Goal: Information Seeking & Learning: Check status

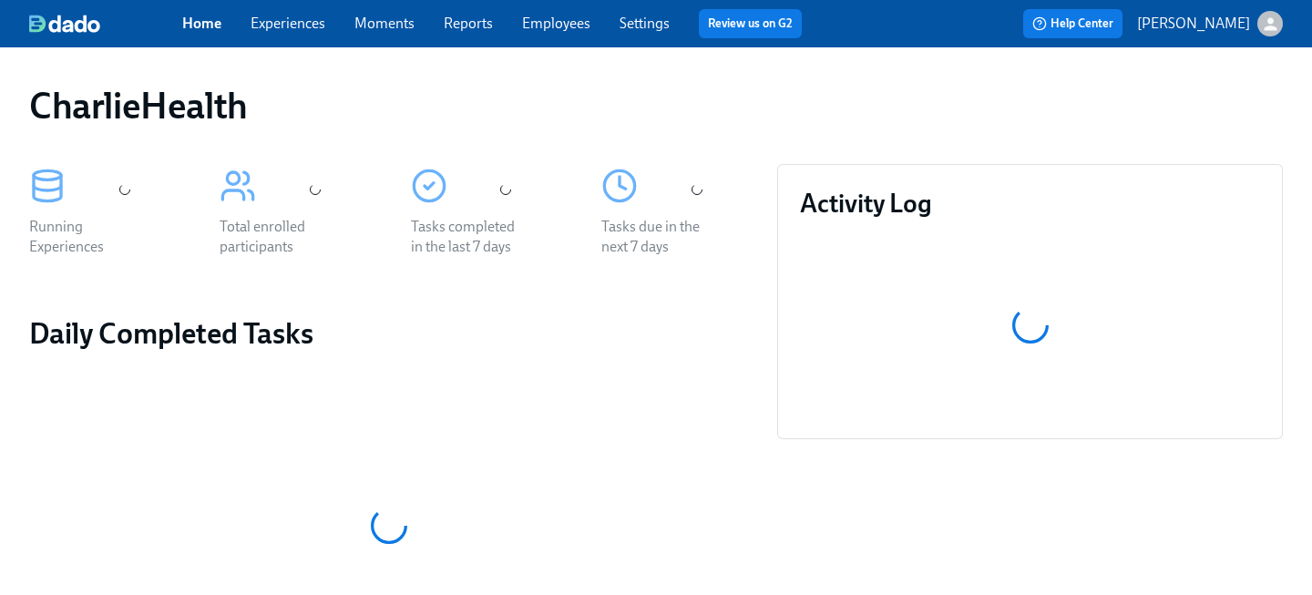
click at [546, 24] on link "Employees" at bounding box center [556, 23] width 68 height 17
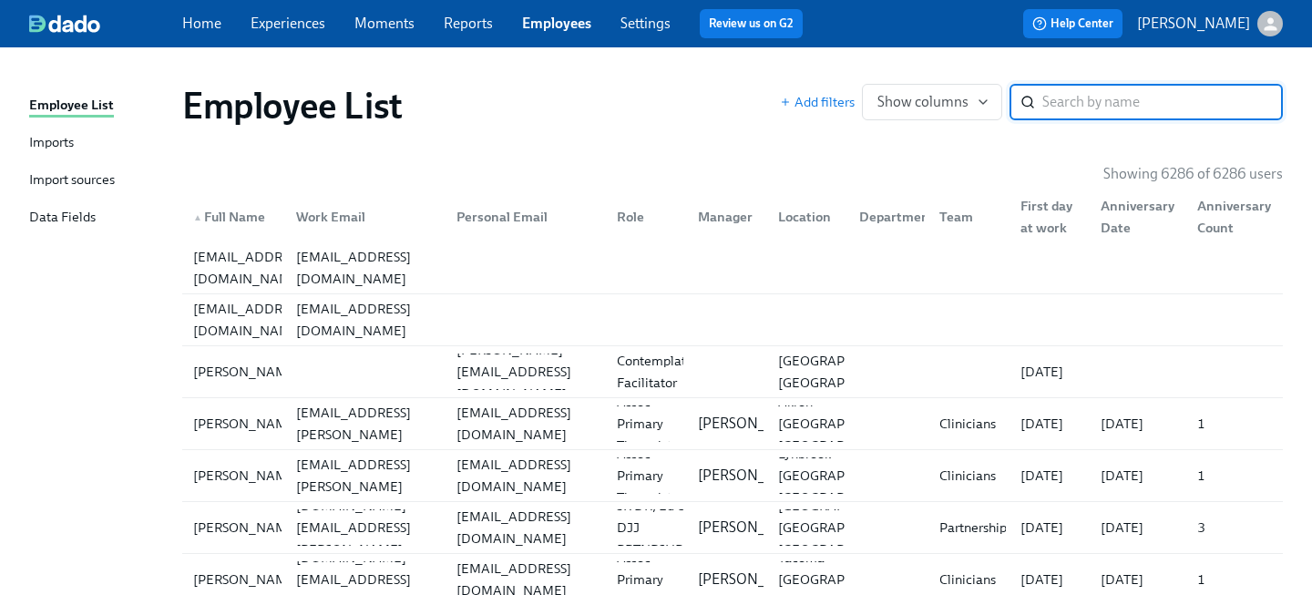
type input "c"
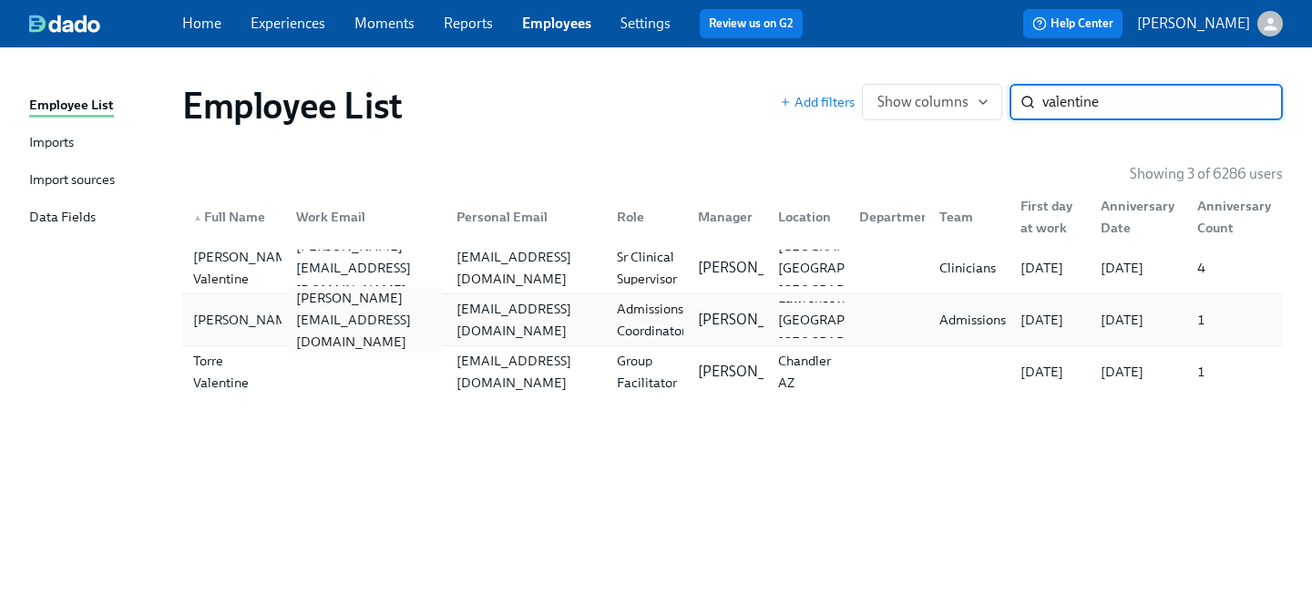
type input "valentine"
click at [437, 317] on div "[PERSON_NAME][EMAIL_ADDRESS][DOMAIN_NAME]" at bounding box center [365, 320] width 153 height 66
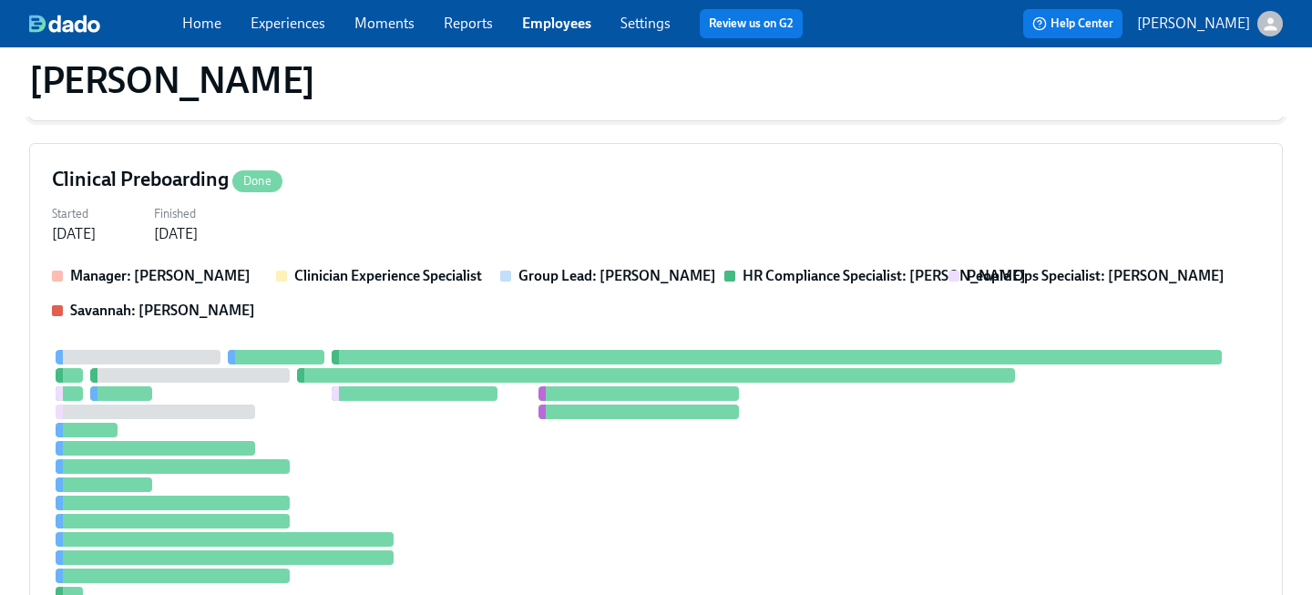
scroll to position [974, 0]
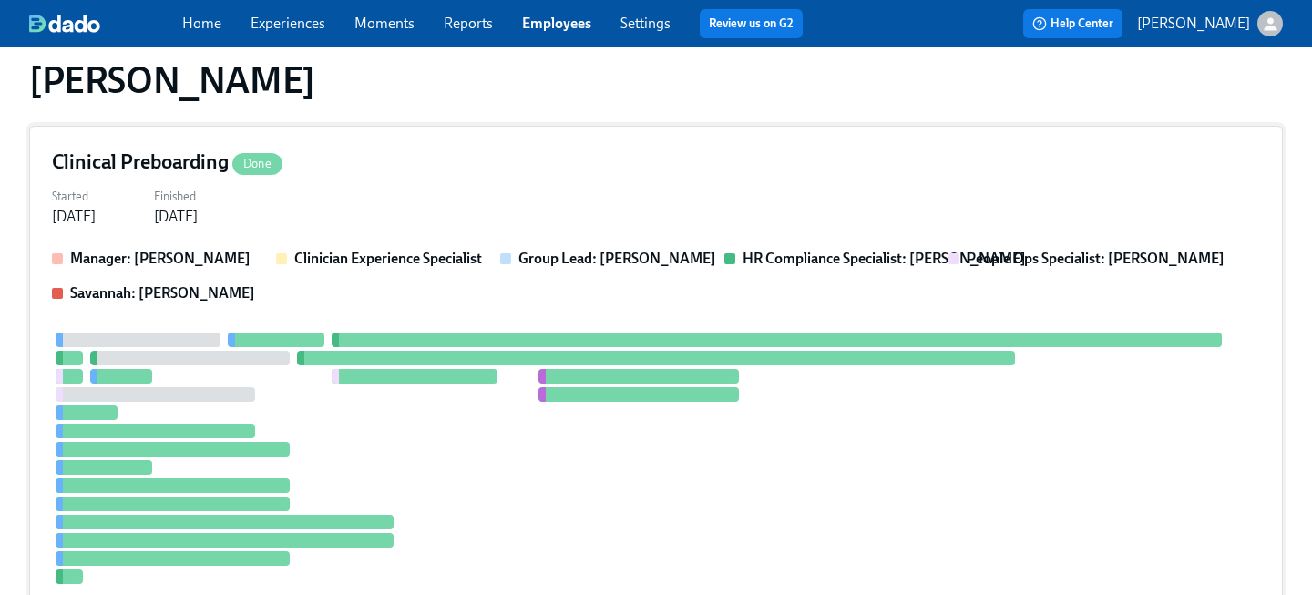
click at [477, 200] on div "Started [DATE] Finished [DATE]" at bounding box center [656, 205] width 1208 height 44
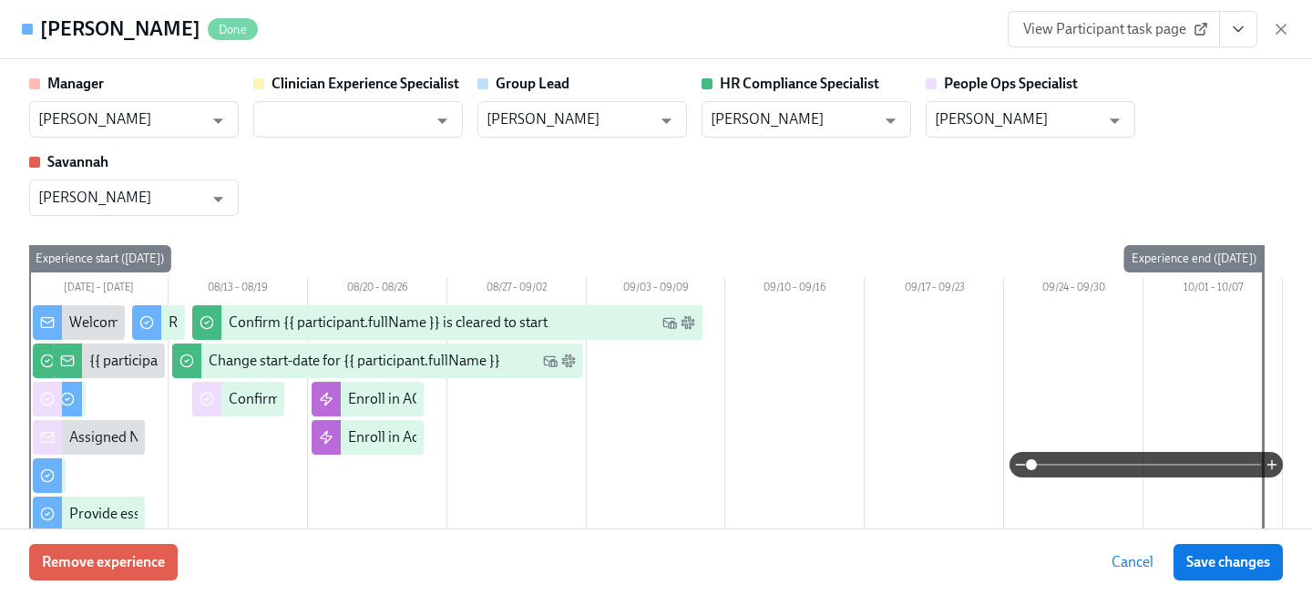
click at [1247, 24] on button "View task page" at bounding box center [1238, 29] width 38 height 36
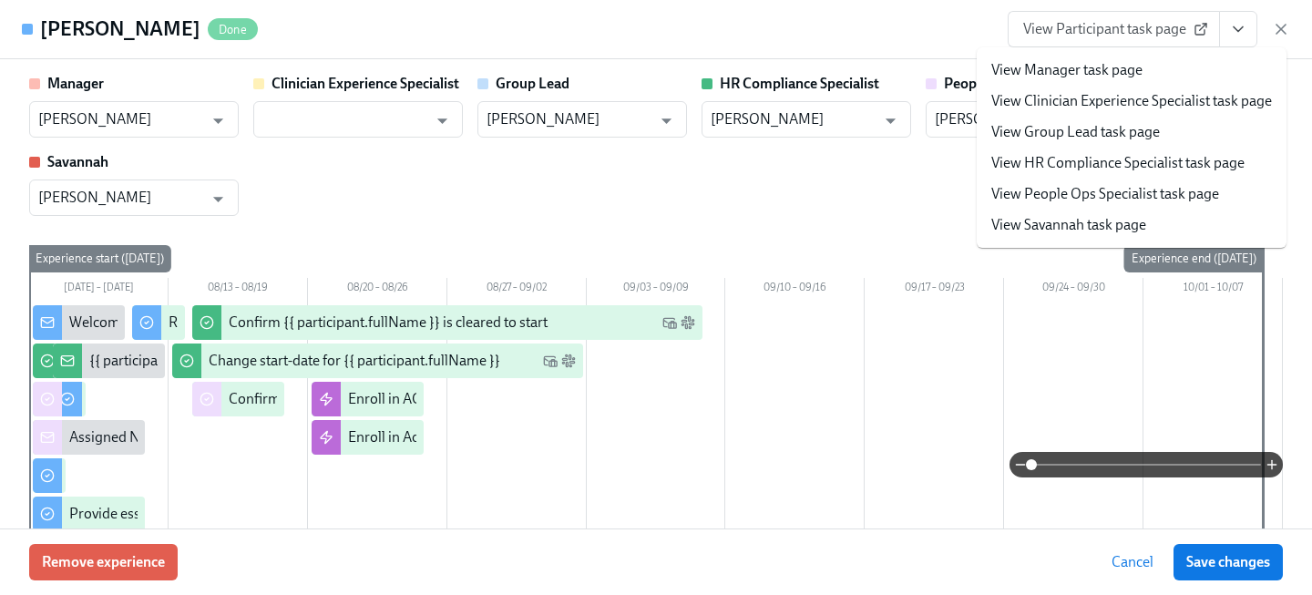
click at [1139, 196] on link "View People Ops Specialist task page" at bounding box center [1105, 194] width 228 height 20
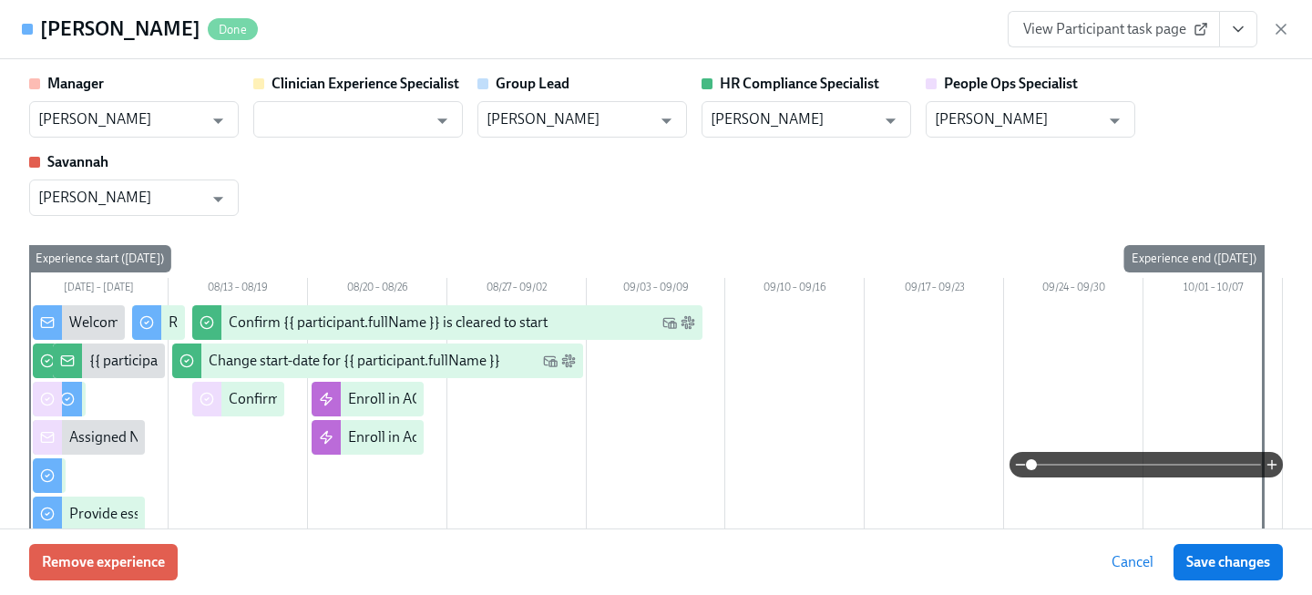
click at [1083, 37] on span "View Participant task page" at bounding box center [1113, 29] width 181 height 18
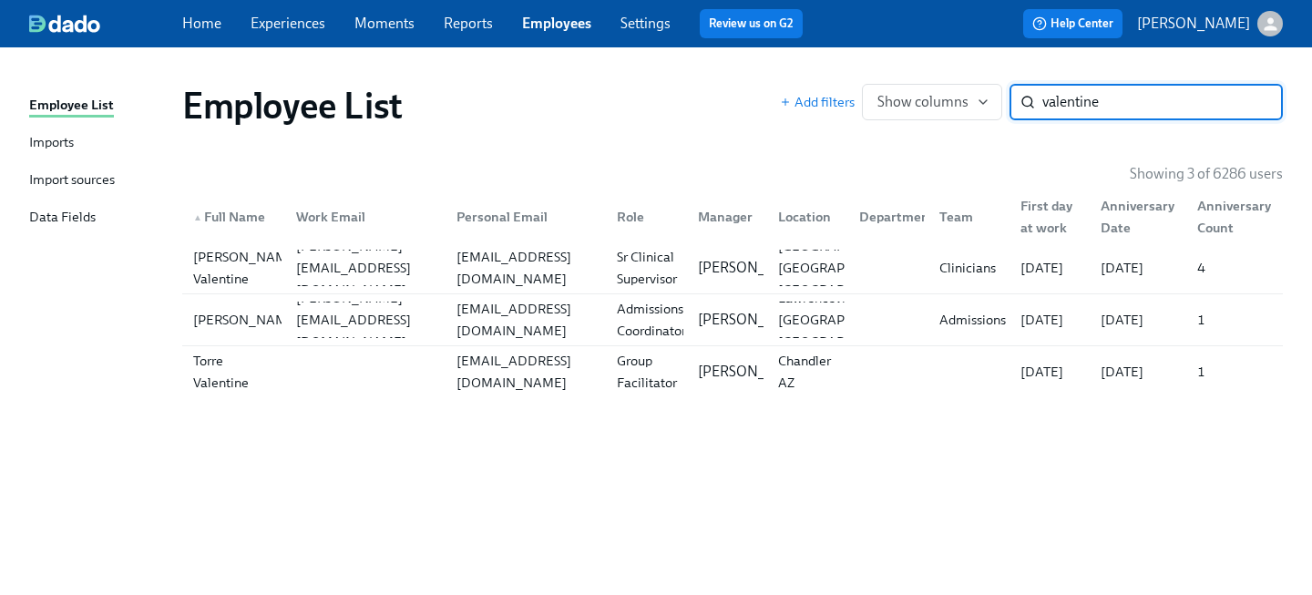
drag, startPoint x: 1126, startPoint y: 110, endPoint x: 810, endPoint y: 33, distance: 325.5
click at [816, 39] on div "Home Experiences Moments Reports Employees Settings Review us on G2 Help Center…" at bounding box center [656, 297] width 1312 height 595
type input "[PERSON_NAME]"
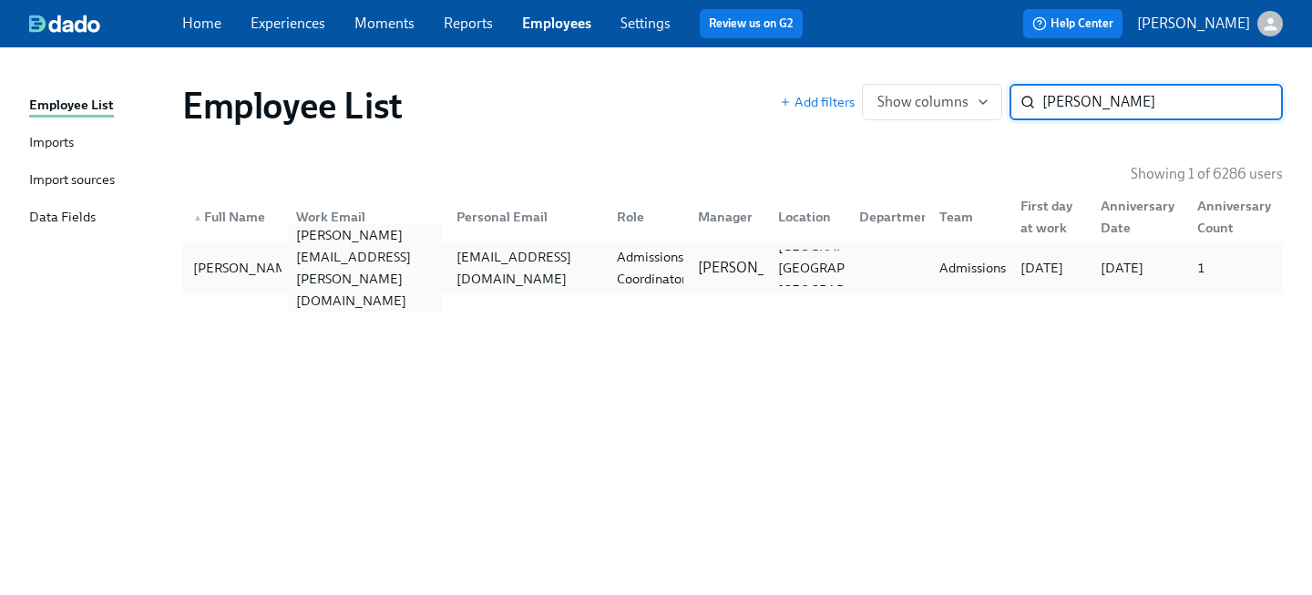
click at [394, 261] on div "[PERSON_NAME][EMAIL_ADDRESS][PERSON_NAME][DOMAIN_NAME]" at bounding box center [365, 267] width 153 height 87
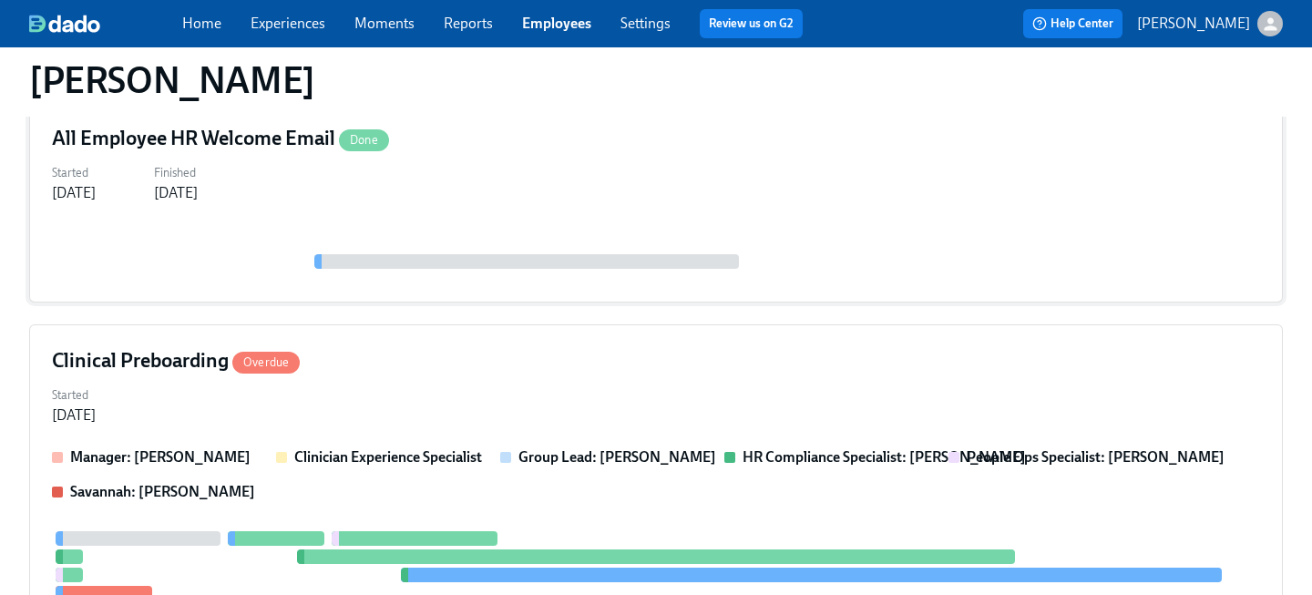
scroll to position [253, 0]
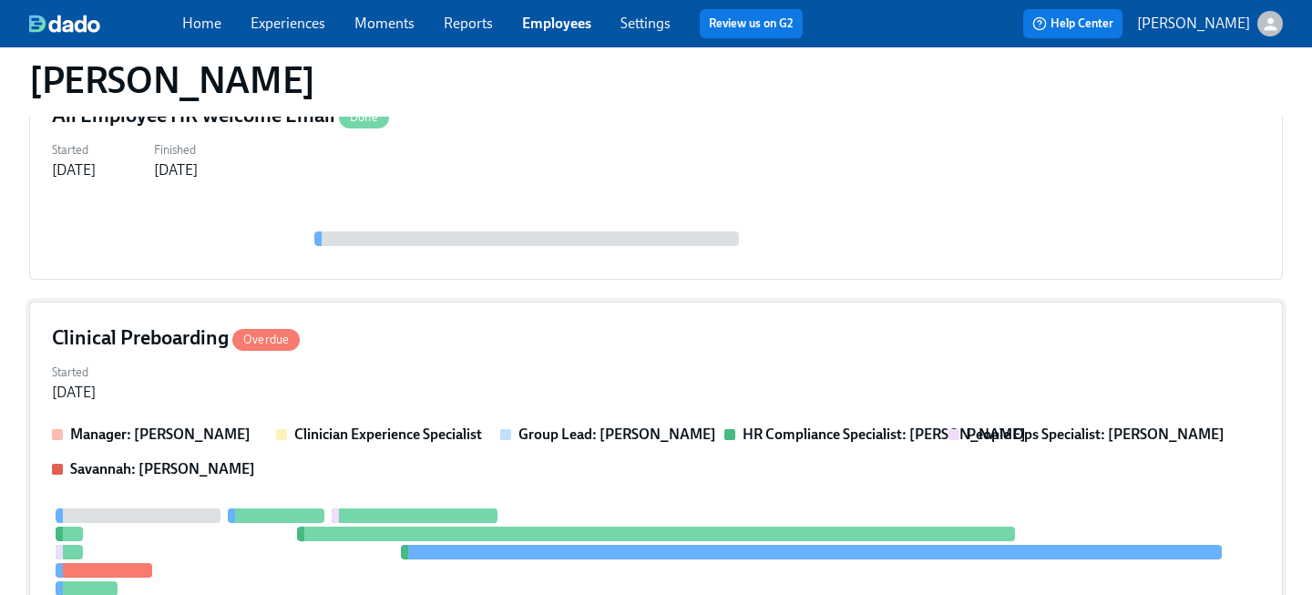
click at [426, 377] on div "Started [DATE]" at bounding box center [656, 381] width 1208 height 44
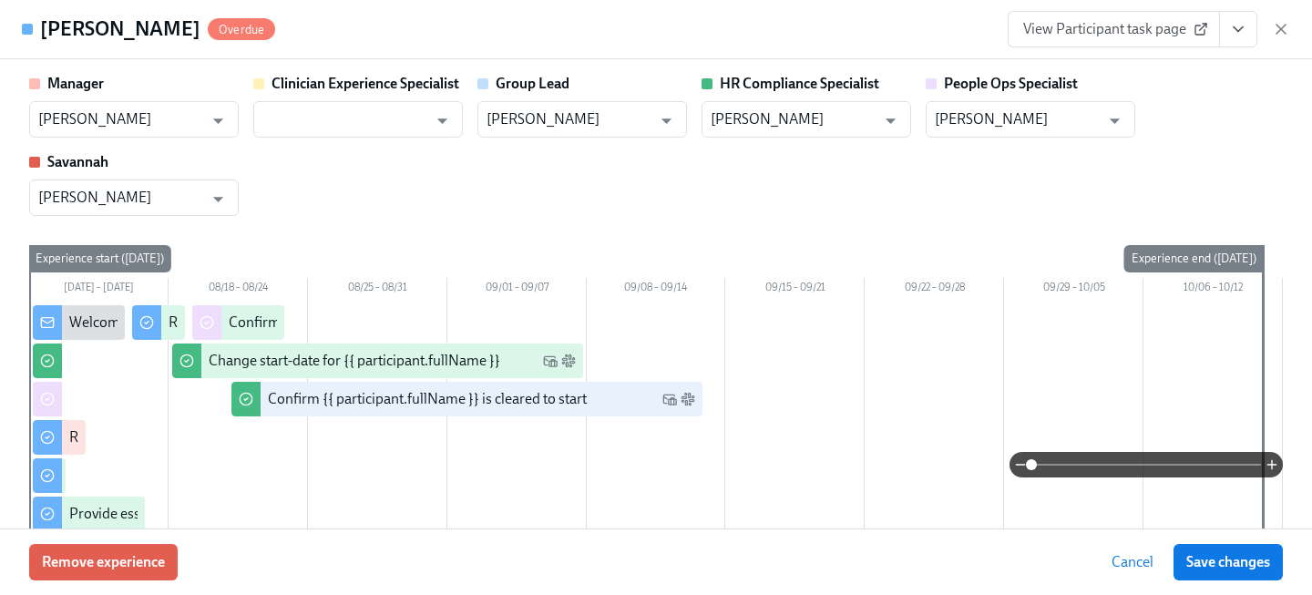
click at [1147, 33] on span "View Participant task page" at bounding box center [1113, 29] width 181 height 18
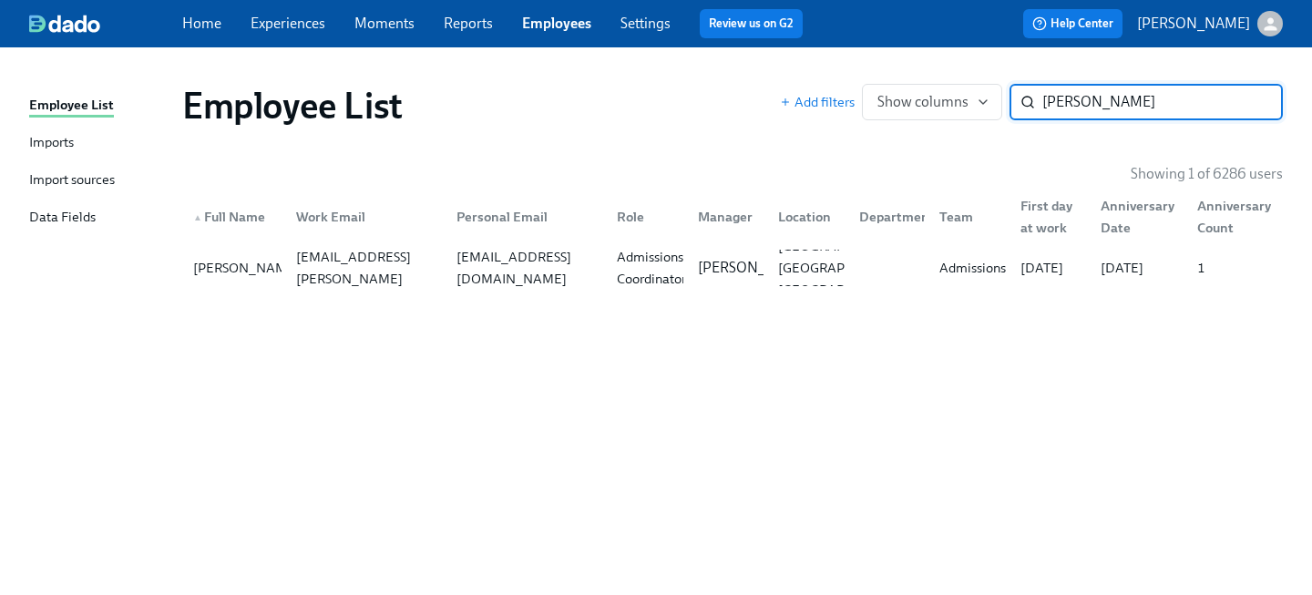
drag, startPoint x: 1122, startPoint y: 95, endPoint x: 805, endPoint y: 68, distance: 317.3
click at [816, 76] on div "Employee List Add filters Show columns [PERSON_NAME] ​" at bounding box center [733, 105] width 1130 height 73
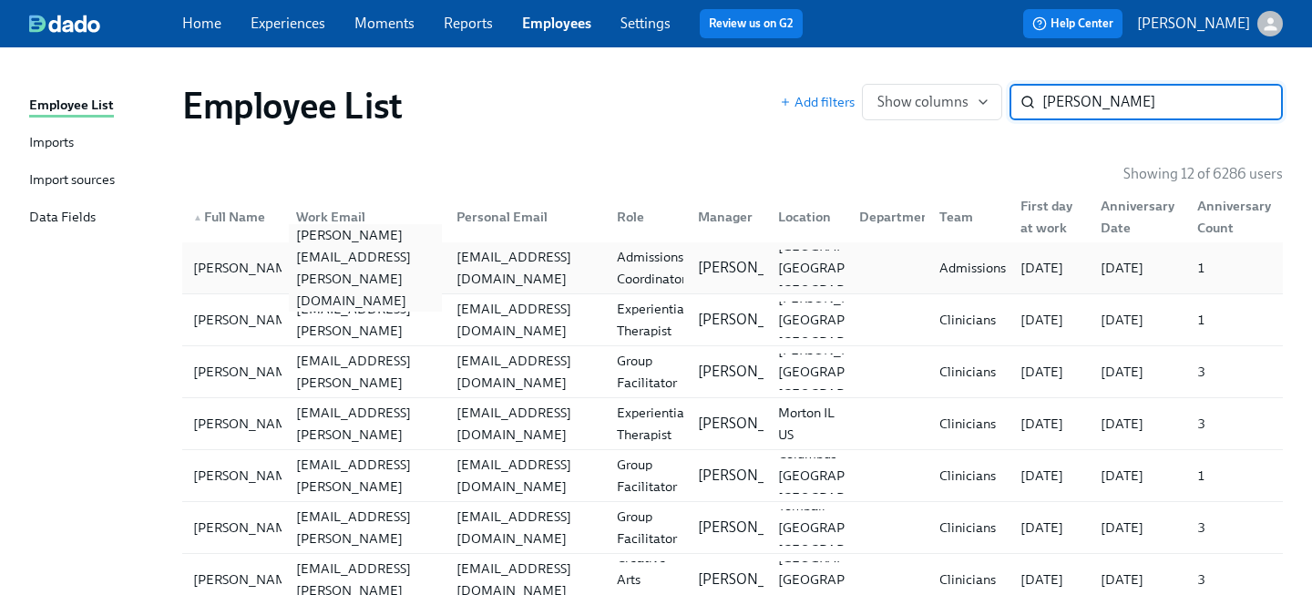
type input "[PERSON_NAME]"
click at [415, 283] on div "[PERSON_NAME][EMAIL_ADDRESS][PERSON_NAME][DOMAIN_NAME]" at bounding box center [362, 268] width 160 height 36
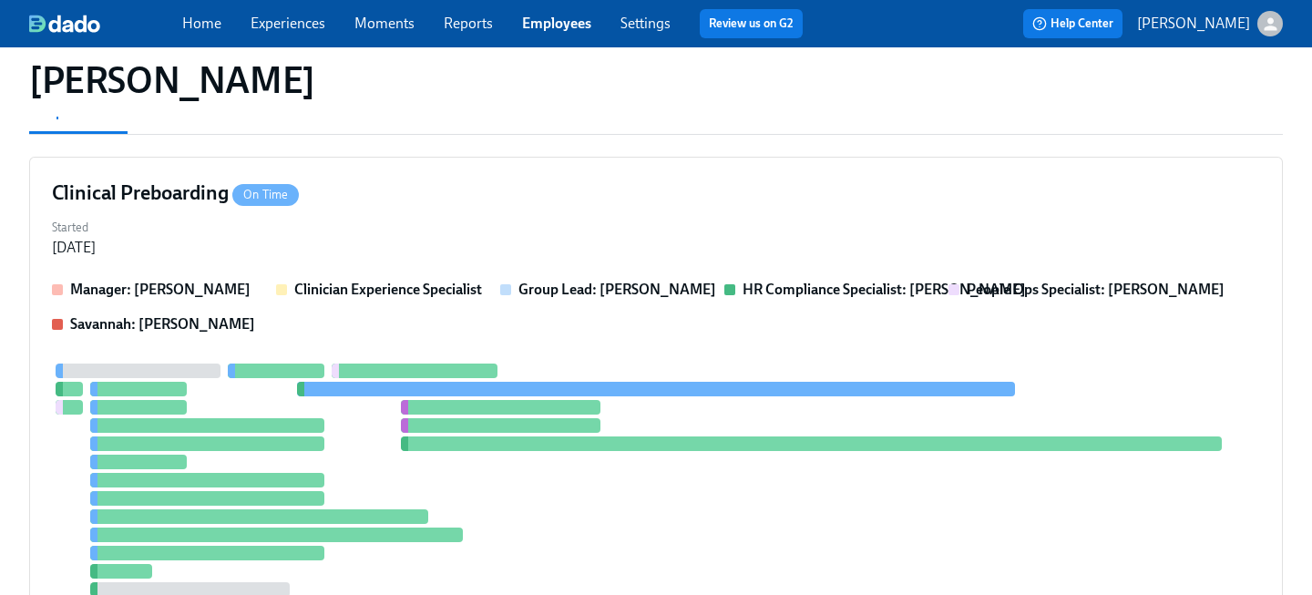
scroll to position [184, 0]
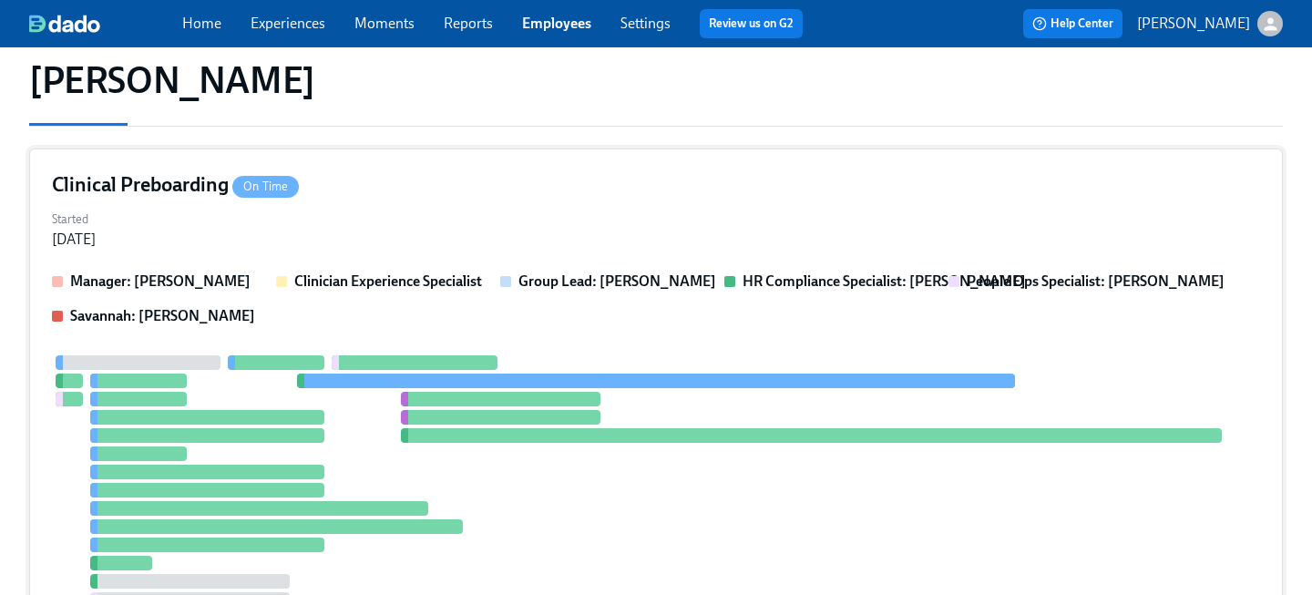
click at [436, 232] on div "Started [DATE]" at bounding box center [656, 228] width 1208 height 44
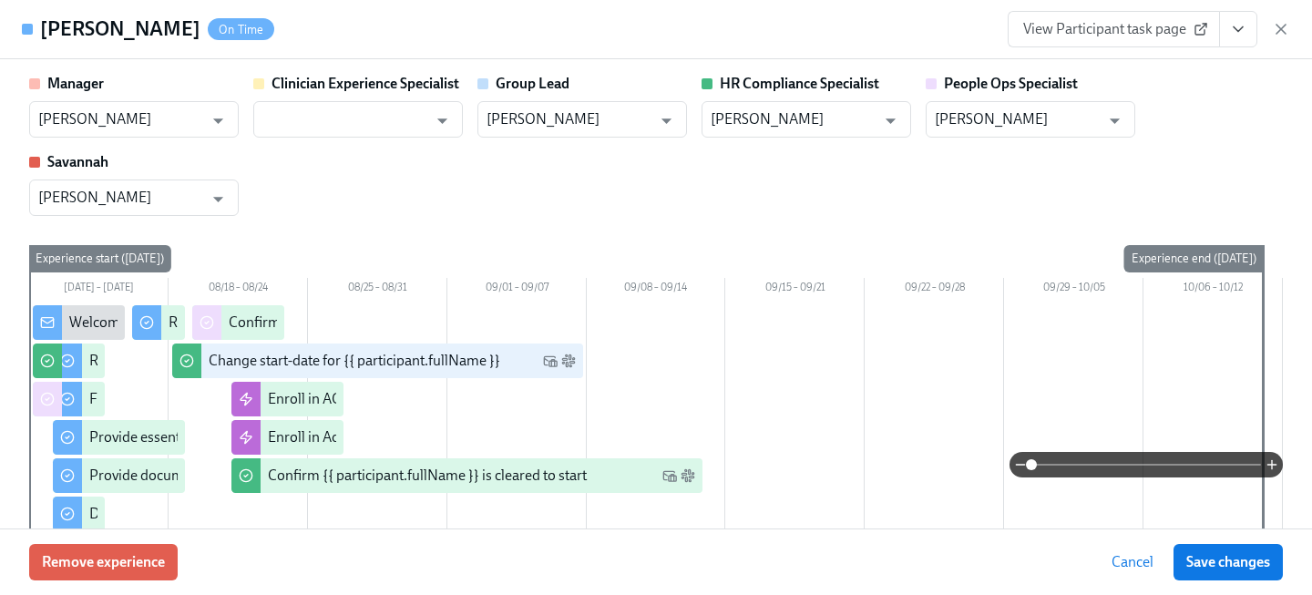
click at [1252, 19] on button "View task page" at bounding box center [1238, 29] width 38 height 36
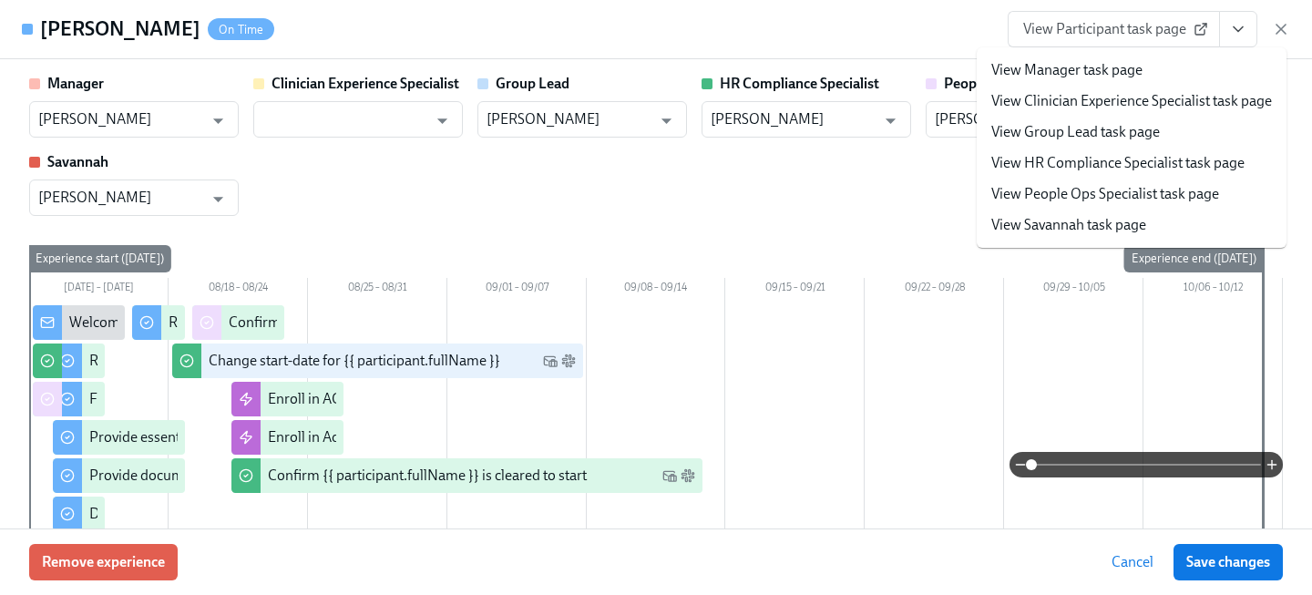
click at [1105, 189] on link "View People Ops Specialist task page" at bounding box center [1105, 194] width 228 height 20
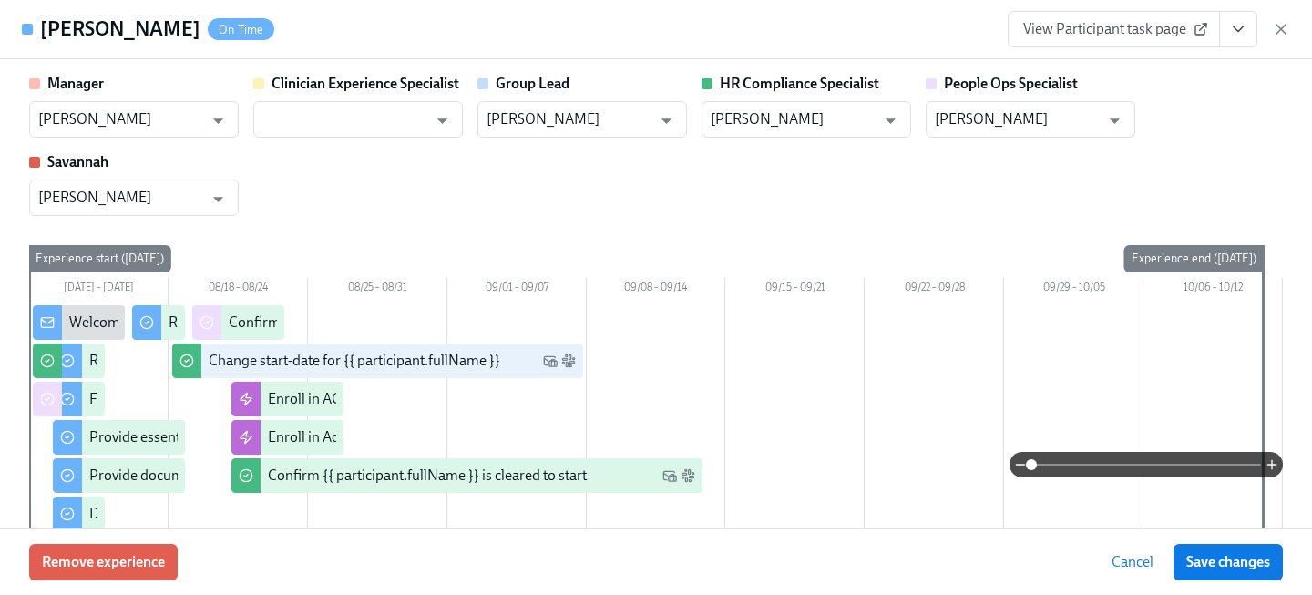
click at [1110, 35] on span "View Participant task page" at bounding box center [1113, 29] width 181 height 18
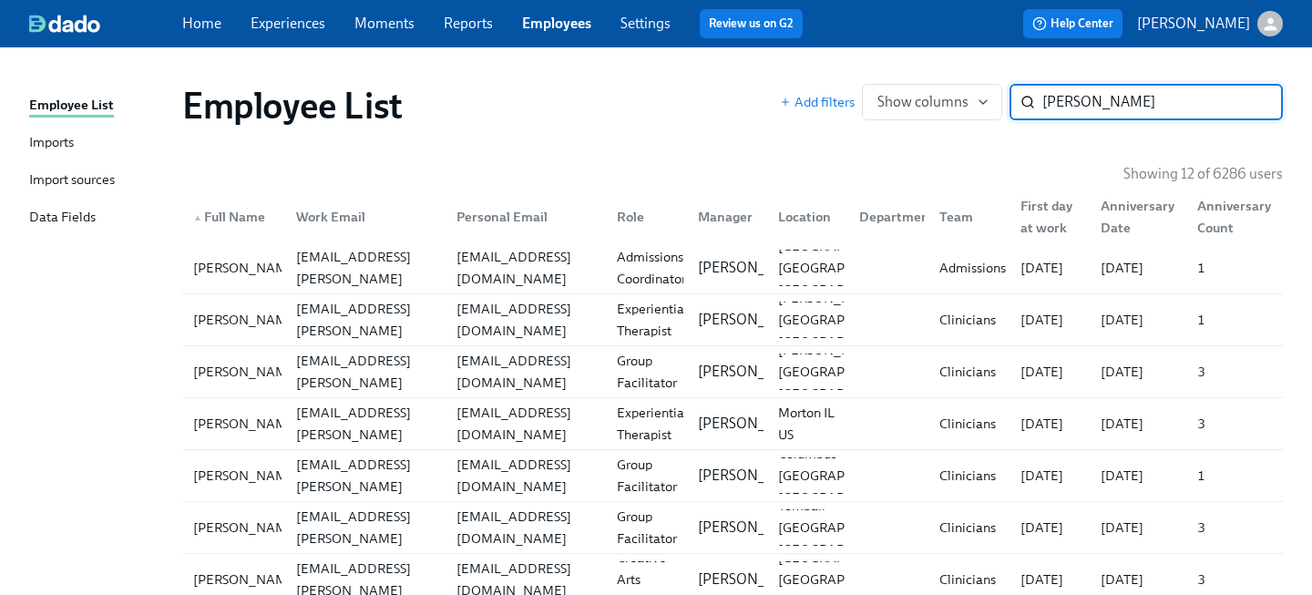
drag, startPoint x: 1120, startPoint y: 95, endPoint x: 809, endPoint y: 75, distance: 311.3
click at [819, 81] on div "Employee List Add filters Show columns [PERSON_NAME] ​" at bounding box center [733, 105] width 1130 height 73
type input "[PERSON_NAME]"
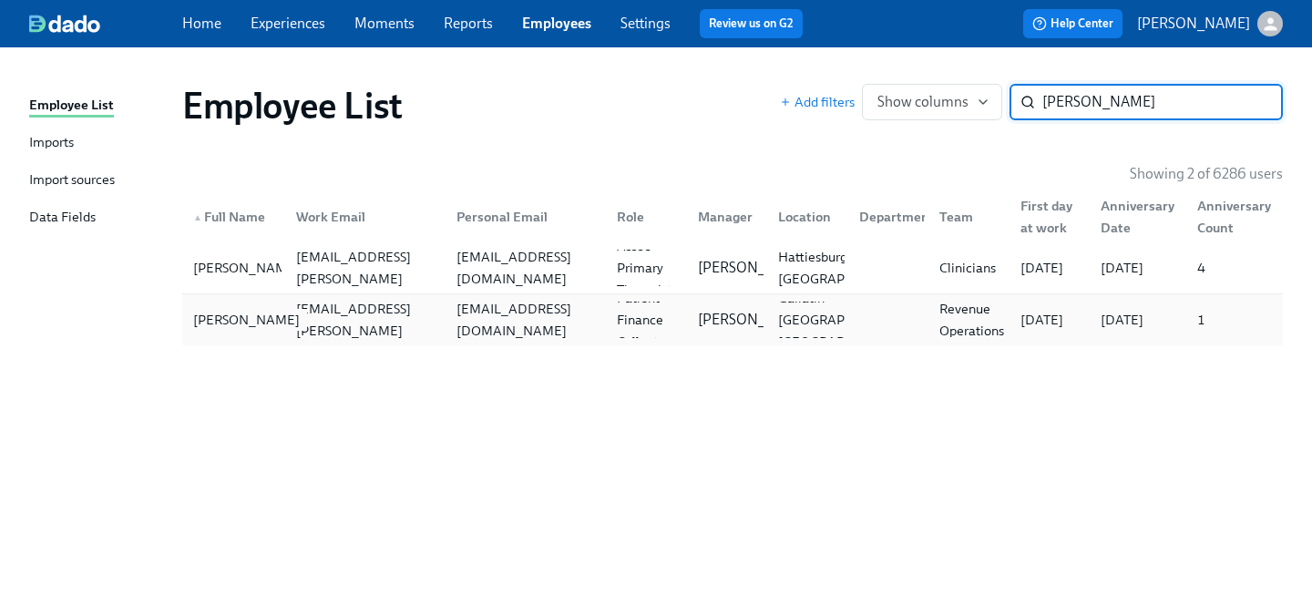
click at [274, 327] on div "[PERSON_NAME]" at bounding box center [246, 320] width 121 height 22
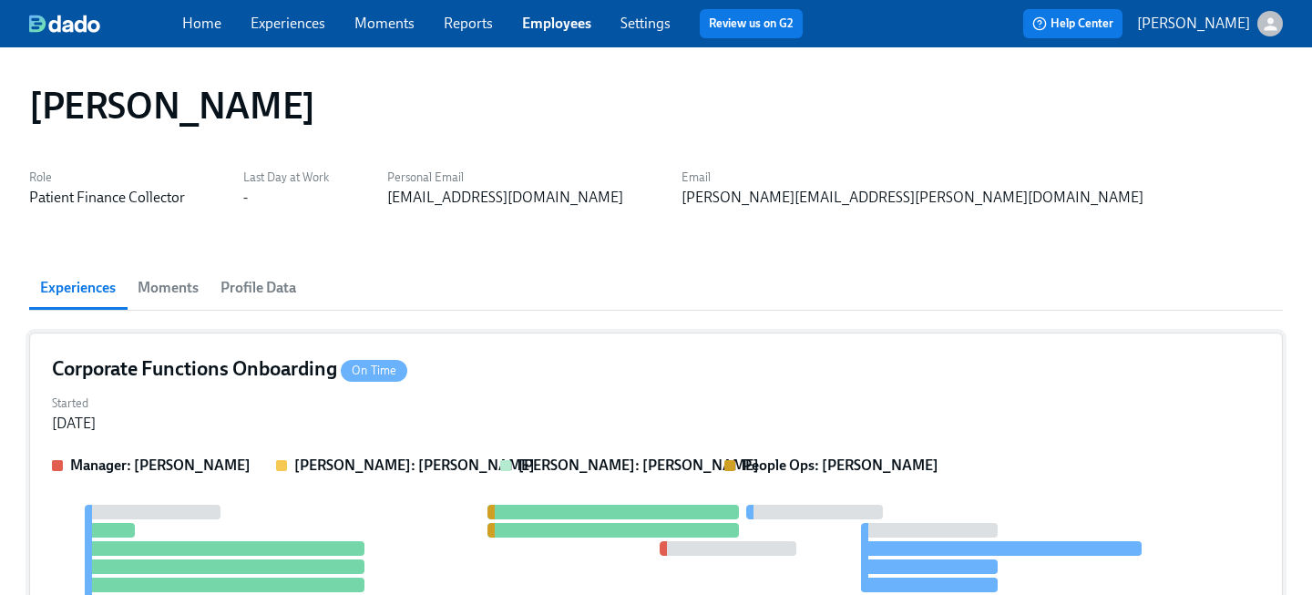
click at [463, 397] on div "Started [DATE]" at bounding box center [656, 412] width 1208 height 44
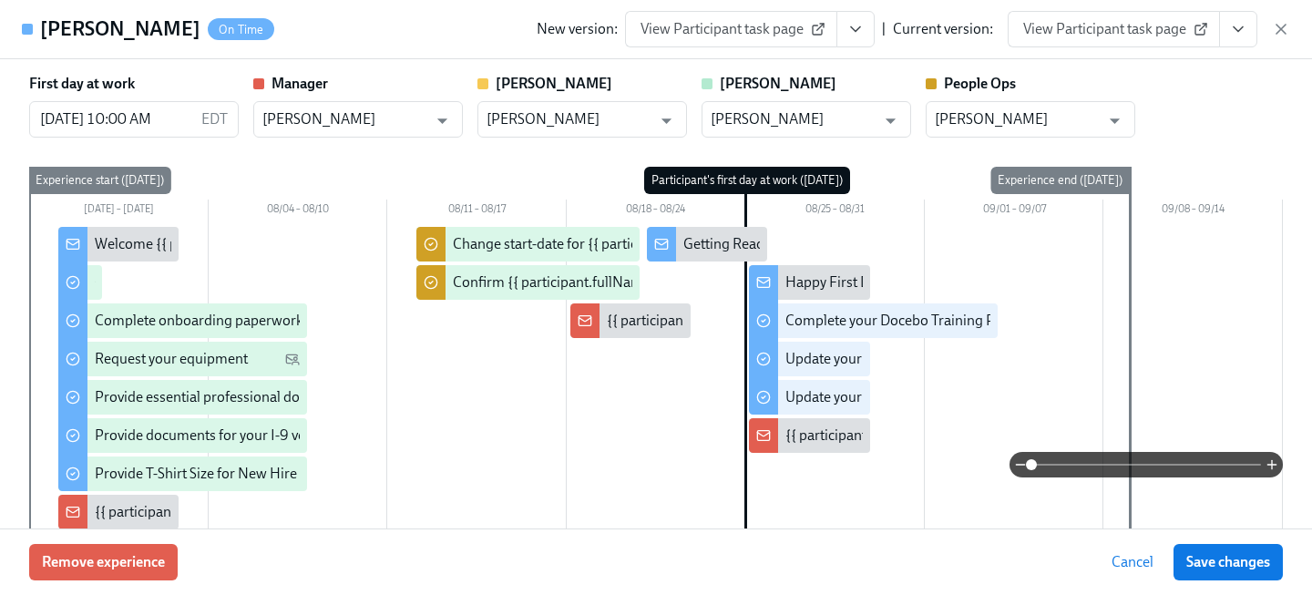
click at [1132, 23] on span "View Participant task page" at bounding box center [1113, 29] width 181 height 18
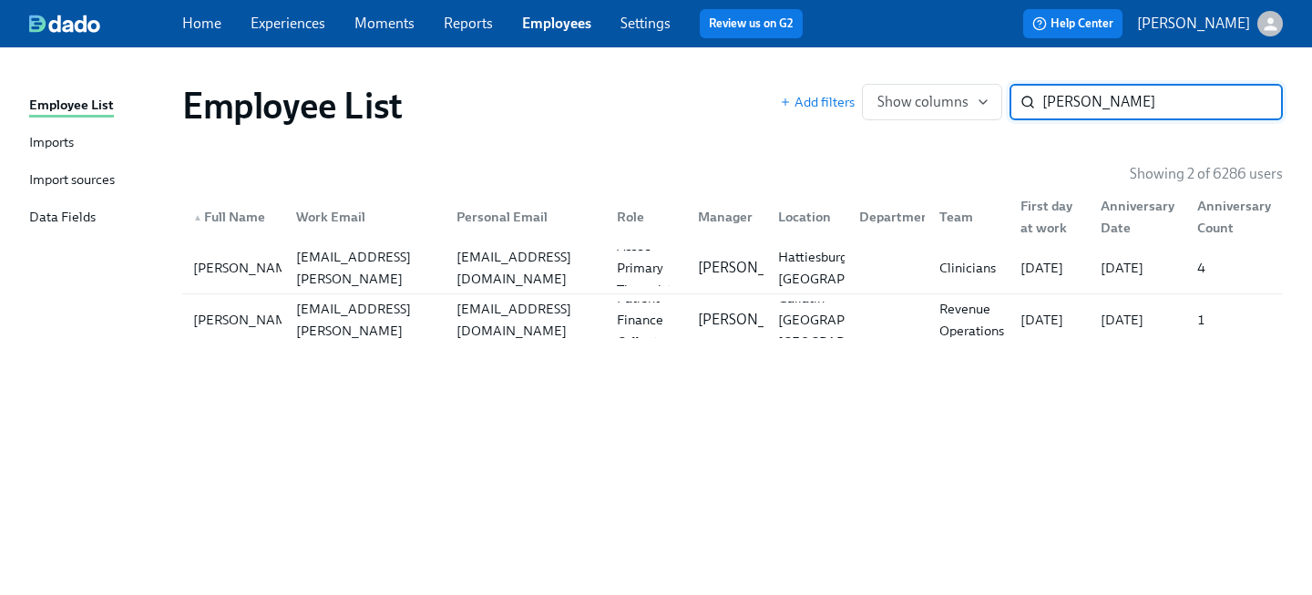
click at [809, 77] on div "Employee List Add filters Show columns [PERSON_NAME] ​" at bounding box center [733, 105] width 1130 height 73
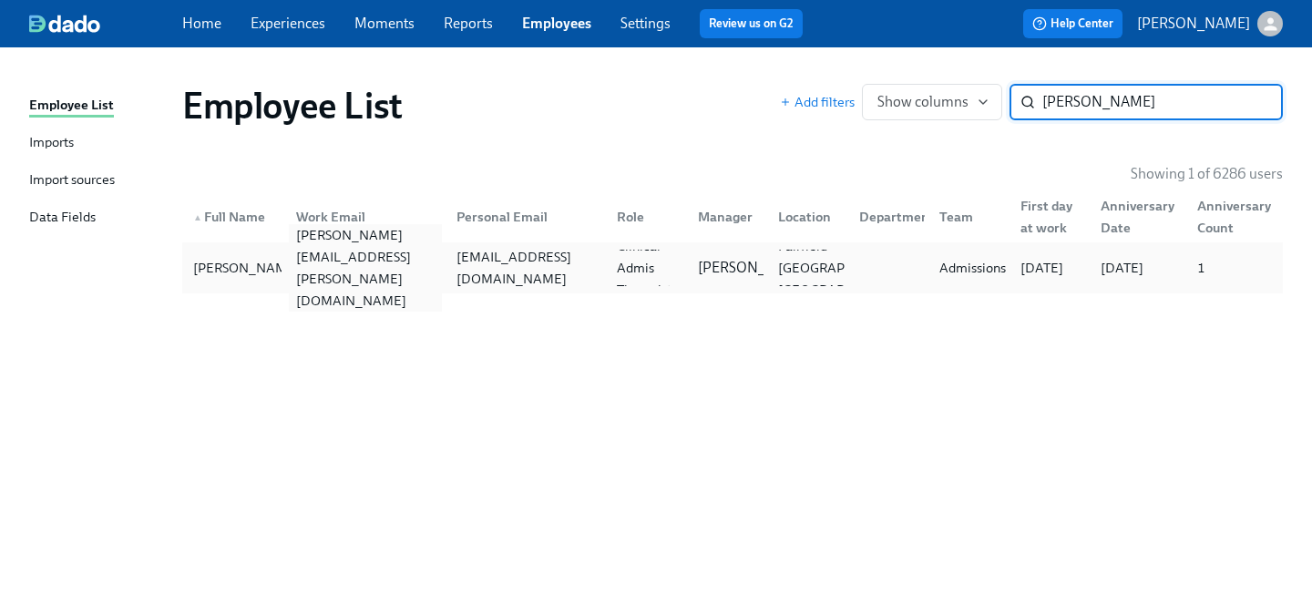
type input "[PERSON_NAME]"
click at [375, 271] on div "[PERSON_NAME][EMAIL_ADDRESS][PERSON_NAME][DOMAIN_NAME]" at bounding box center [365, 267] width 153 height 87
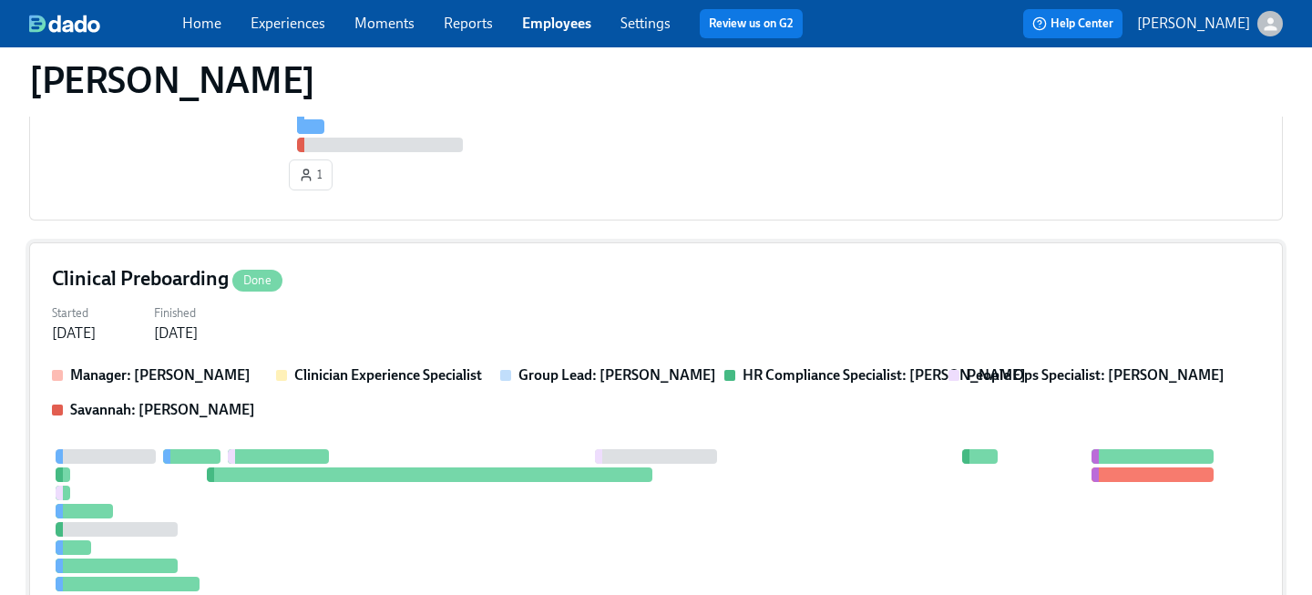
scroll to position [797, 0]
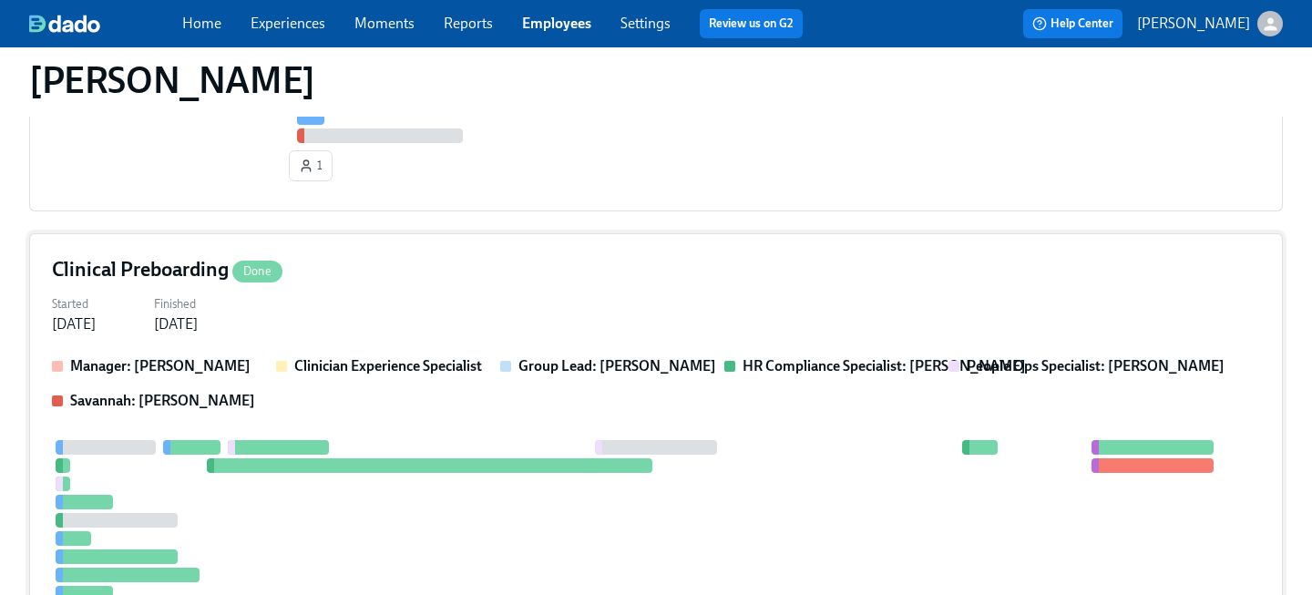
click at [396, 319] on div "Started [DATE] Finished [DATE]" at bounding box center [656, 313] width 1208 height 44
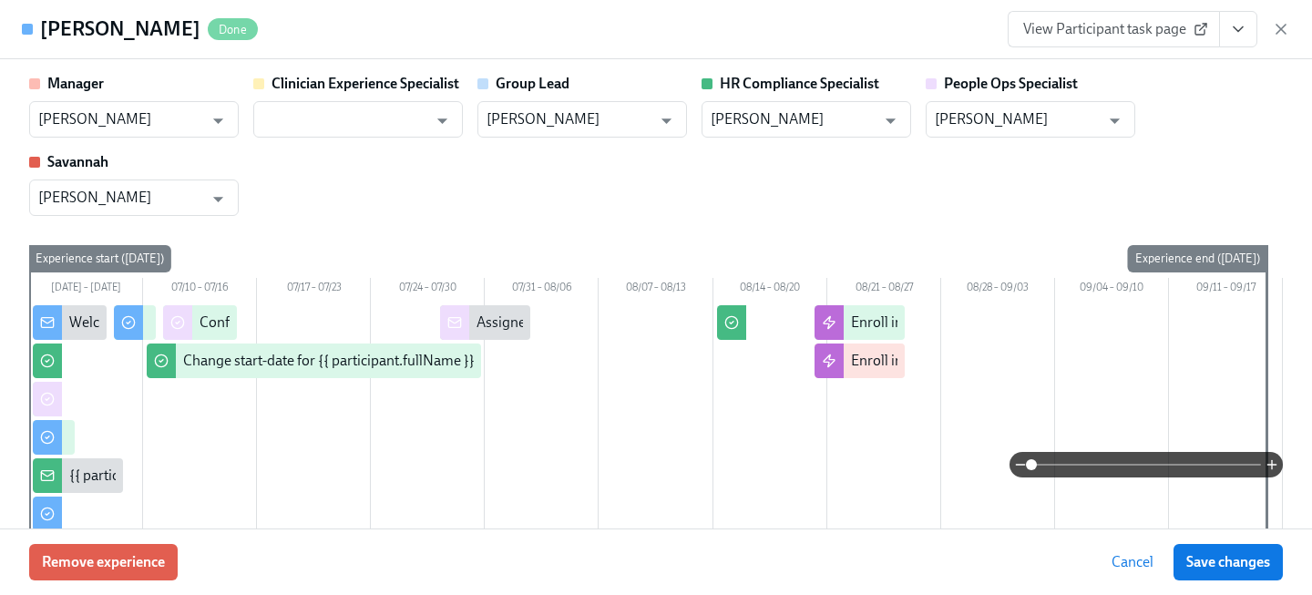
click at [1139, 40] on link "View Participant task page" at bounding box center [1114, 29] width 212 height 36
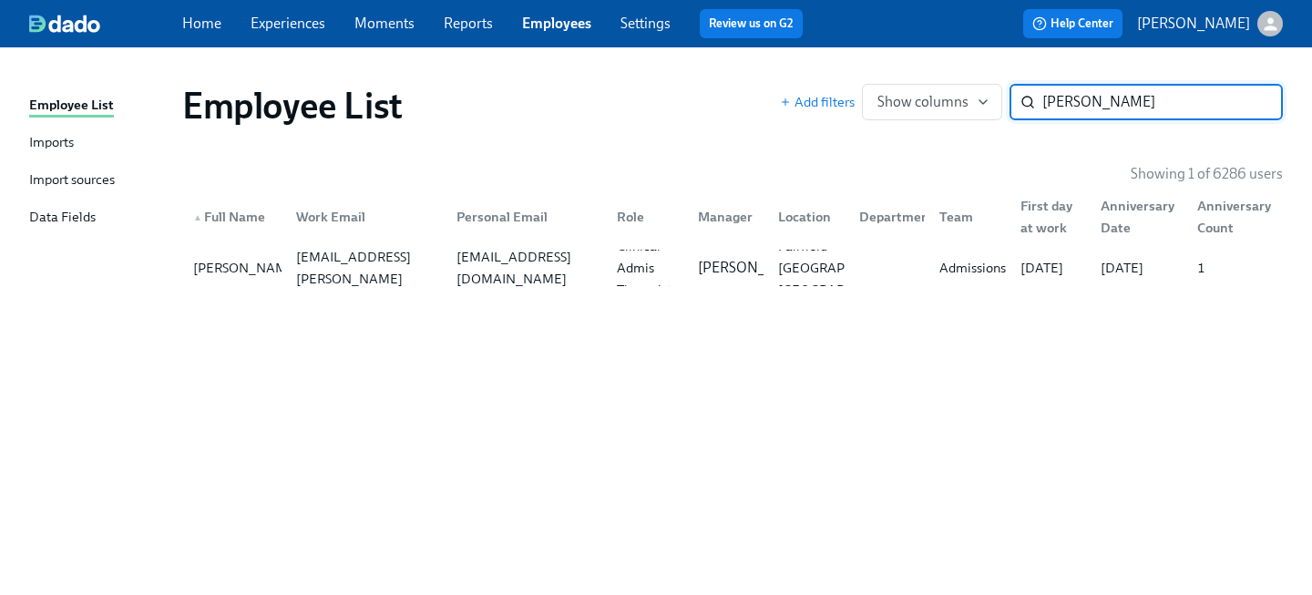
drag, startPoint x: 1143, startPoint y: 107, endPoint x: 864, endPoint y: 72, distance: 280.9
click at [878, 81] on div "Employee List Add filters Show columns [PERSON_NAME] p ​" at bounding box center [733, 105] width 1130 height 73
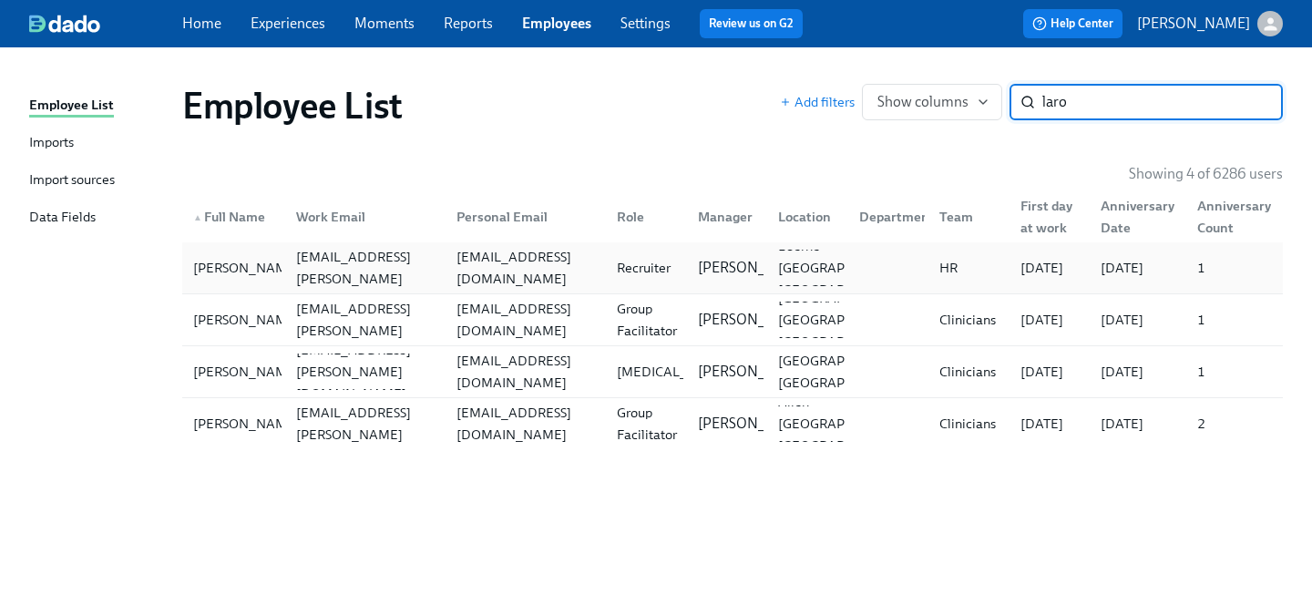
type input "laro"
click at [452, 266] on div "[EMAIL_ADDRESS][DOMAIN_NAME]" at bounding box center [525, 268] width 153 height 44
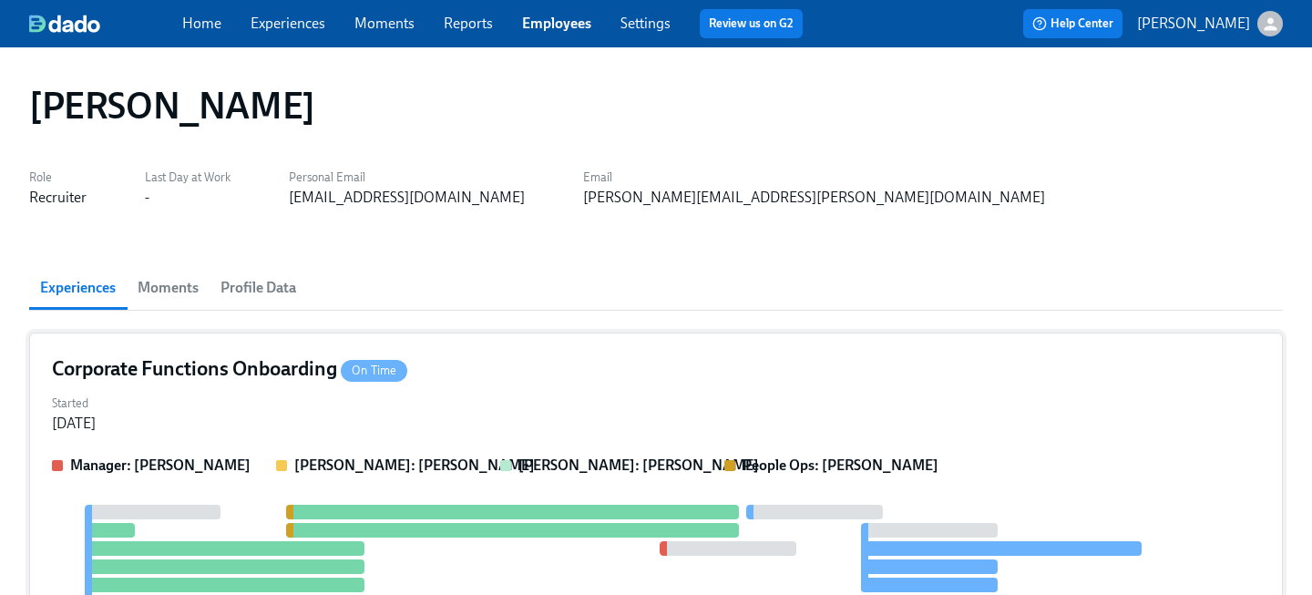
click at [487, 385] on div "Corporate Functions Onboarding On Time Started [DATE] Manager: [PERSON_NAME] [P…" at bounding box center [656, 524] width 1254 height 383
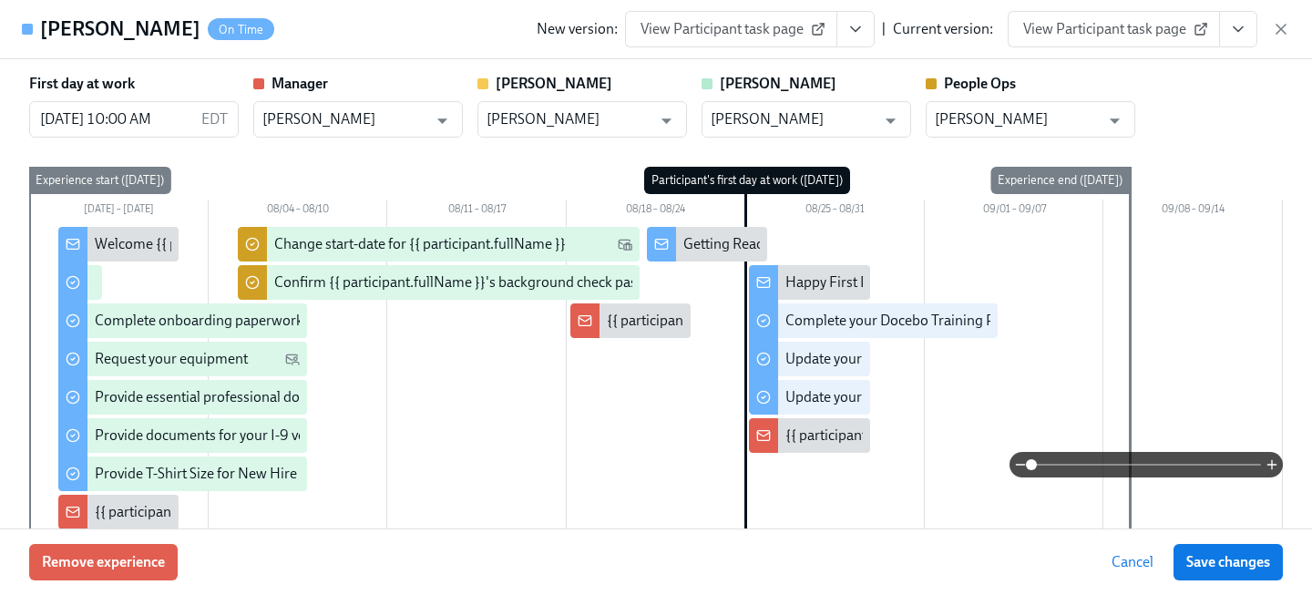
click at [1146, 37] on span "View Participant task page" at bounding box center [1113, 29] width 181 height 18
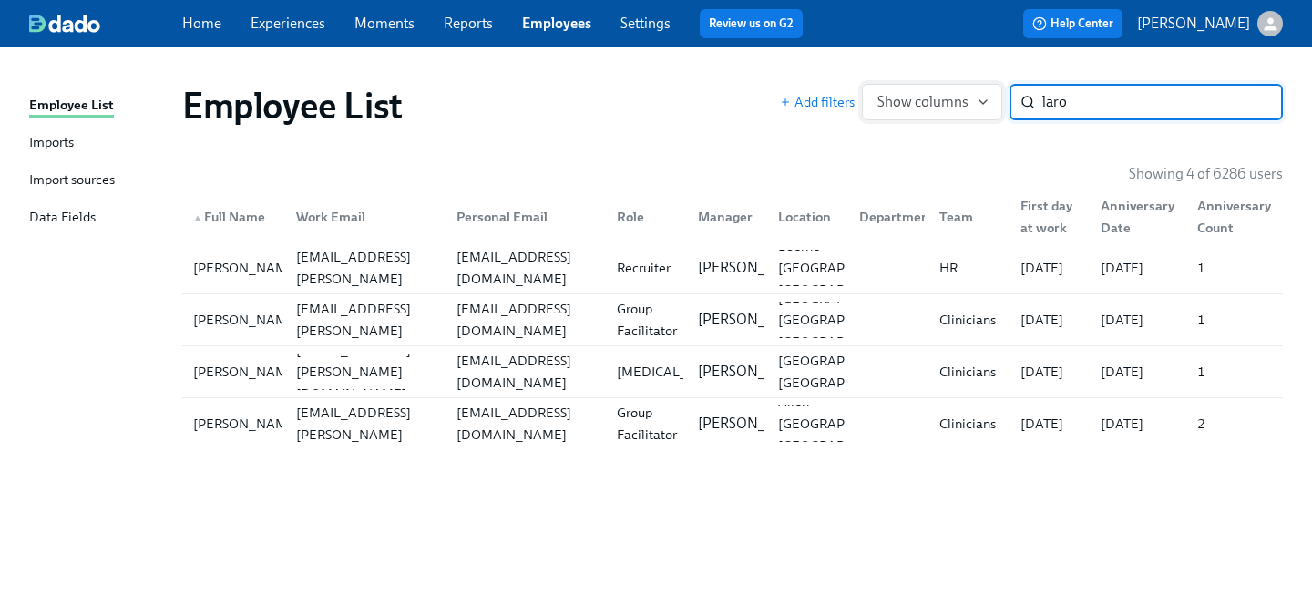
drag, startPoint x: 1083, startPoint y: 109, endPoint x: 927, endPoint y: 85, distance: 158.6
click at [932, 87] on div "Add filters Show columns laro ​" at bounding box center [1031, 102] width 503 height 36
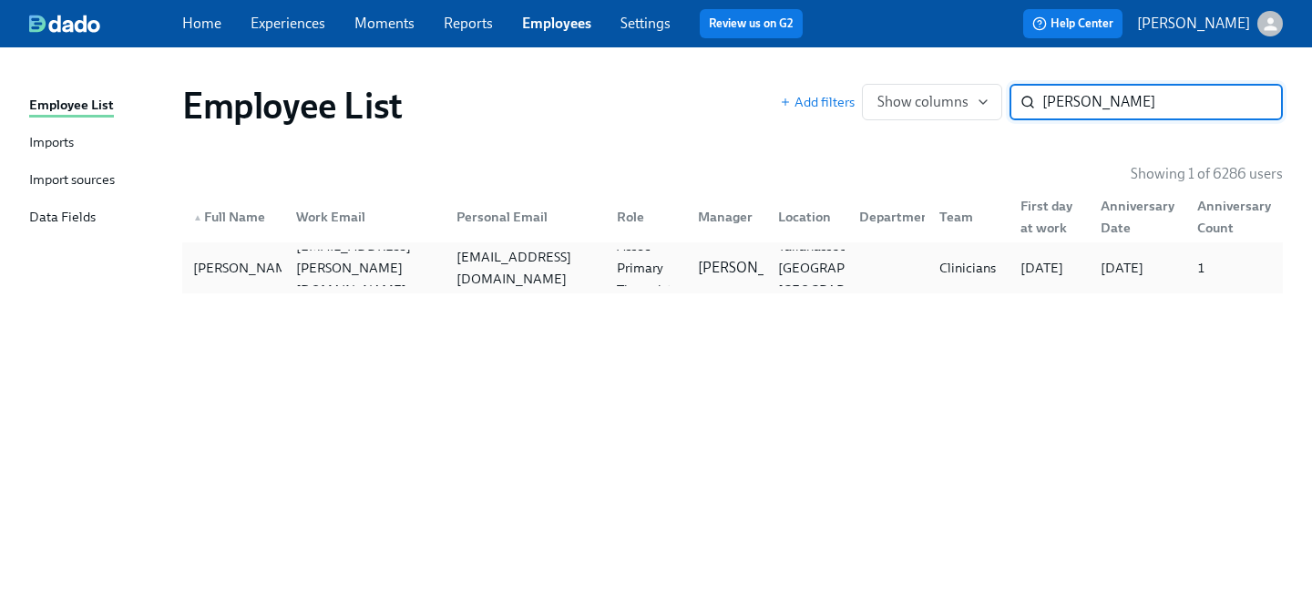
type input "[PERSON_NAME]"
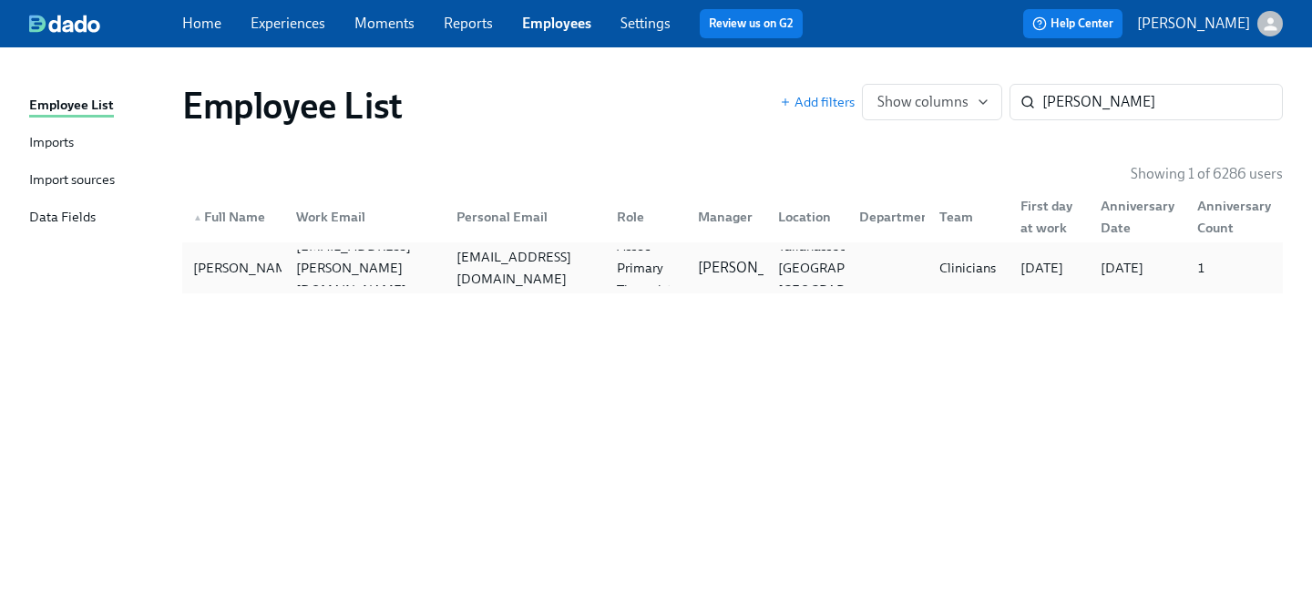
click at [444, 259] on div "[EMAIL_ADDRESS][DOMAIN_NAME]" at bounding box center [522, 268] width 160 height 36
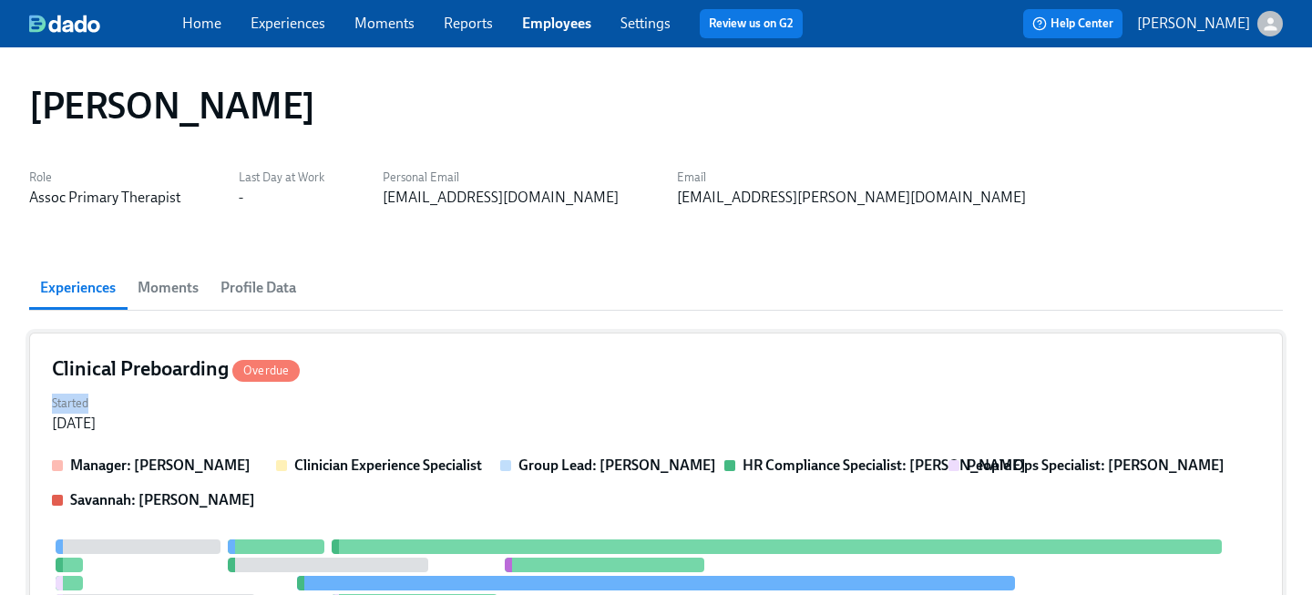
click at [400, 393] on div "Started [DATE]" at bounding box center [656, 412] width 1208 height 44
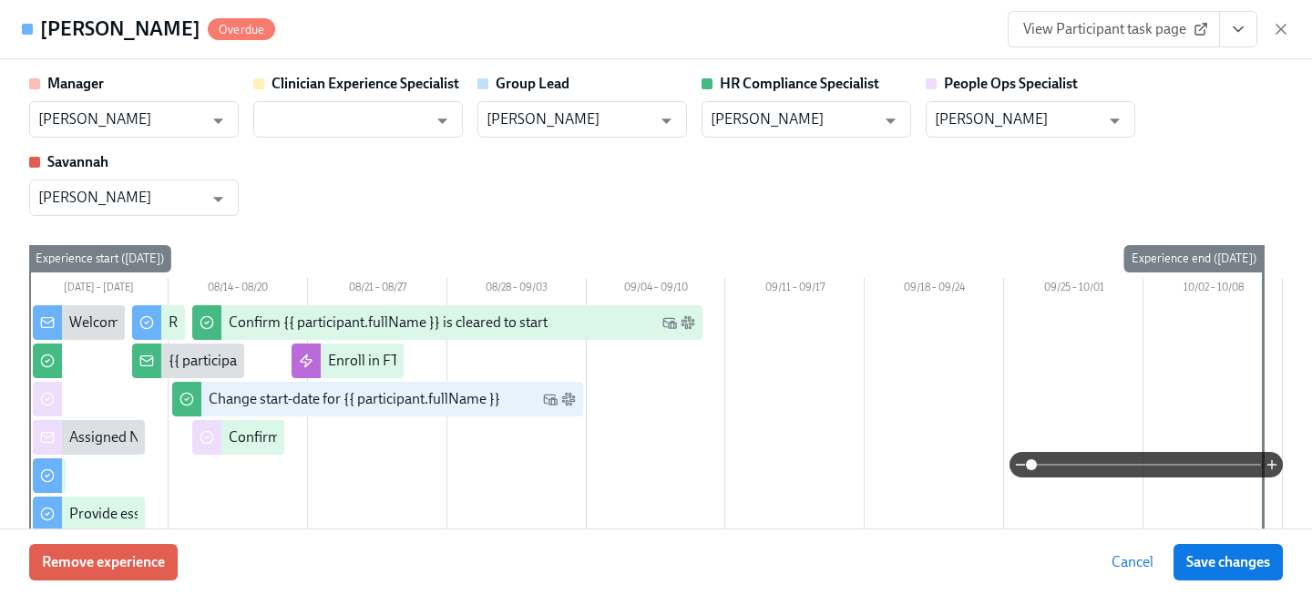
click at [1151, 28] on span "View Participant task page" at bounding box center [1113, 29] width 181 height 18
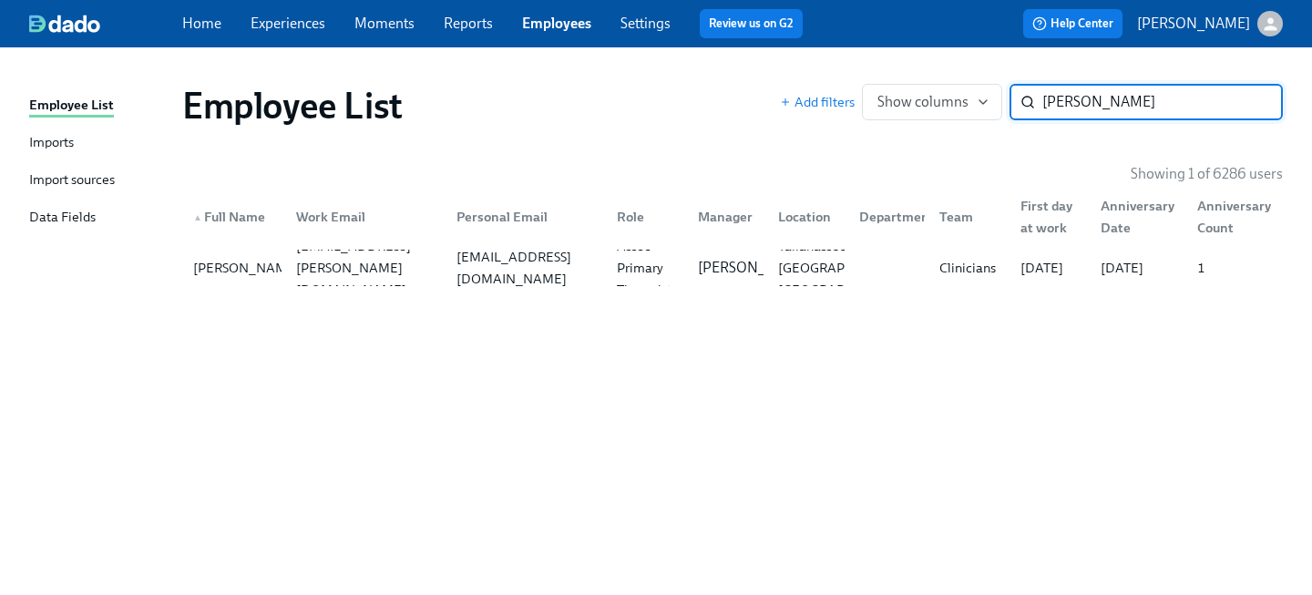
drag, startPoint x: 1102, startPoint y: 88, endPoint x: 942, endPoint y: 81, distance: 160.5
click at [942, 82] on div "Employee List Add filters Show columns [PERSON_NAME] ​" at bounding box center [733, 105] width 1130 height 73
drag, startPoint x: 1086, startPoint y: 104, endPoint x: 869, endPoint y: 80, distance: 218.1
click at [876, 85] on div "Add filters Show columns [PERSON_NAME] ​" at bounding box center [1031, 102] width 503 height 36
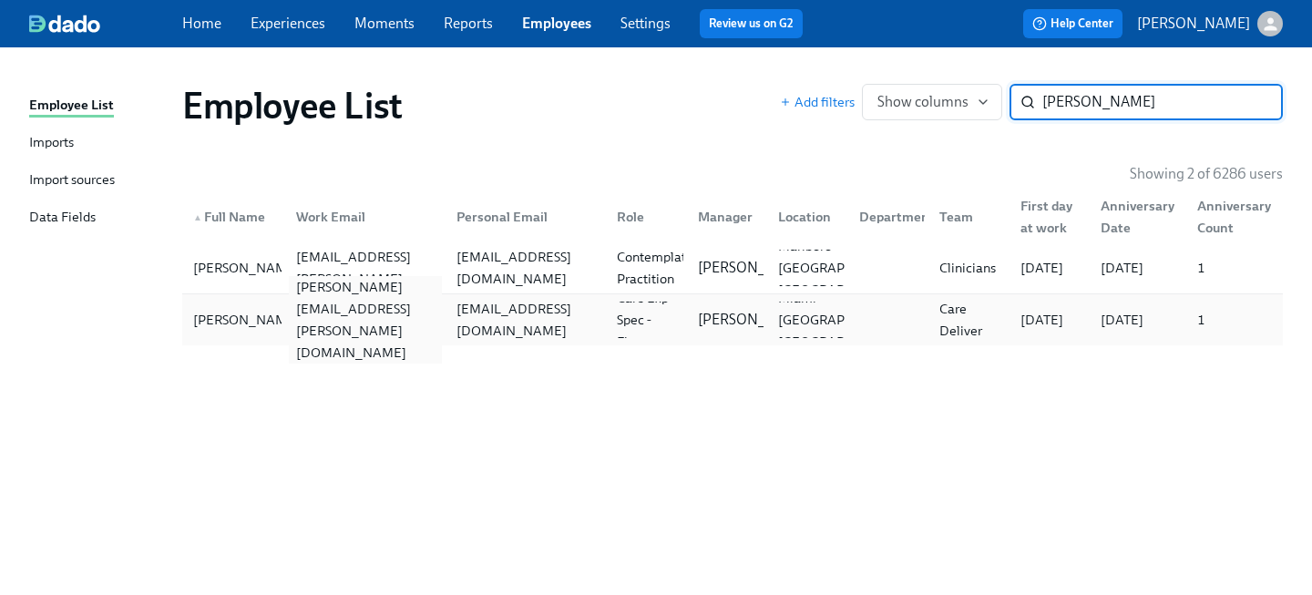
type input "[PERSON_NAME]"
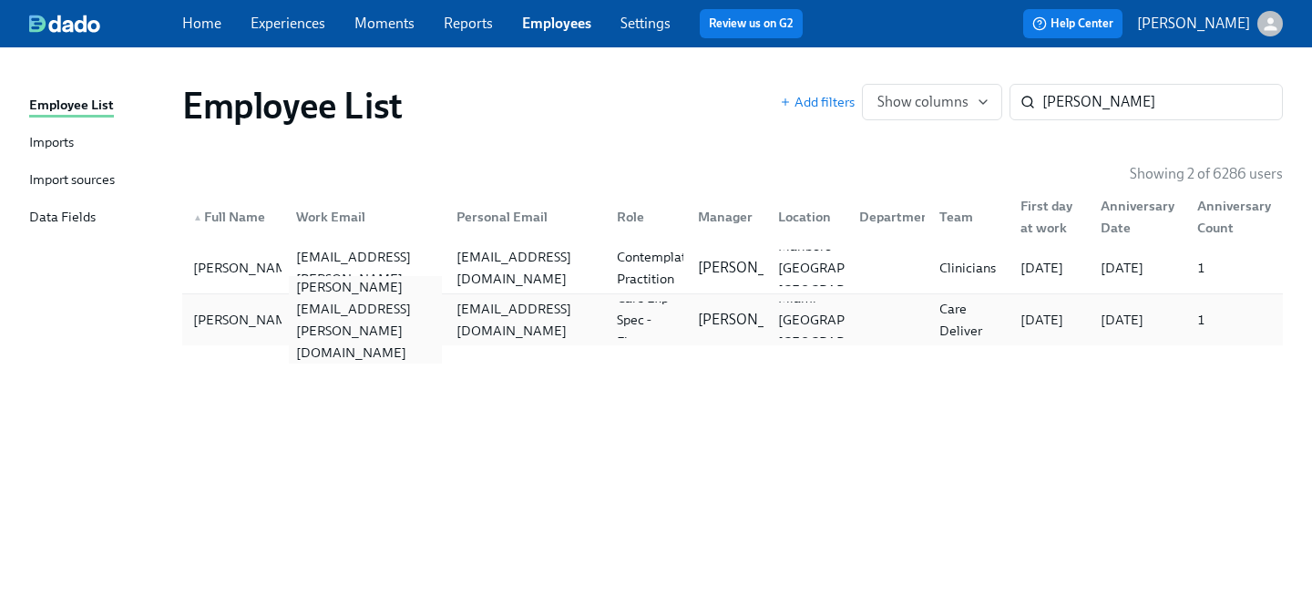
click at [352, 312] on div "[PERSON_NAME][EMAIL_ADDRESS][PERSON_NAME][DOMAIN_NAME]" at bounding box center [365, 319] width 153 height 87
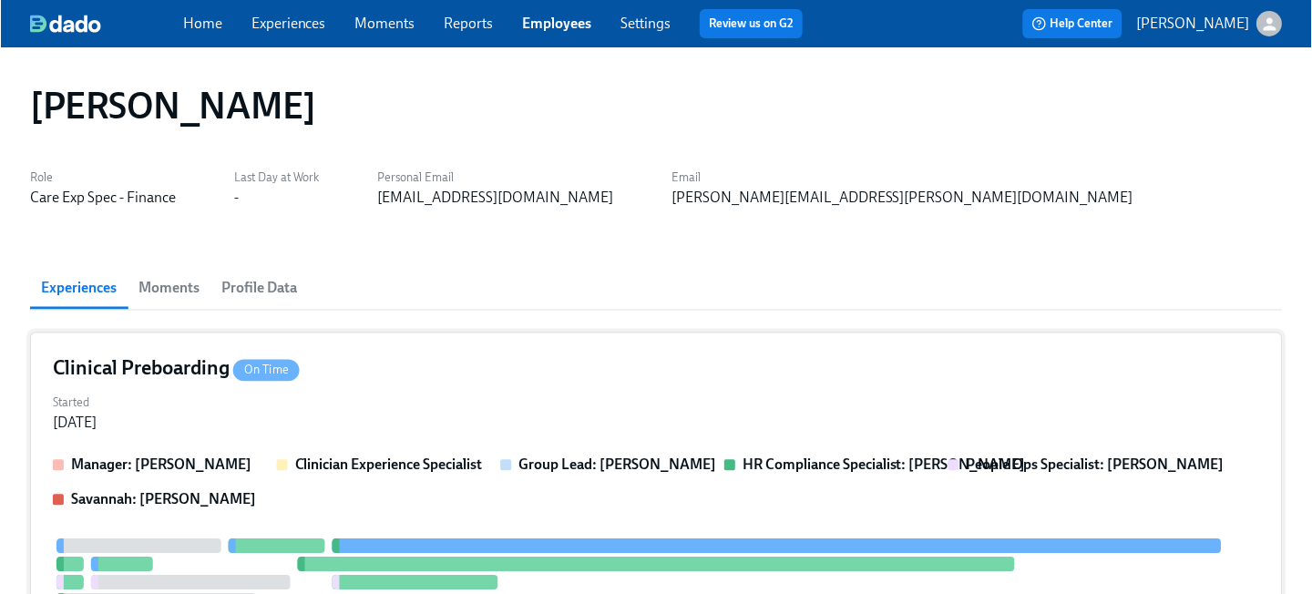
scroll to position [24, 0]
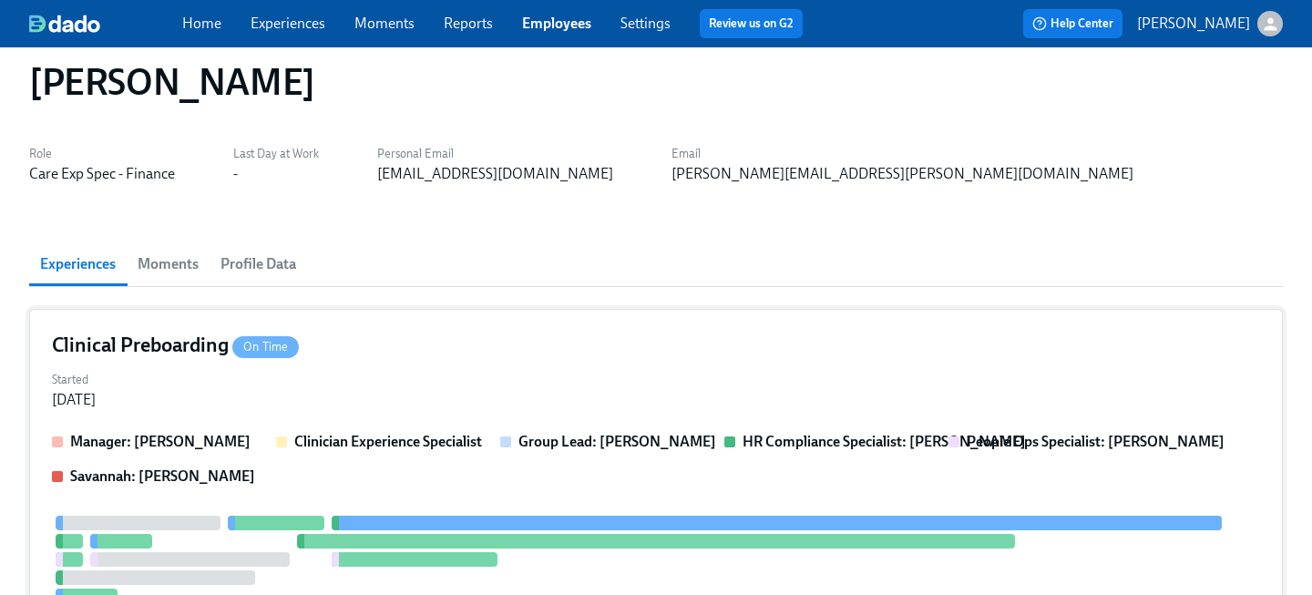
click at [430, 358] on div "Clinical Preboarding On Time" at bounding box center [656, 345] width 1208 height 27
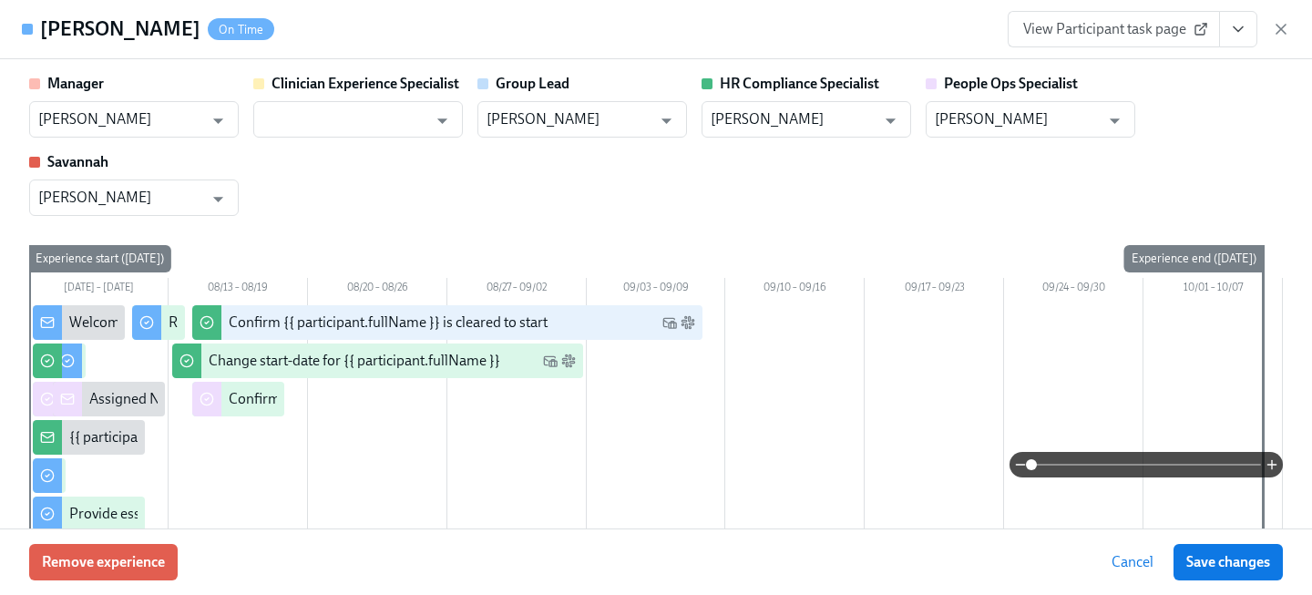
click at [1140, 36] on span "View Participant task page" at bounding box center [1113, 29] width 181 height 18
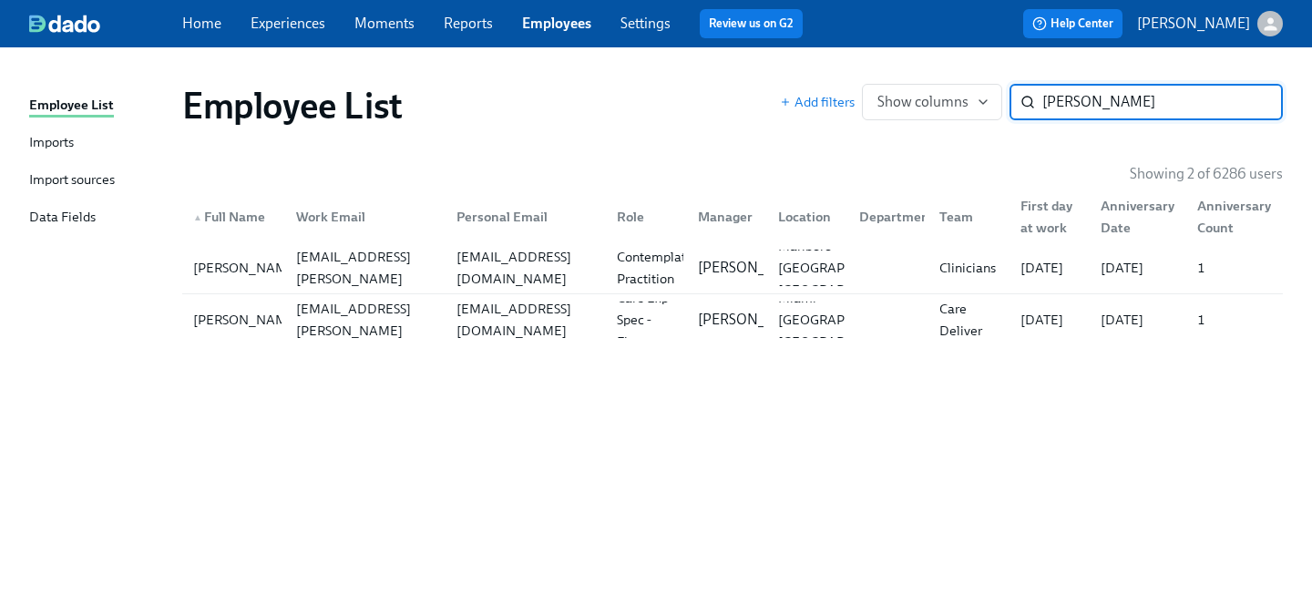
drag, startPoint x: 1096, startPoint y: 104, endPoint x: 802, endPoint y: 67, distance: 296.5
click at [810, 76] on div "Employee List Add filters Show columns [PERSON_NAME] ​" at bounding box center [733, 105] width 1130 height 73
type input "[PERSON_NAME]"
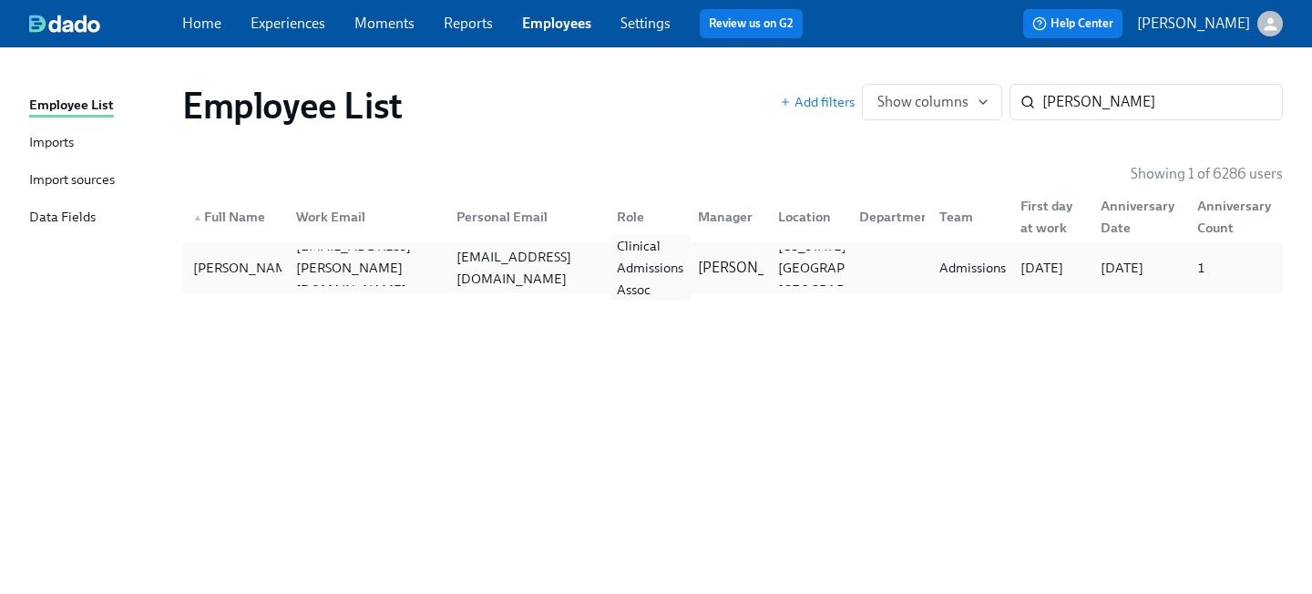
click at [653, 268] on div "Clinical Admissions Assoc" at bounding box center [650, 268] width 81 height 66
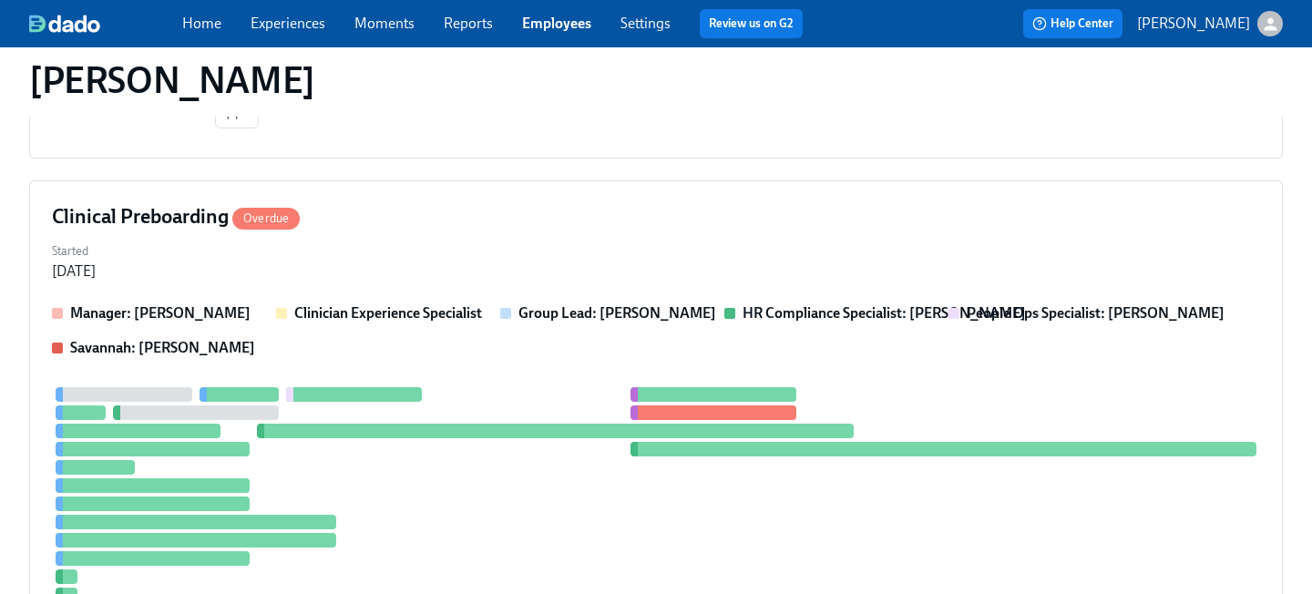
scroll to position [1671, 0]
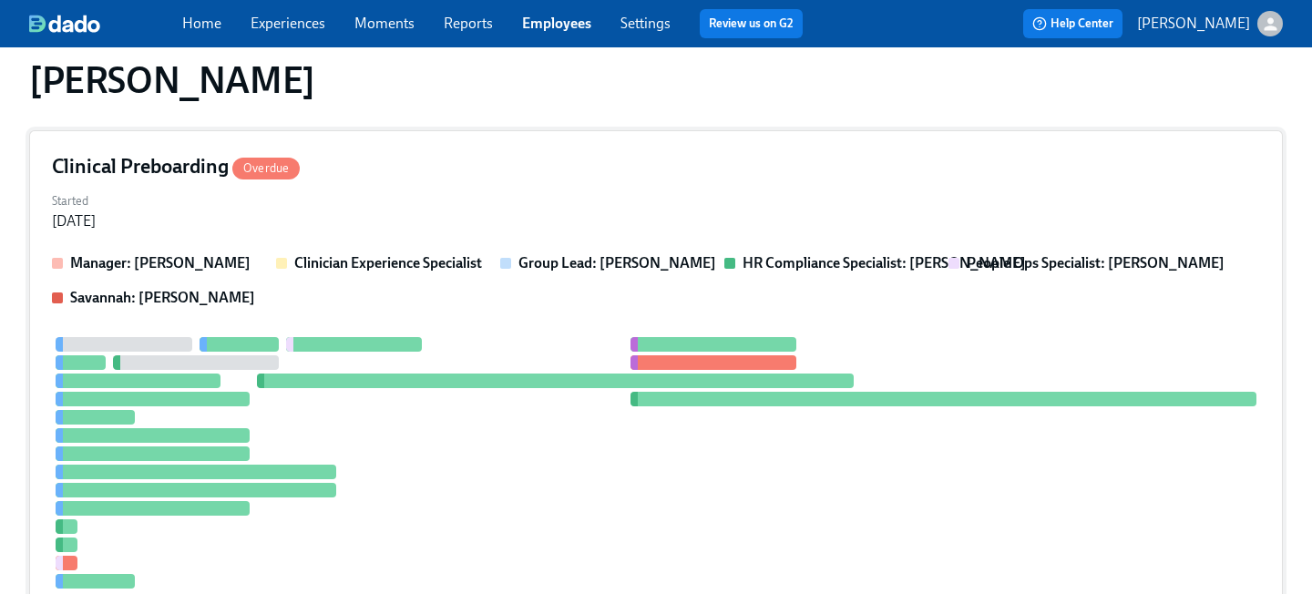
click at [371, 234] on div "Clinical Preboarding Overdue Started [DATE] Manager: [PERSON_NAME] Clinician Ex…" at bounding box center [656, 393] width 1254 height 527
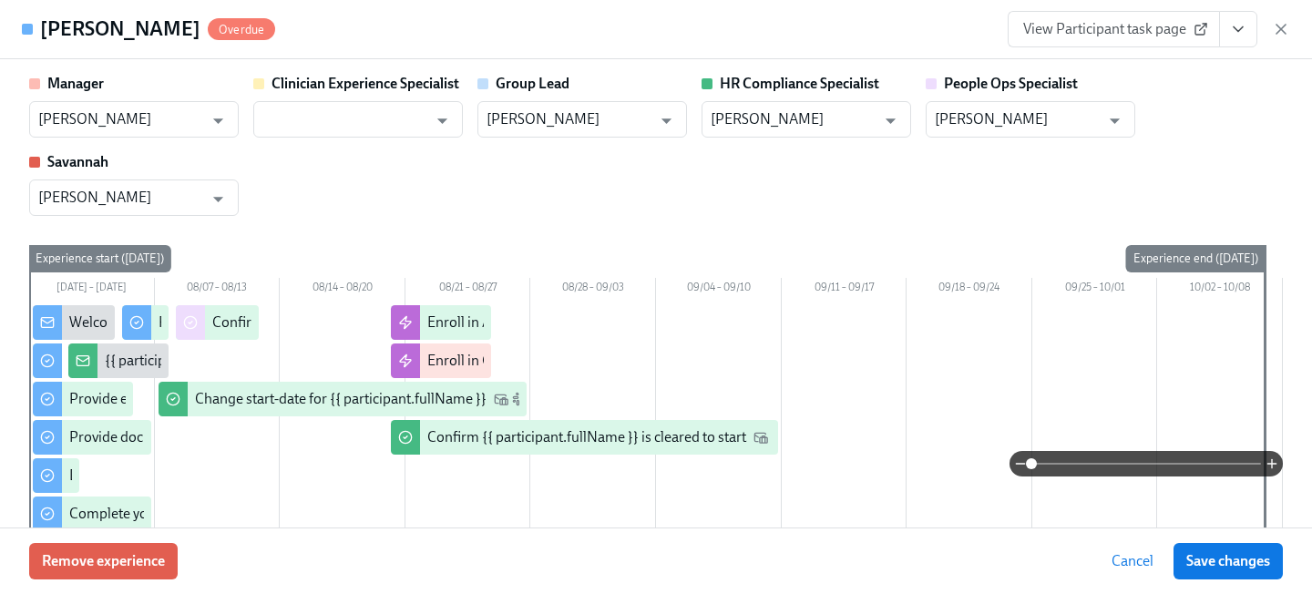
click at [1133, 35] on span "View Participant task page" at bounding box center [1113, 29] width 181 height 18
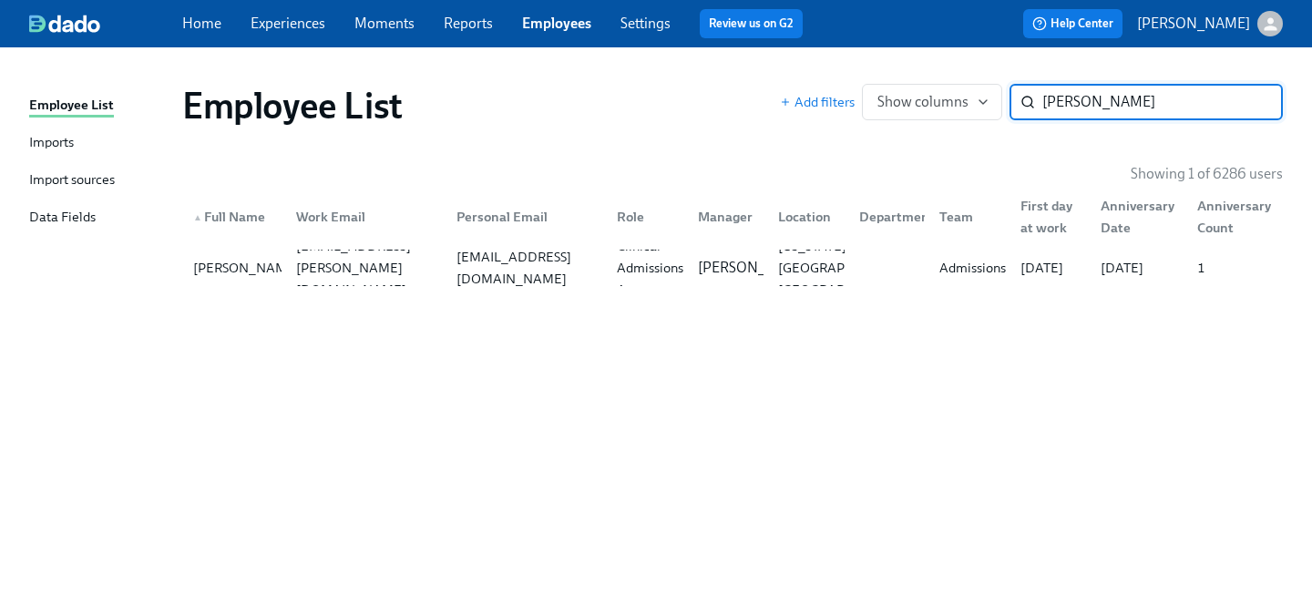
drag, startPoint x: 1091, startPoint y: 113, endPoint x: 876, endPoint y: 58, distance: 221.9
click at [898, 78] on div "Employee List Add filters Show columns [PERSON_NAME] ​" at bounding box center [733, 105] width 1130 height 73
type input "mcthee"
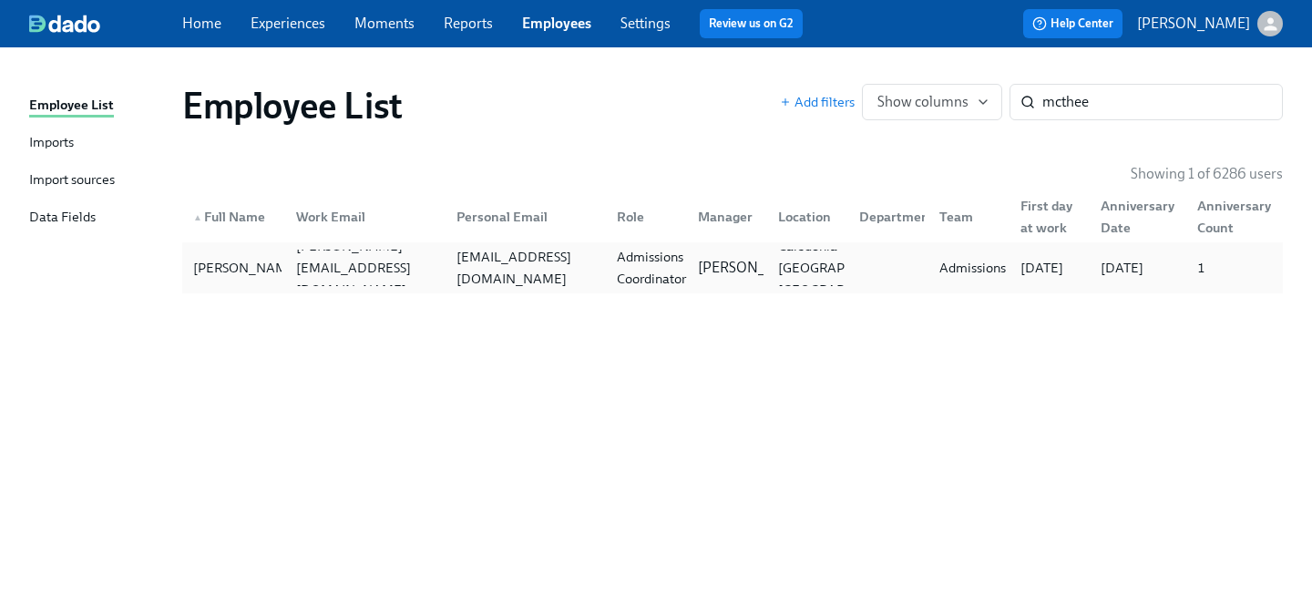
click at [628, 282] on div "Admissions Coordinator" at bounding box center [652, 268] width 84 height 44
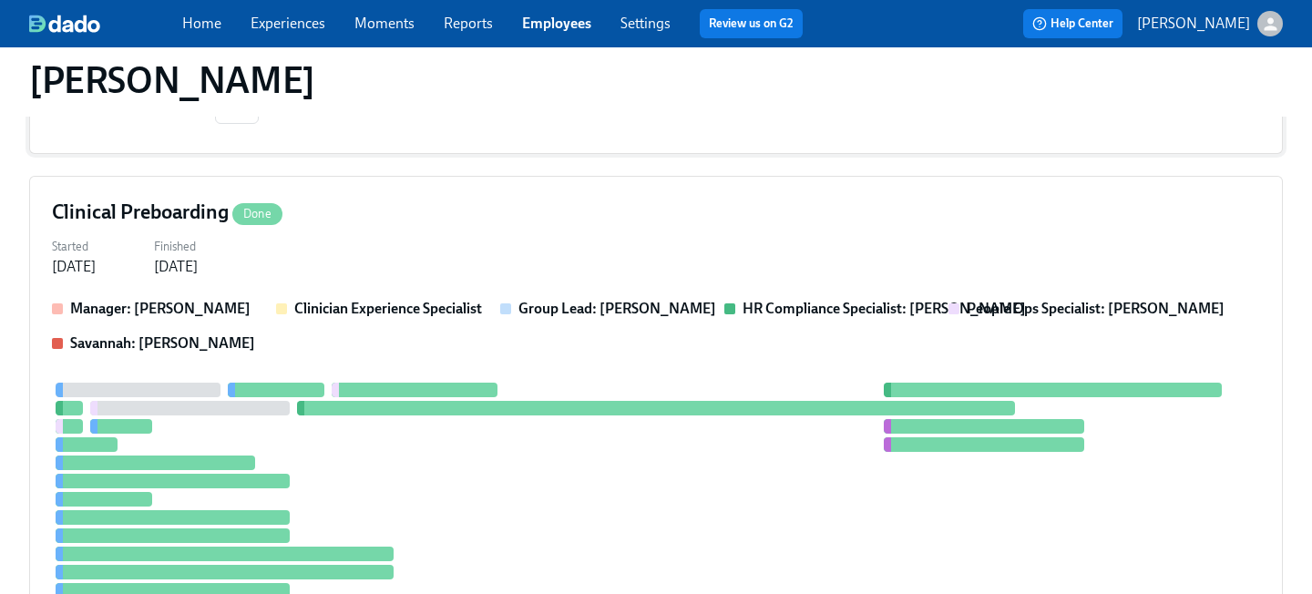
scroll to position [1574, 0]
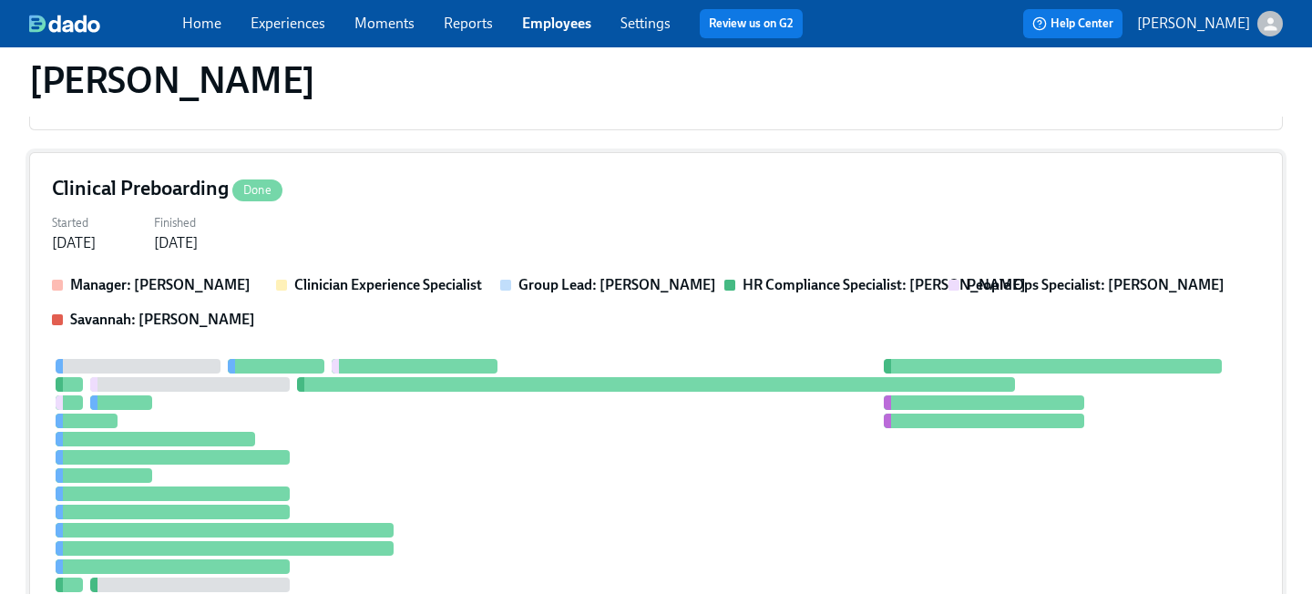
click at [436, 213] on div "Started [DATE] Finished [DATE]" at bounding box center [656, 232] width 1208 height 44
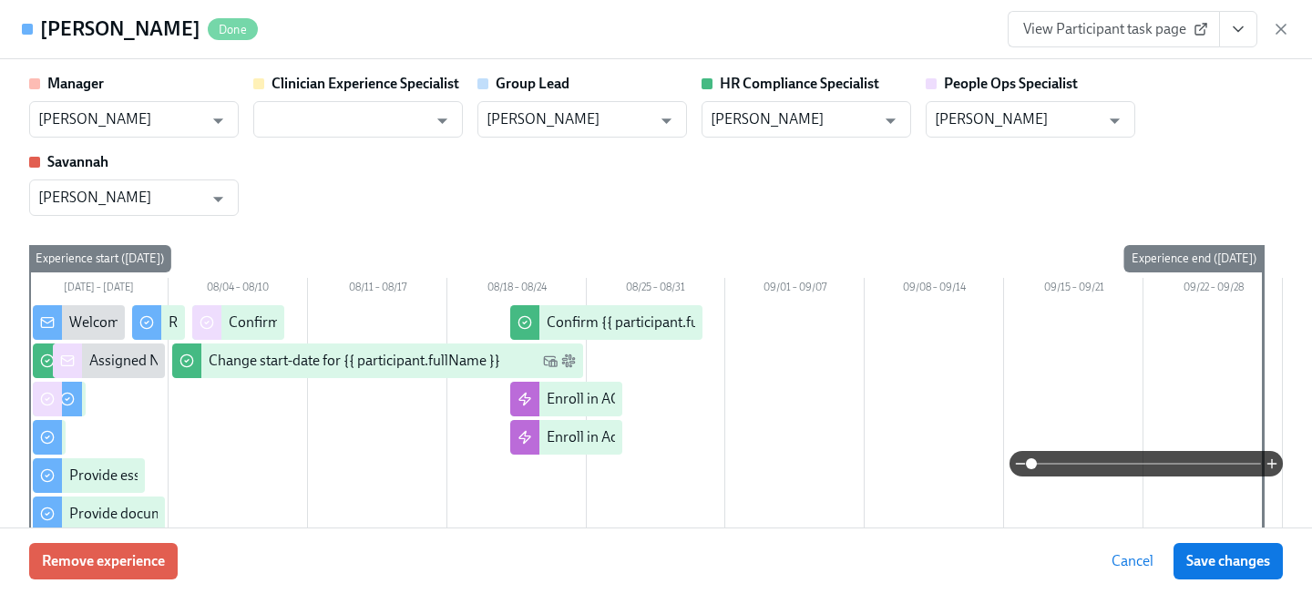
click at [1168, 34] on span "View Participant task page" at bounding box center [1113, 29] width 181 height 18
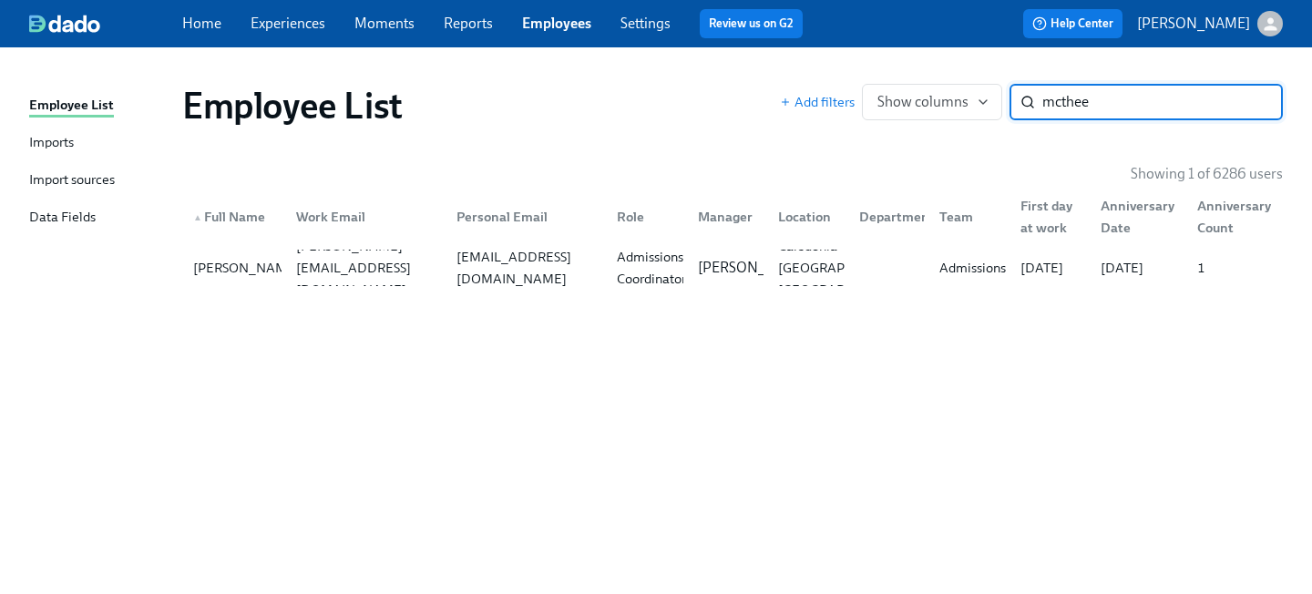
drag, startPoint x: 1115, startPoint y: 104, endPoint x: 873, endPoint y: 67, distance: 245.1
click at [885, 80] on div "Employee List Add filters Show columns mcthee ​" at bounding box center [733, 105] width 1130 height 73
type input "kade w"
click at [549, 278] on div "[EMAIL_ADDRESS][DOMAIN_NAME]" at bounding box center [522, 268] width 160 height 36
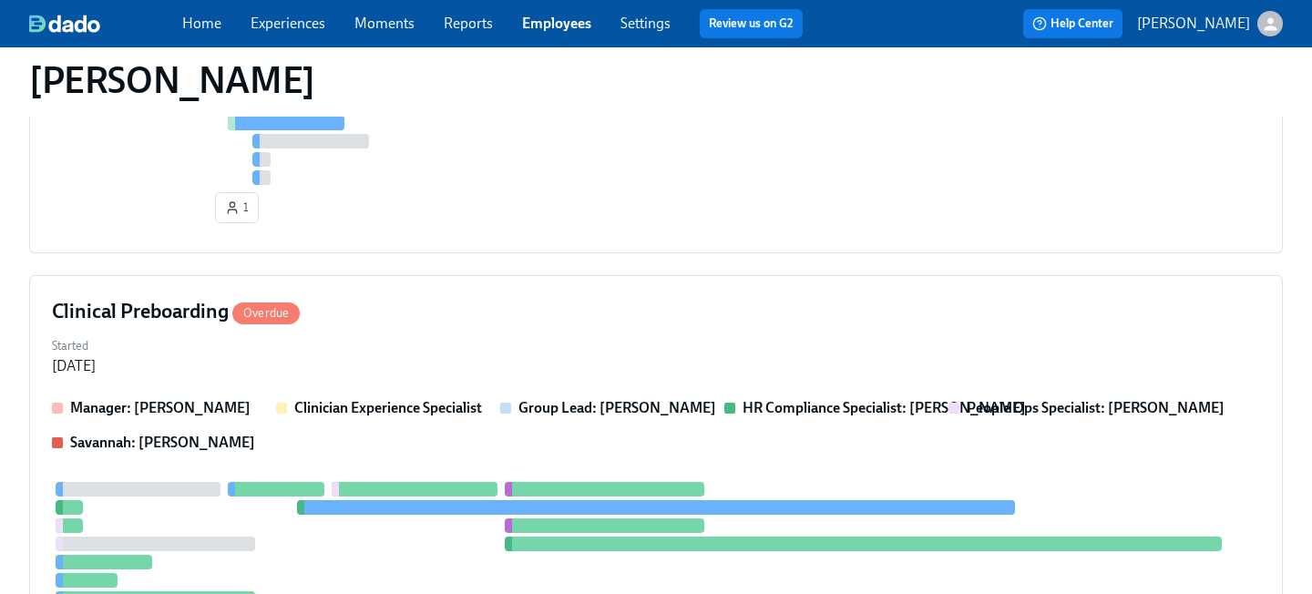
scroll to position [830, 0]
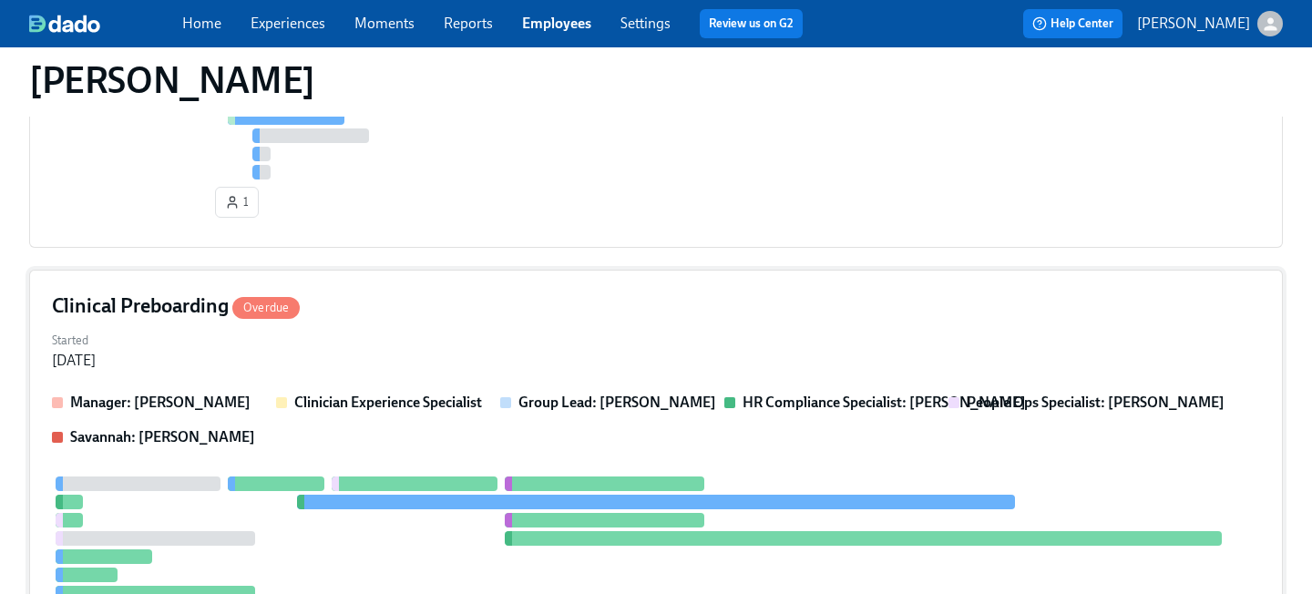
click at [446, 312] on div "Clinical Preboarding Overdue" at bounding box center [656, 305] width 1208 height 27
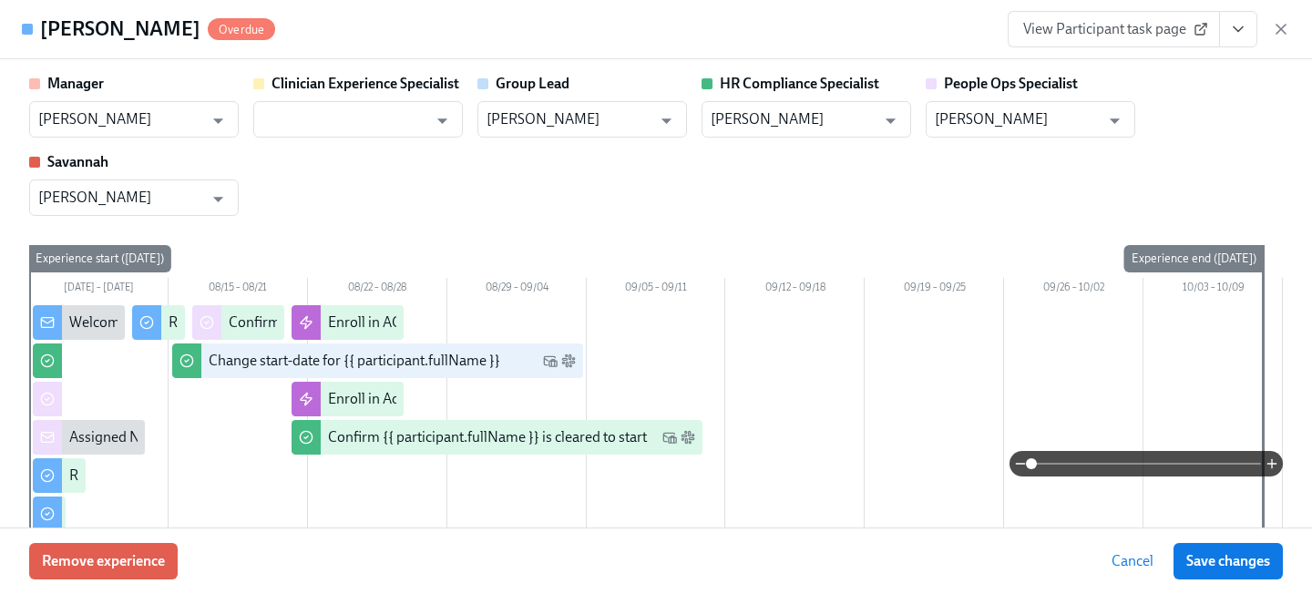
click at [1143, 26] on span "View Participant task page" at bounding box center [1113, 29] width 181 height 18
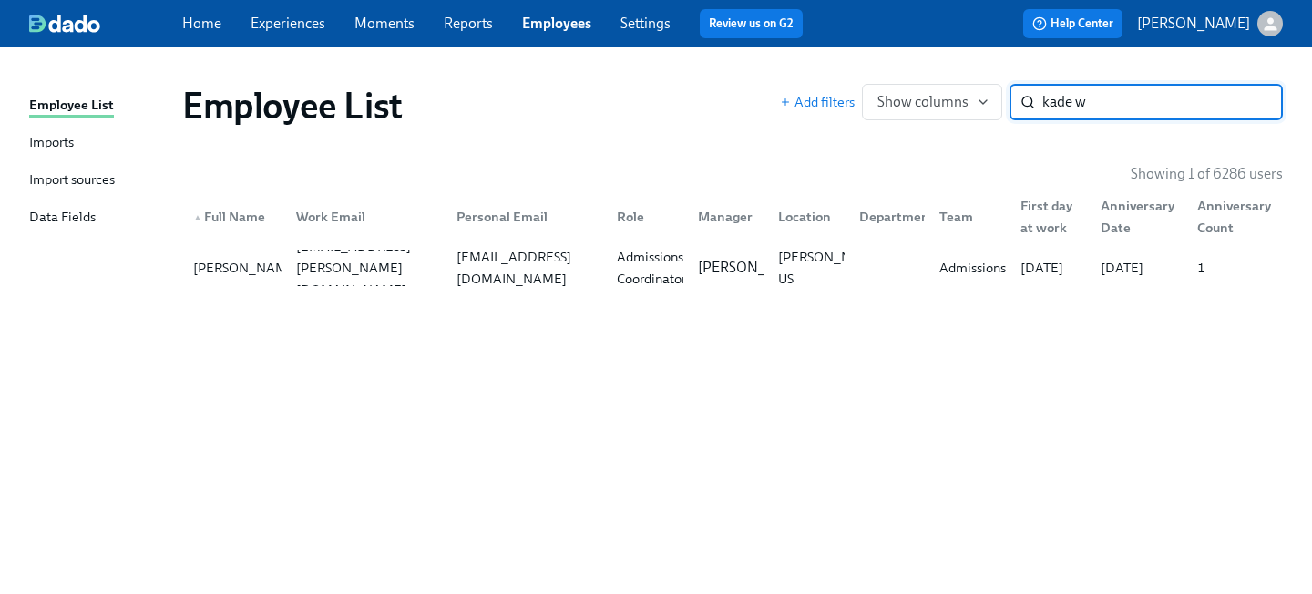
drag, startPoint x: 1059, startPoint y: 100, endPoint x: 733, endPoint y: 38, distance: 331.1
click at [747, 52] on div "Employee List Imports Import sources Data Fields Employee List Add filters Show…" at bounding box center [656, 320] width 1312 height 547
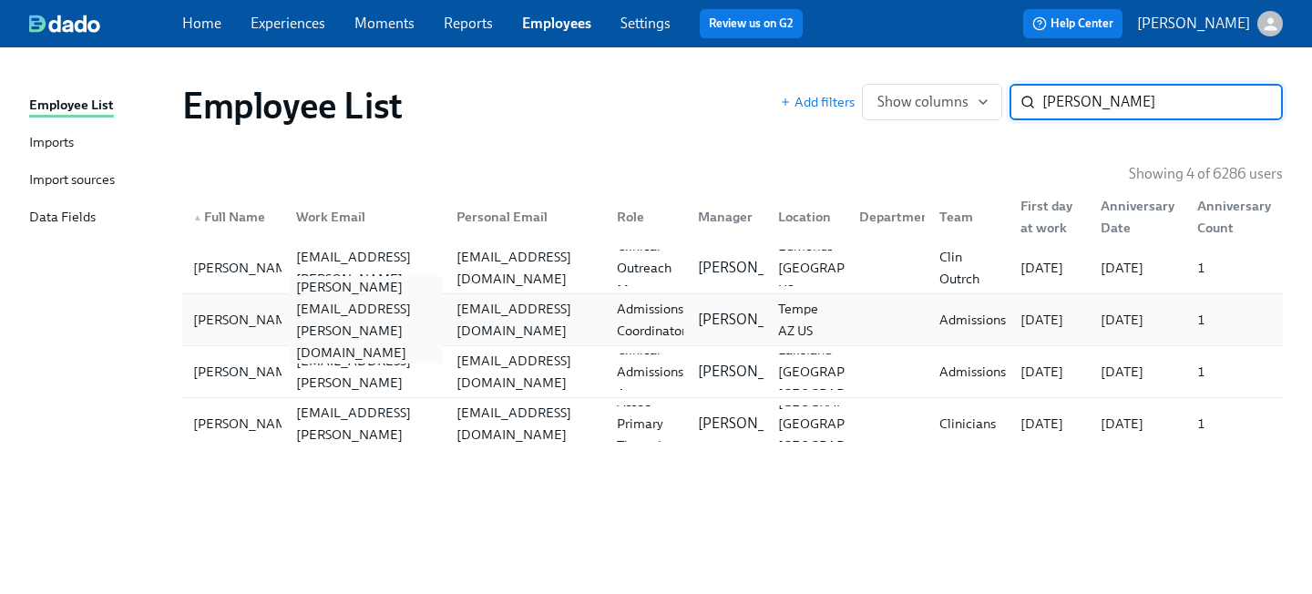
type input "[PERSON_NAME]"
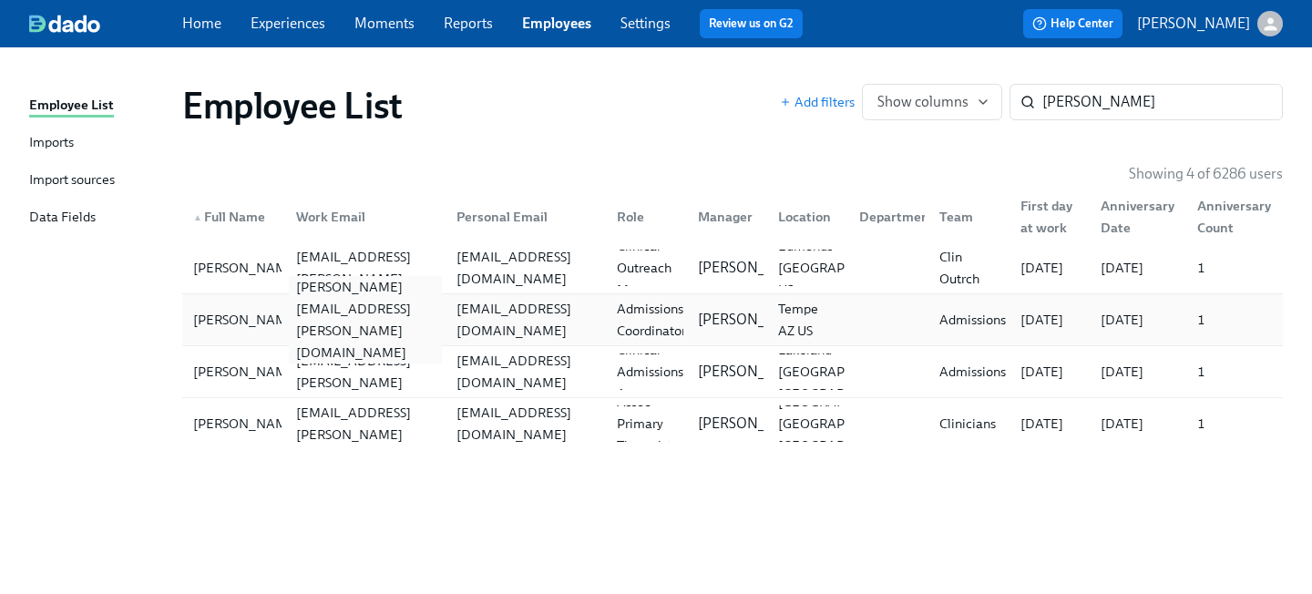
click at [292, 325] on div "[PERSON_NAME][EMAIL_ADDRESS][PERSON_NAME][DOMAIN_NAME]" at bounding box center [365, 319] width 153 height 87
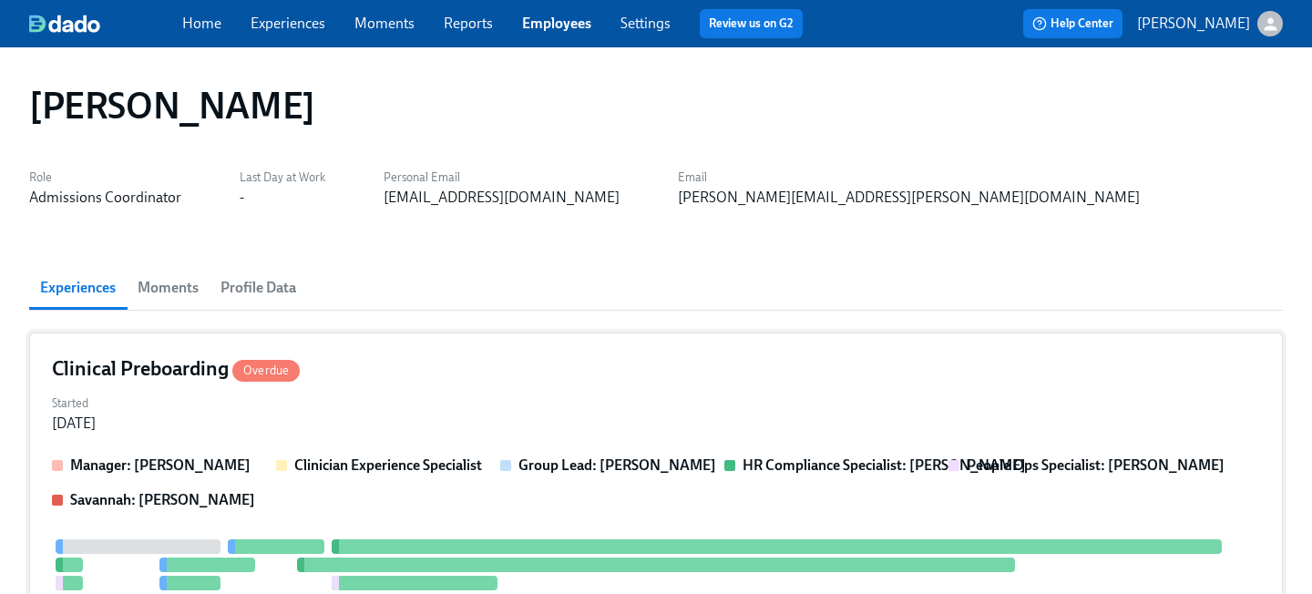
scroll to position [8, 0]
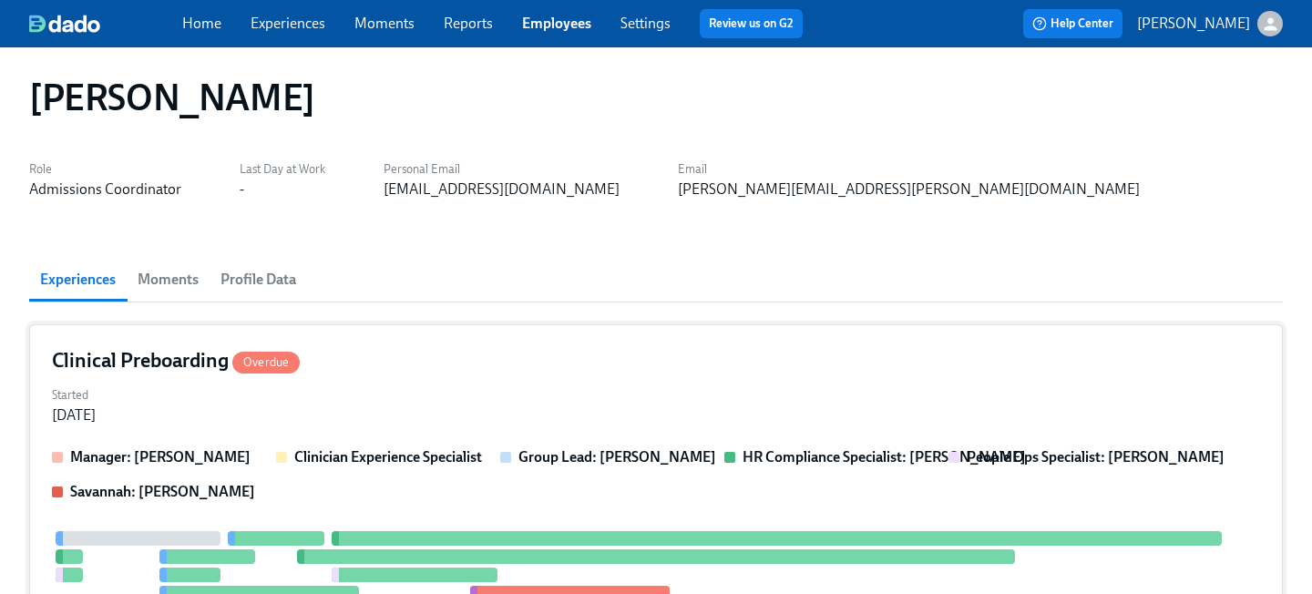
click at [677, 395] on div "Started [DATE]" at bounding box center [656, 404] width 1208 height 44
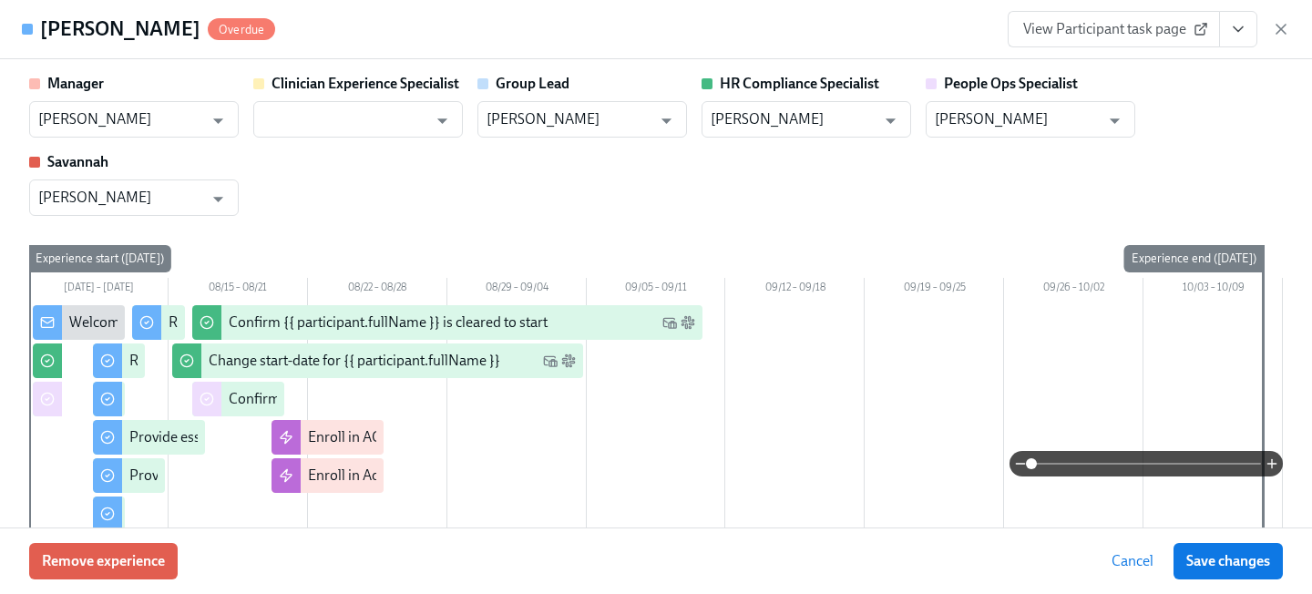
click at [1148, 28] on span "View Participant task page" at bounding box center [1113, 29] width 181 height 18
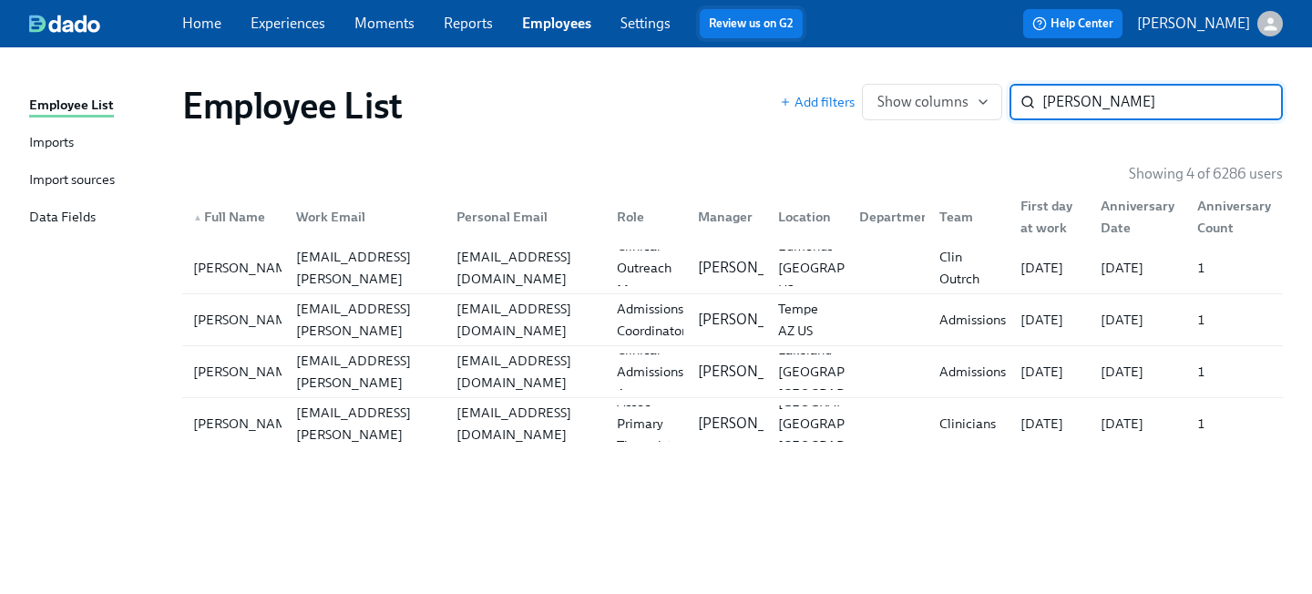
drag, startPoint x: 1132, startPoint y: 104, endPoint x: 790, endPoint y: 26, distance: 351.4
click at [801, 40] on div "Home Experiences Moments Reports Employees Settings Review us on G2 Help Center…" at bounding box center [656, 297] width 1312 height 594
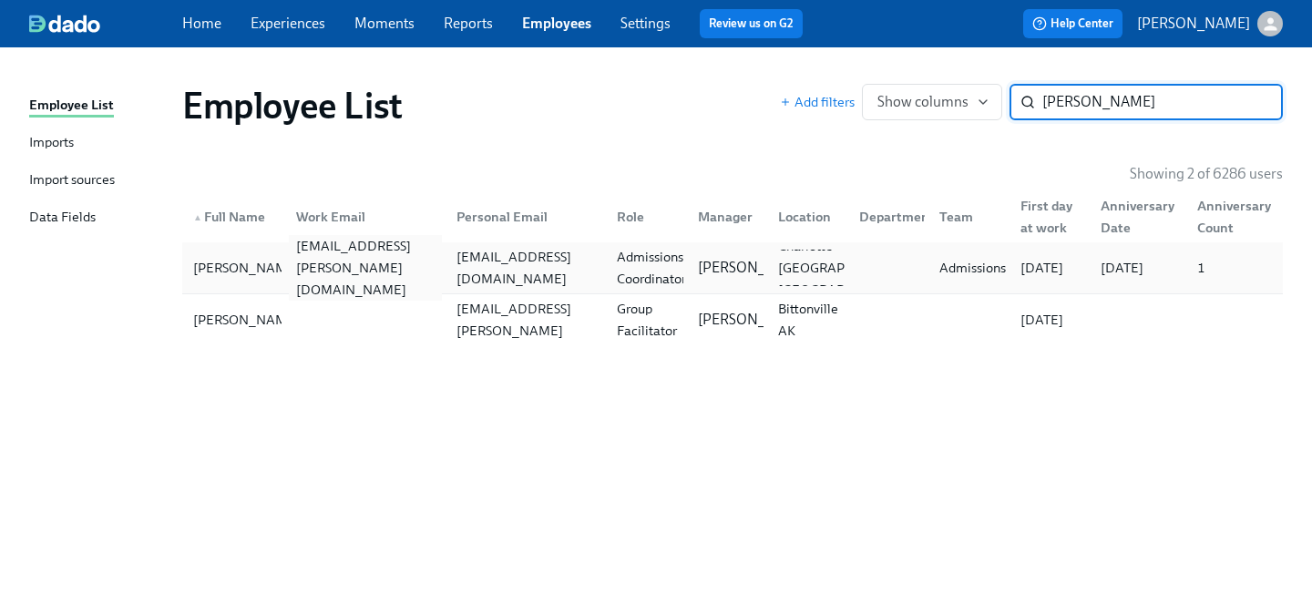
type input "[PERSON_NAME]"
click at [363, 281] on div "[EMAIL_ADDRESS][PERSON_NAME][DOMAIN_NAME]" at bounding box center [362, 268] width 160 height 36
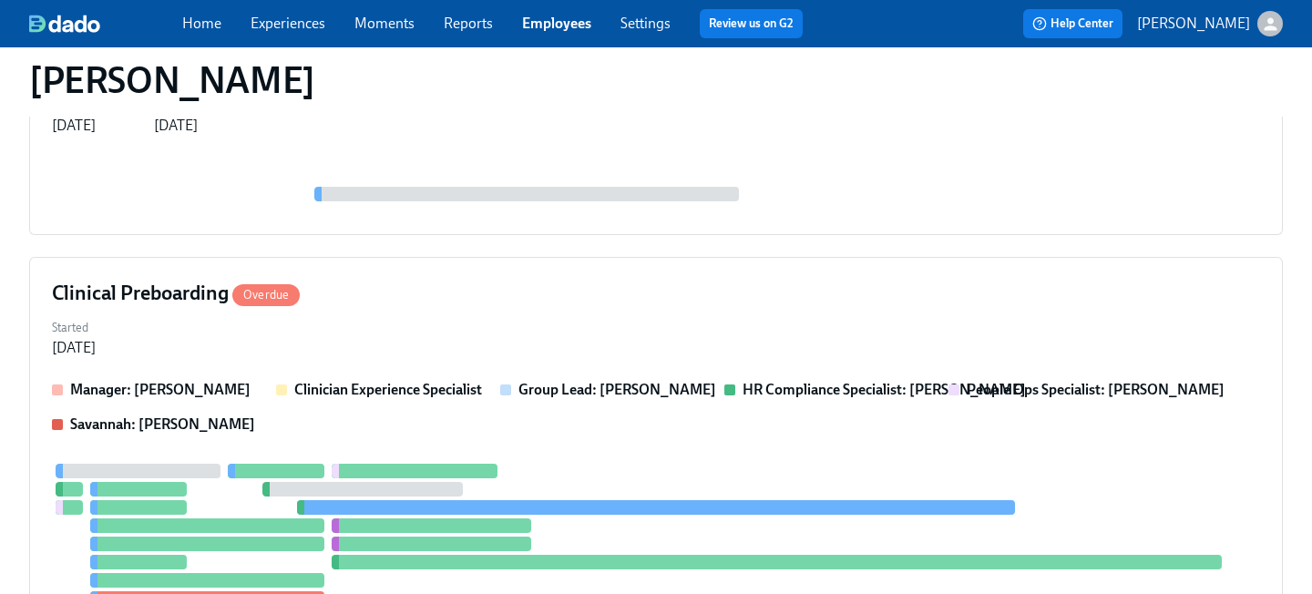
scroll to position [1496, 0]
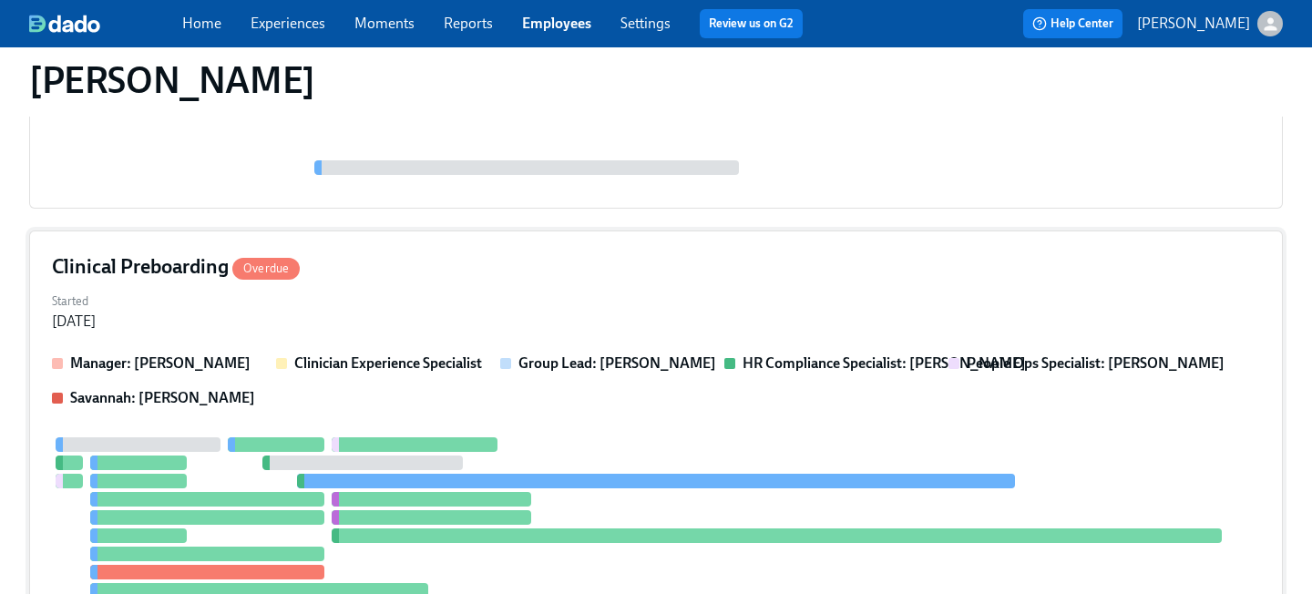
click at [416, 317] on div "Started [DATE]" at bounding box center [656, 310] width 1208 height 44
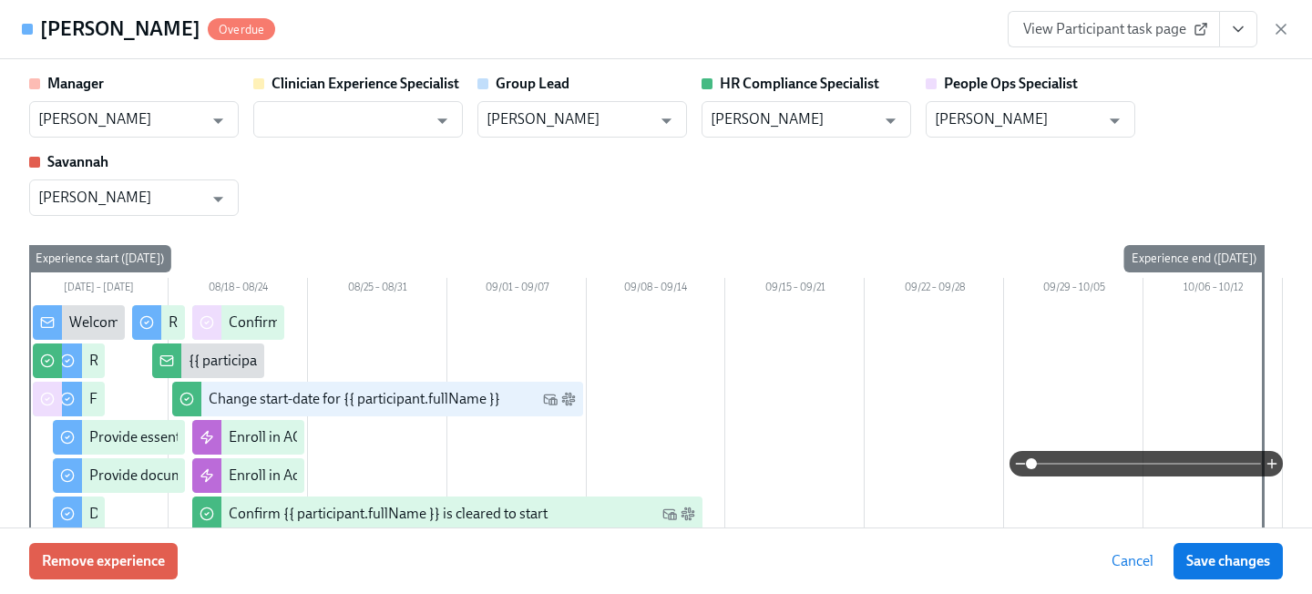
click at [1102, 26] on span "View Participant task page" at bounding box center [1113, 29] width 181 height 18
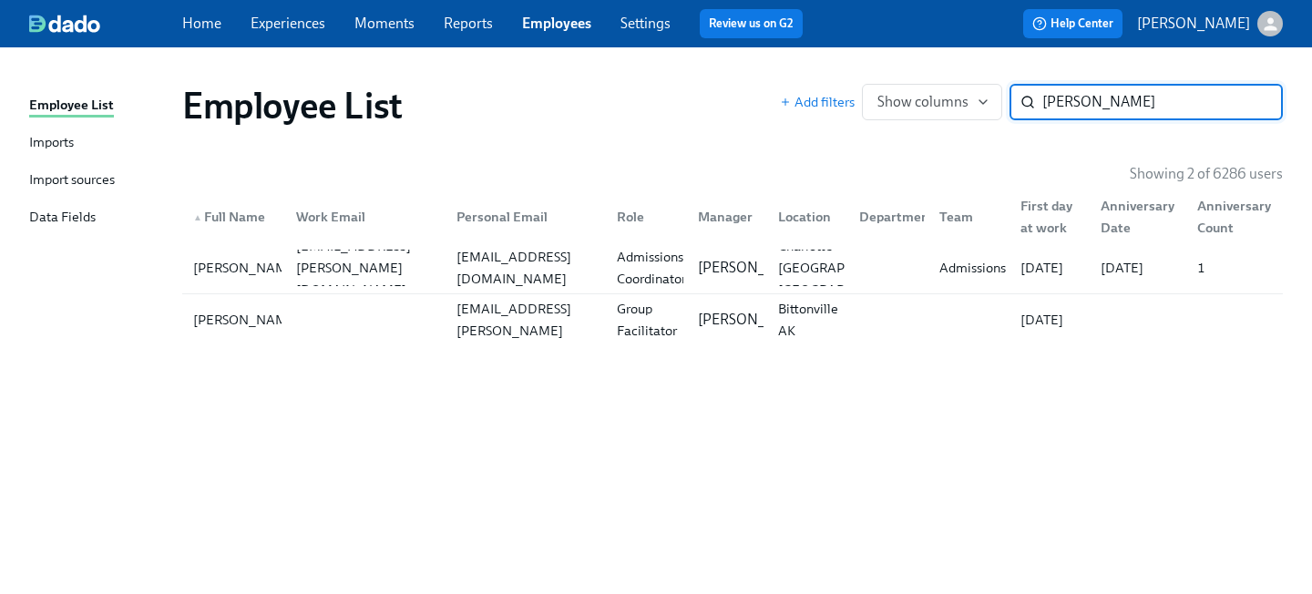
drag, startPoint x: 1107, startPoint y: 99, endPoint x: 787, endPoint y: 57, distance: 322.5
click at [820, 85] on div "Add filters Show columns [PERSON_NAME] ​" at bounding box center [1031, 102] width 503 height 36
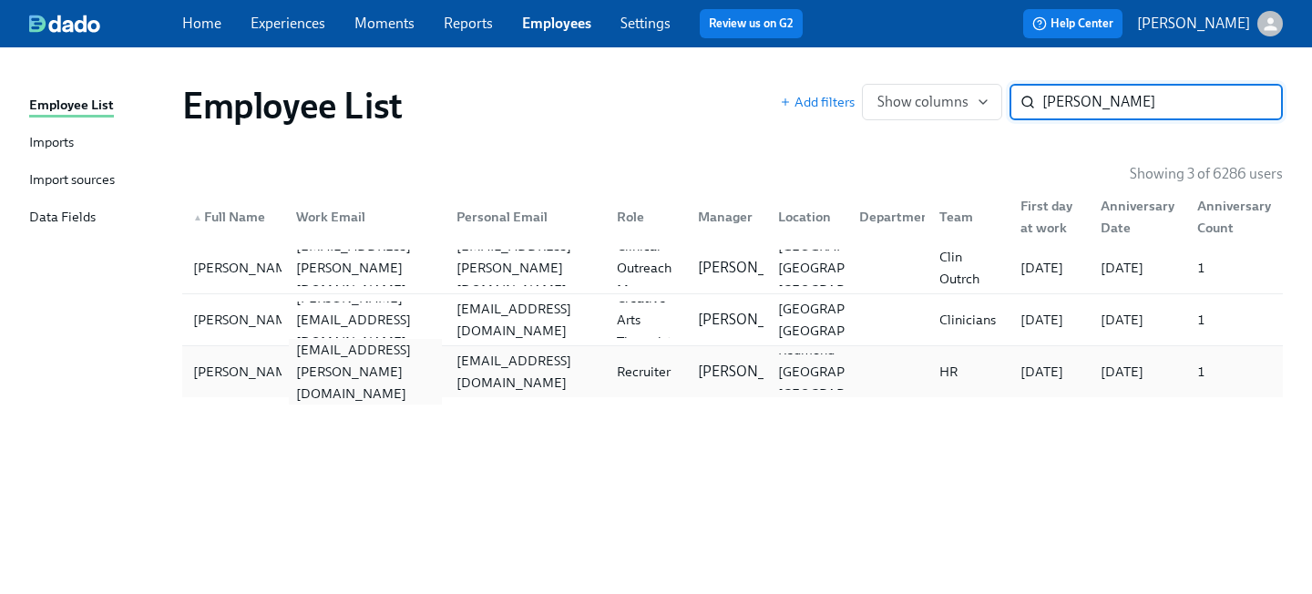
type input "[PERSON_NAME]"
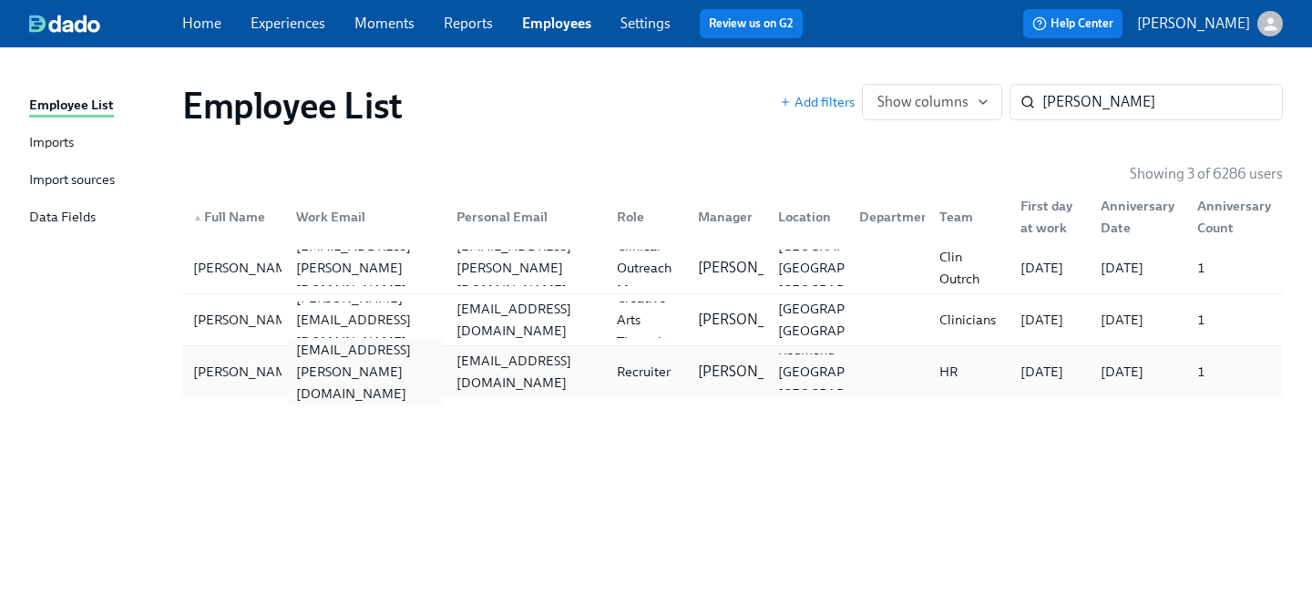
click at [355, 375] on div "[EMAIL_ADDRESS][PERSON_NAME][DOMAIN_NAME]" at bounding box center [365, 372] width 153 height 66
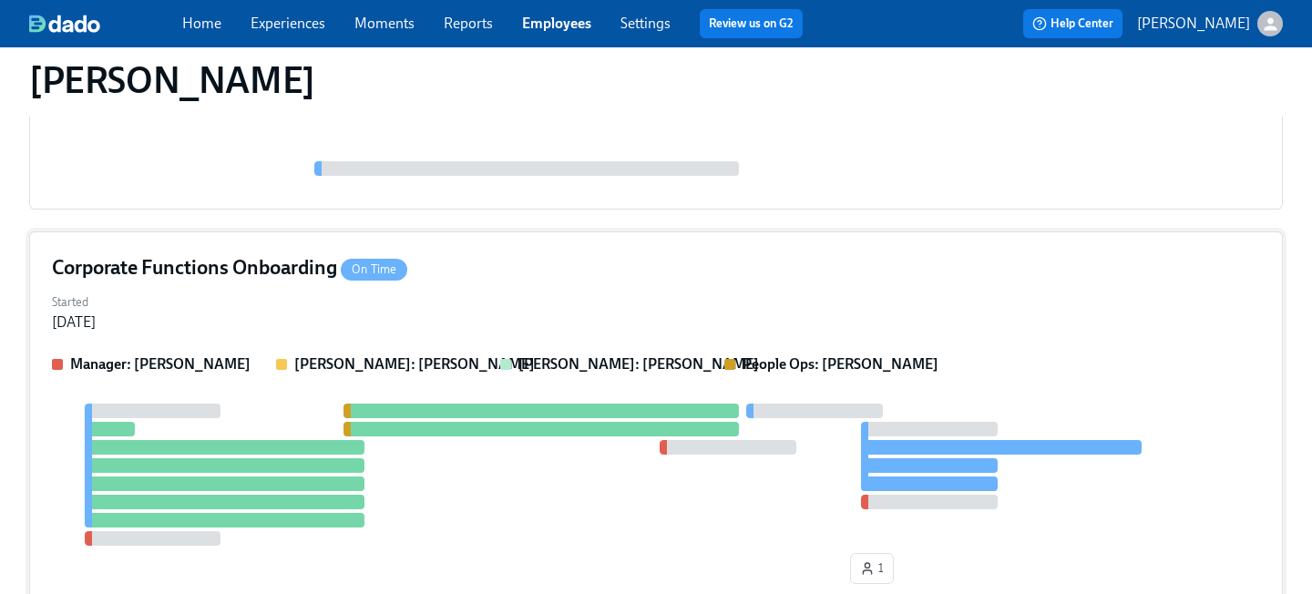
scroll to position [1039, 0]
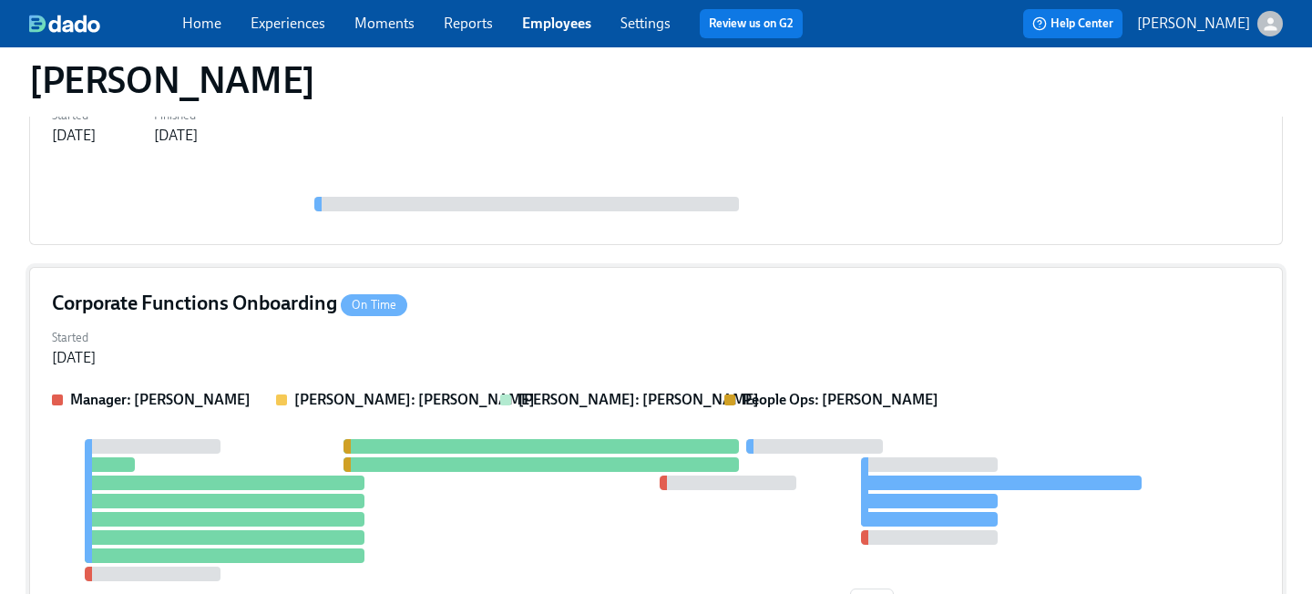
click at [488, 287] on div "Corporate Functions Onboarding On Time Started [DATE] Manager: [PERSON_NAME]: […" at bounding box center [656, 458] width 1254 height 383
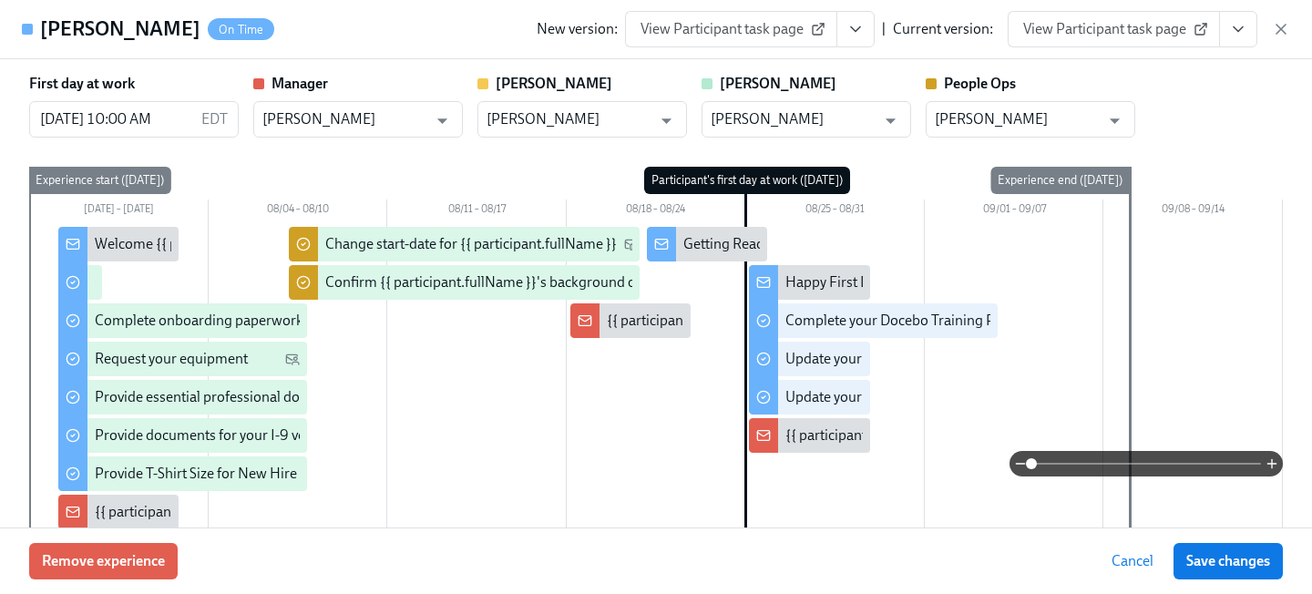
click at [1157, 39] on link "View Participant task page" at bounding box center [1114, 29] width 212 height 36
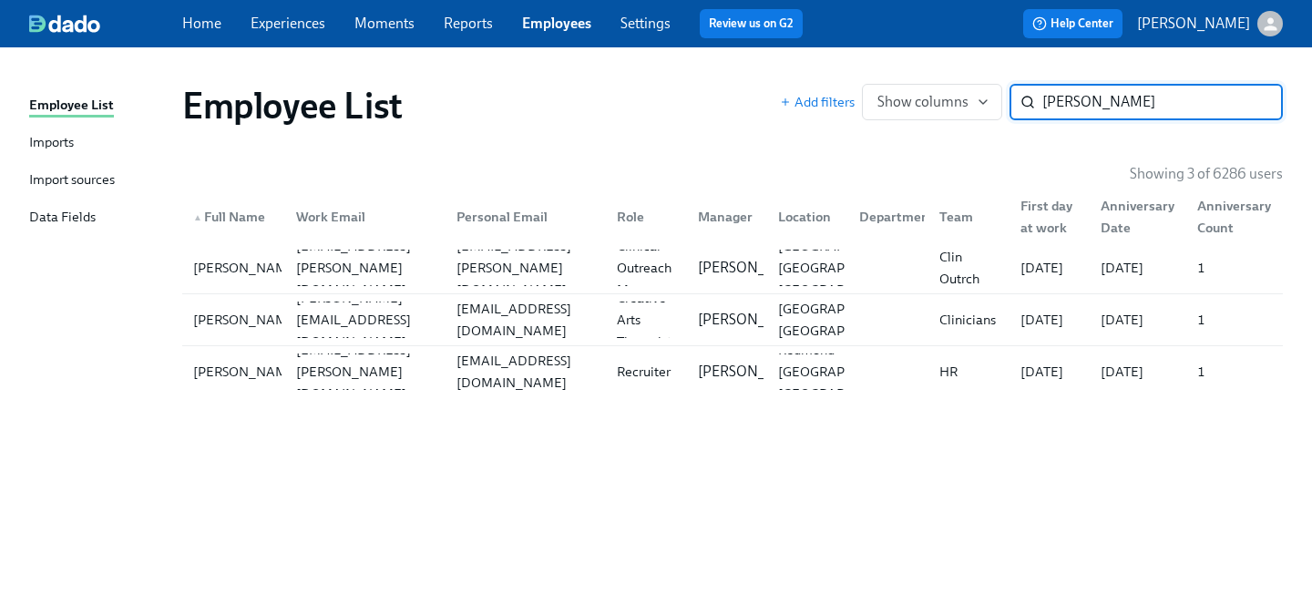
drag, startPoint x: 1086, startPoint y: 108, endPoint x: 817, endPoint y: 67, distance: 271.9
click at [824, 75] on div "Employee List Add filters Show columns [PERSON_NAME] ​" at bounding box center [733, 105] width 1130 height 73
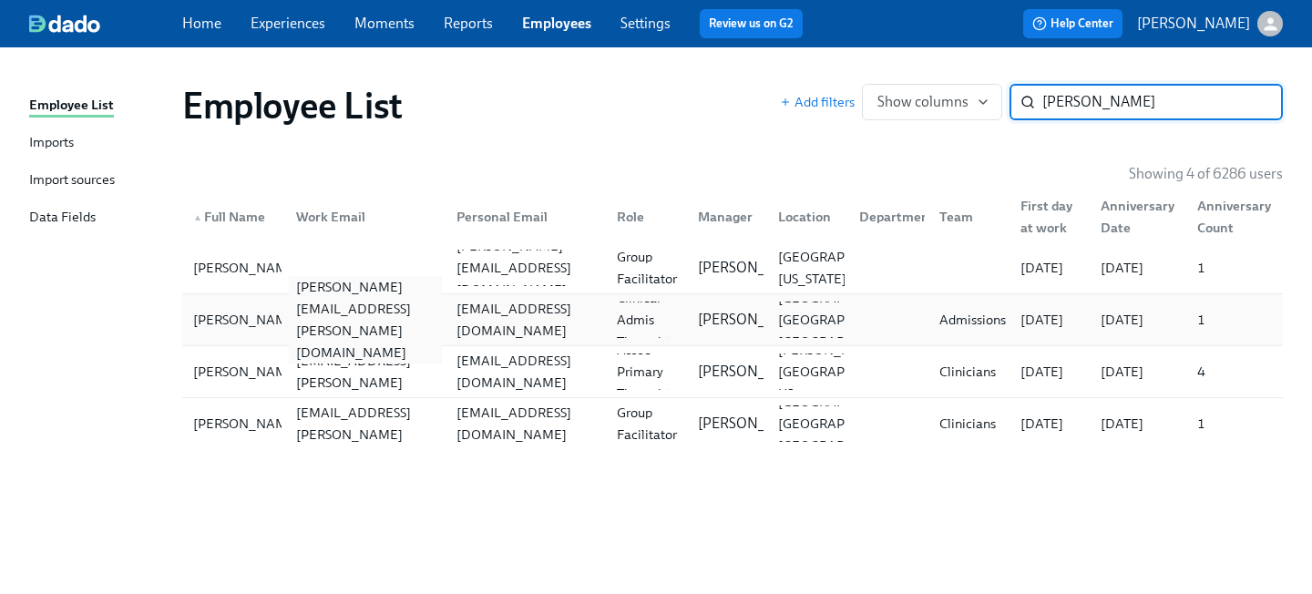
type input "[PERSON_NAME]"
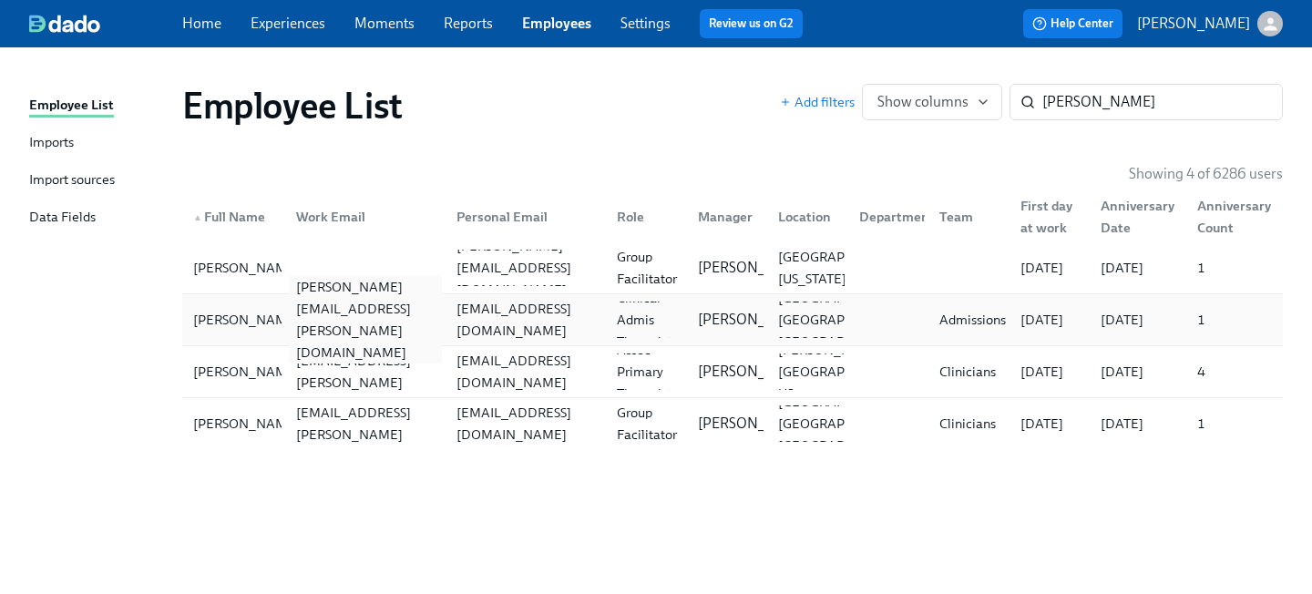
click at [380, 314] on div "[PERSON_NAME][EMAIL_ADDRESS][PERSON_NAME][DOMAIN_NAME]" at bounding box center [365, 319] width 153 height 87
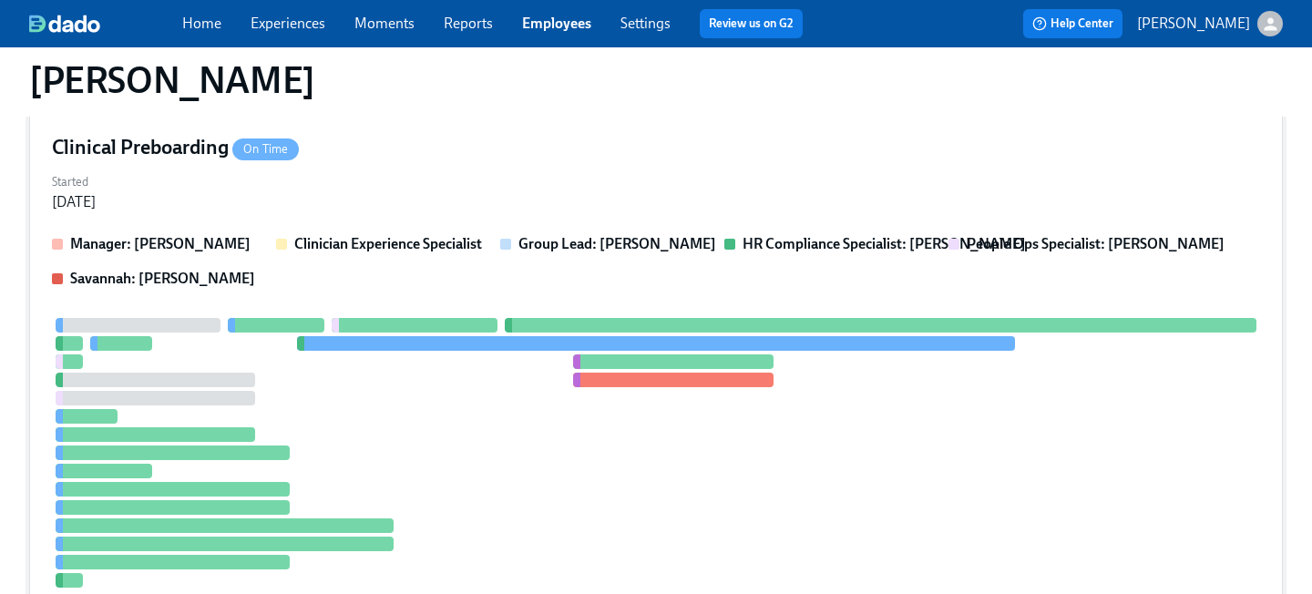
scroll to position [1143, 0]
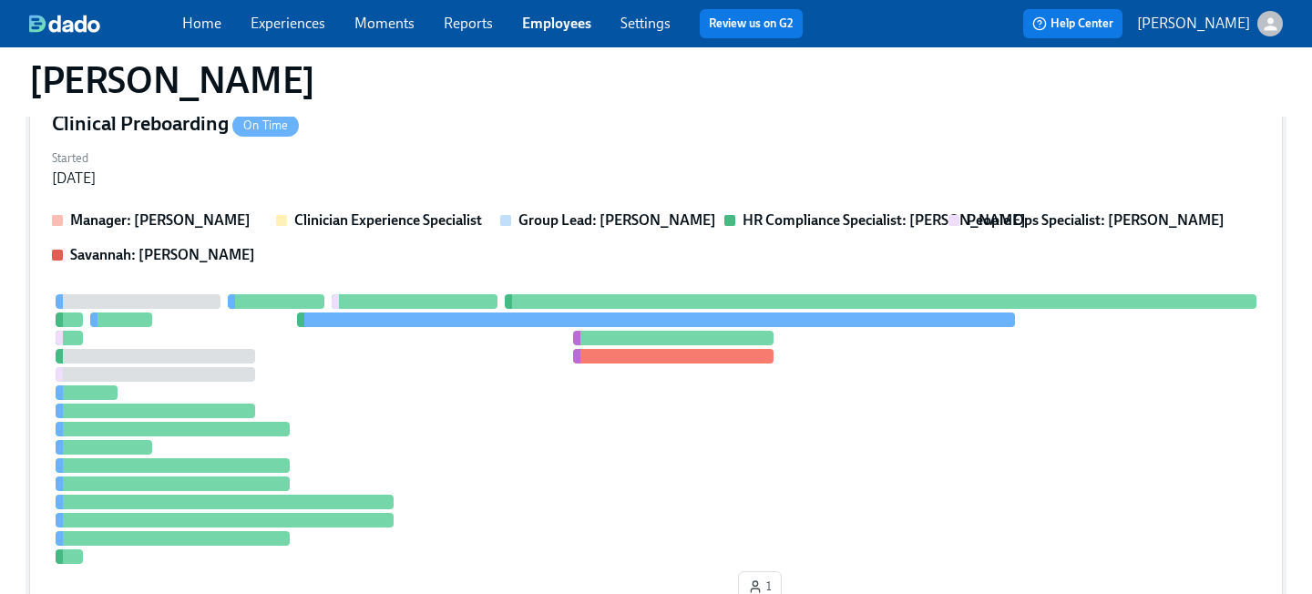
click at [421, 238] on div "Manager: [PERSON_NAME] Clinician Experience Specialist Group Lead: [PERSON_NAME…" at bounding box center [656, 237] width 1208 height 55
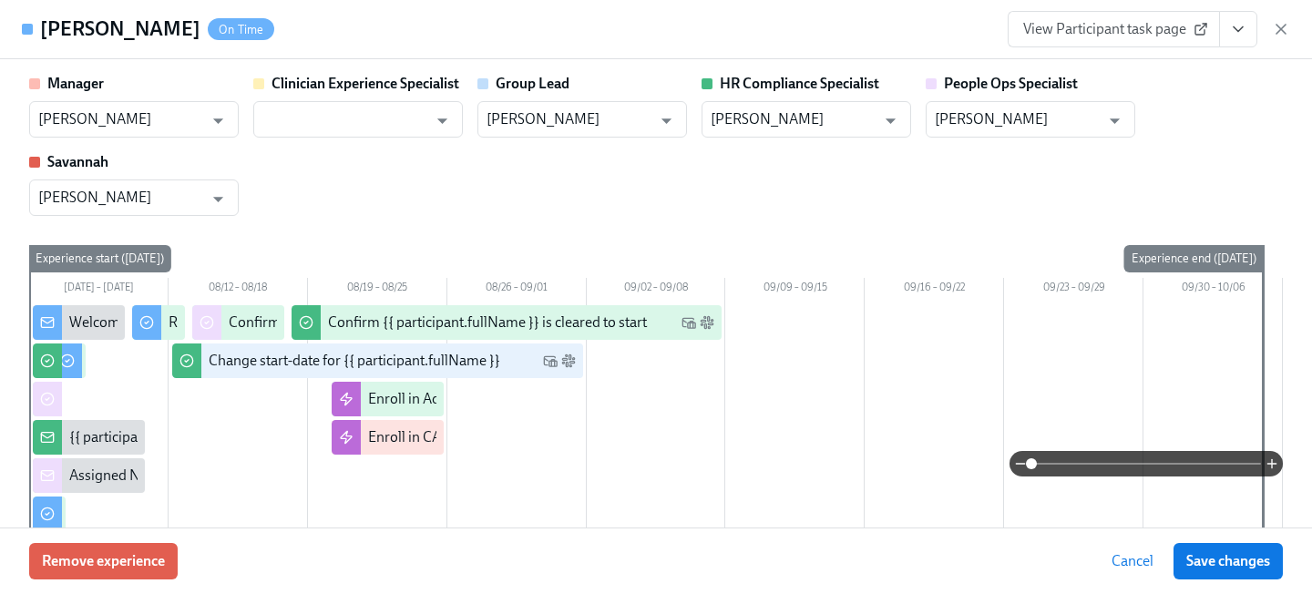
click at [1128, 28] on span "View Participant task page" at bounding box center [1113, 29] width 181 height 18
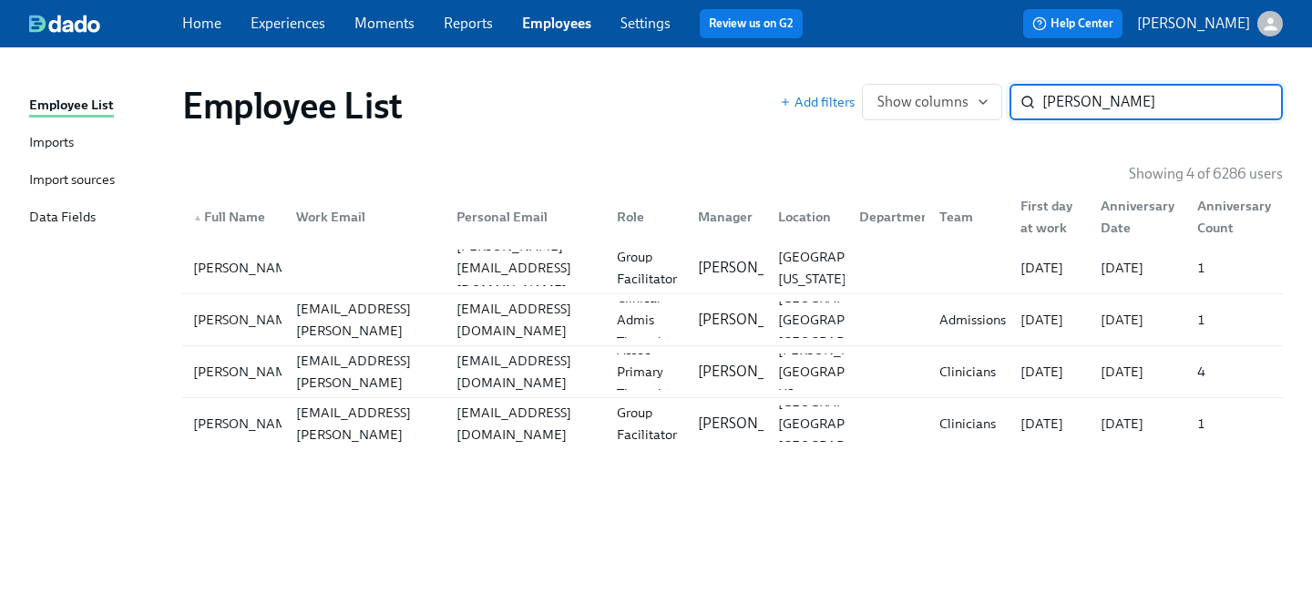
drag, startPoint x: 1096, startPoint y: 95, endPoint x: 757, endPoint y: 47, distance: 342.2
click at [771, 64] on div "Employee List Imports Import sources Data Fields Employee List Add filters Show…" at bounding box center [656, 320] width 1312 height 547
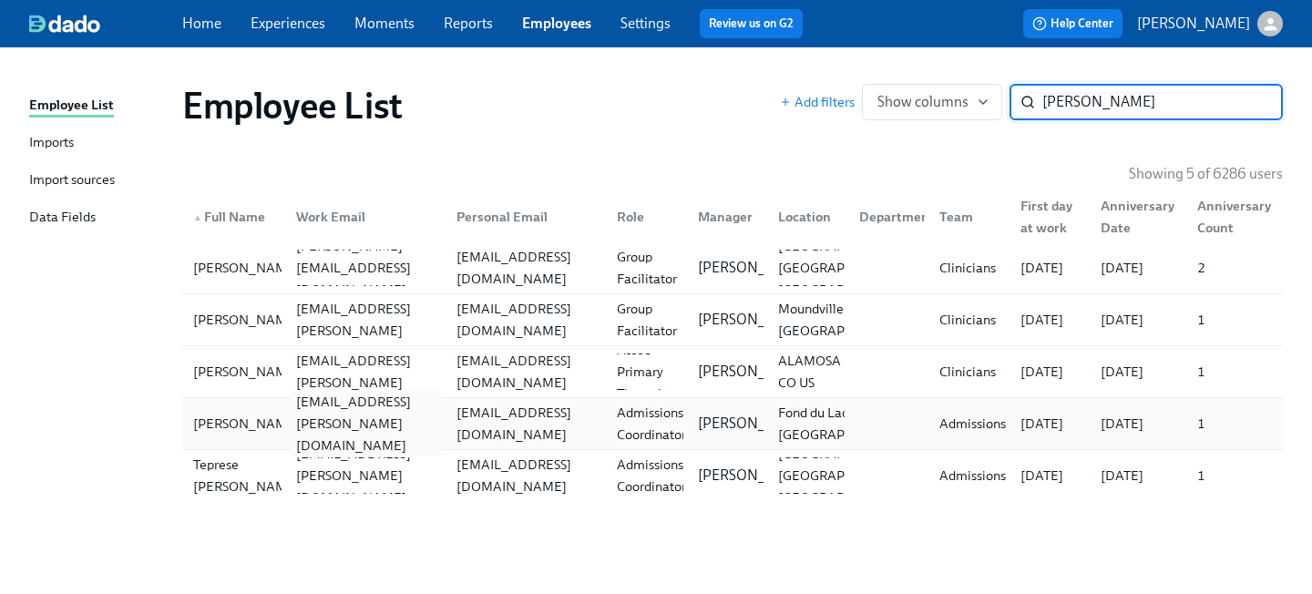
type input "[PERSON_NAME]"
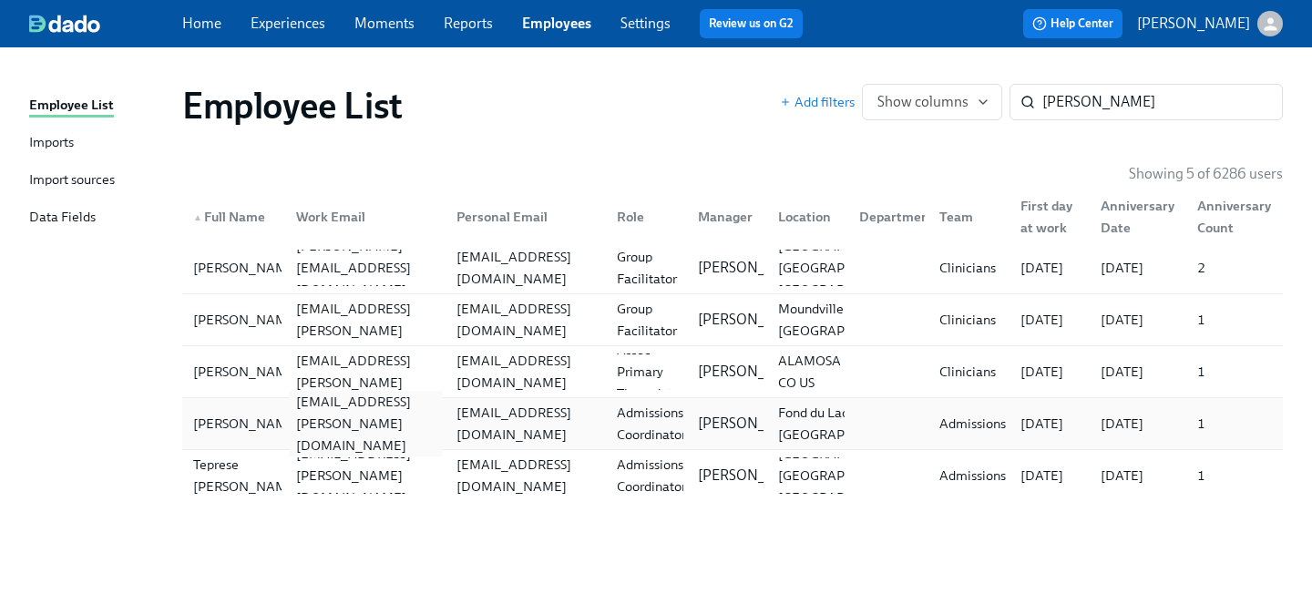
click at [343, 412] on div "[EMAIL_ADDRESS][PERSON_NAME][DOMAIN_NAME]" at bounding box center [362, 423] width 160 height 36
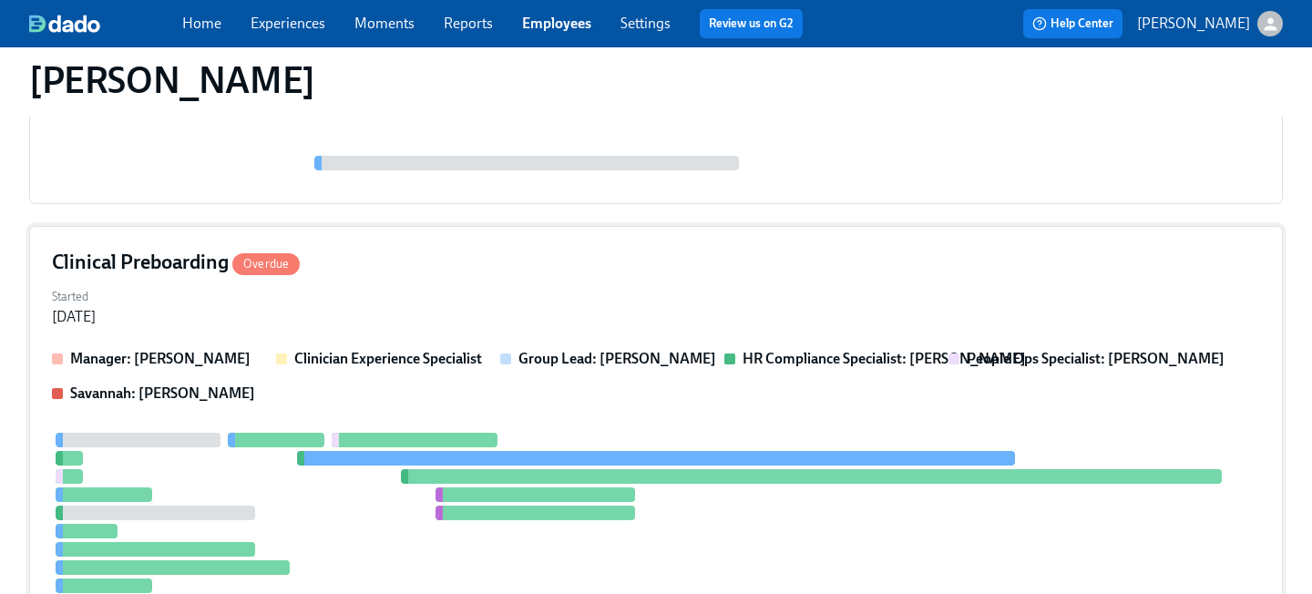
scroll to position [1511, 0]
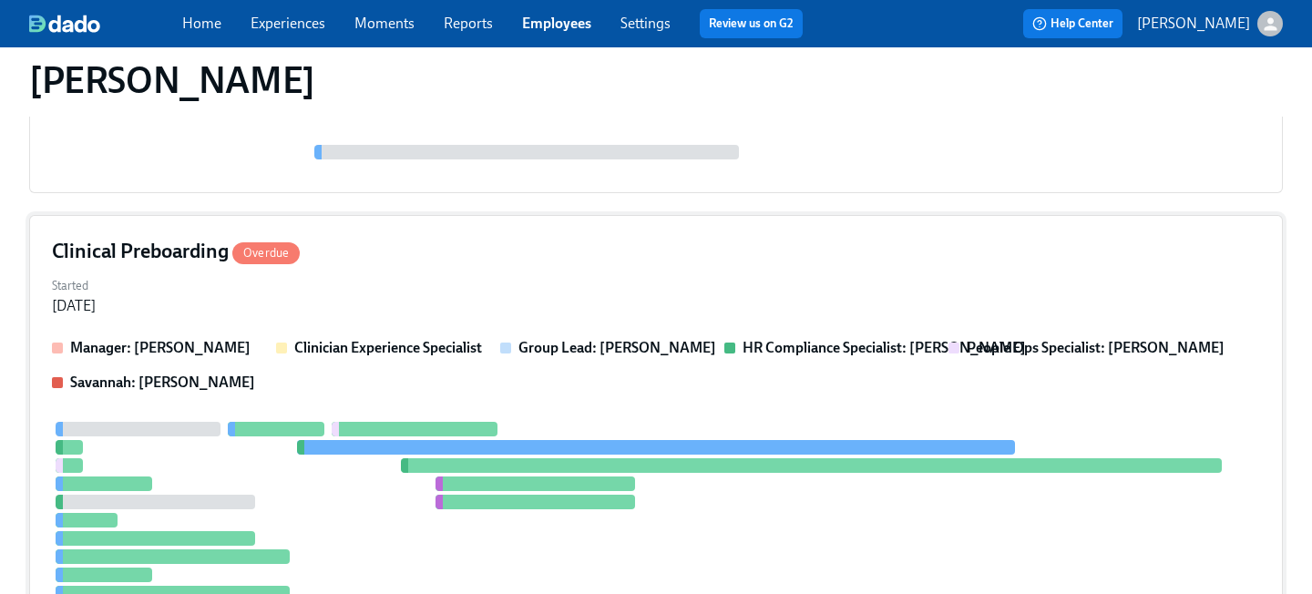
click at [474, 313] on div "Started [DATE]" at bounding box center [656, 294] width 1208 height 44
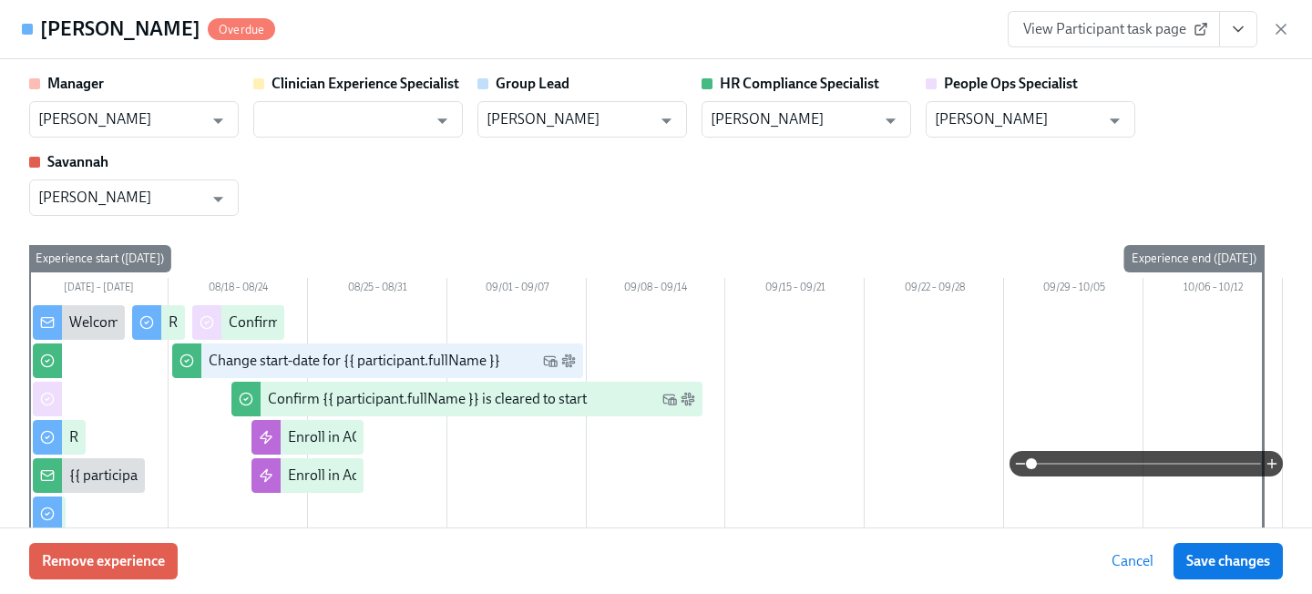
click at [1112, 38] on link "View Participant task page" at bounding box center [1114, 29] width 212 height 36
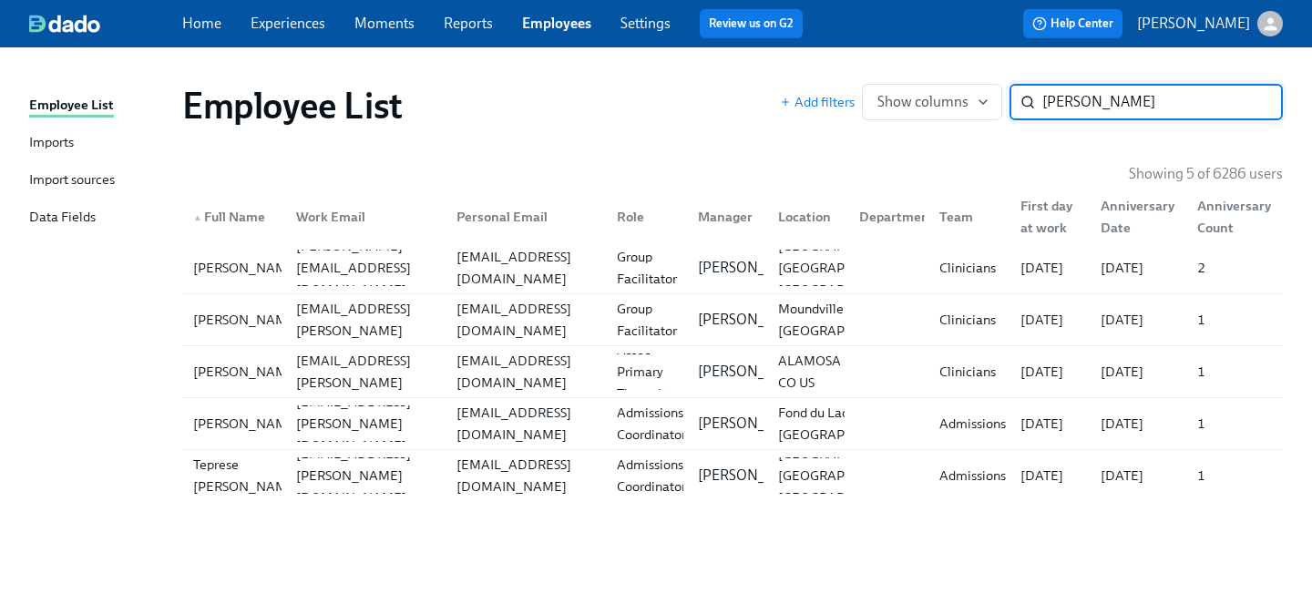
drag, startPoint x: 1126, startPoint y: 110, endPoint x: 841, endPoint y: 72, distance: 287.7
click at [856, 91] on div "Add filters Show columns [PERSON_NAME] ​" at bounding box center [1031, 102] width 503 height 36
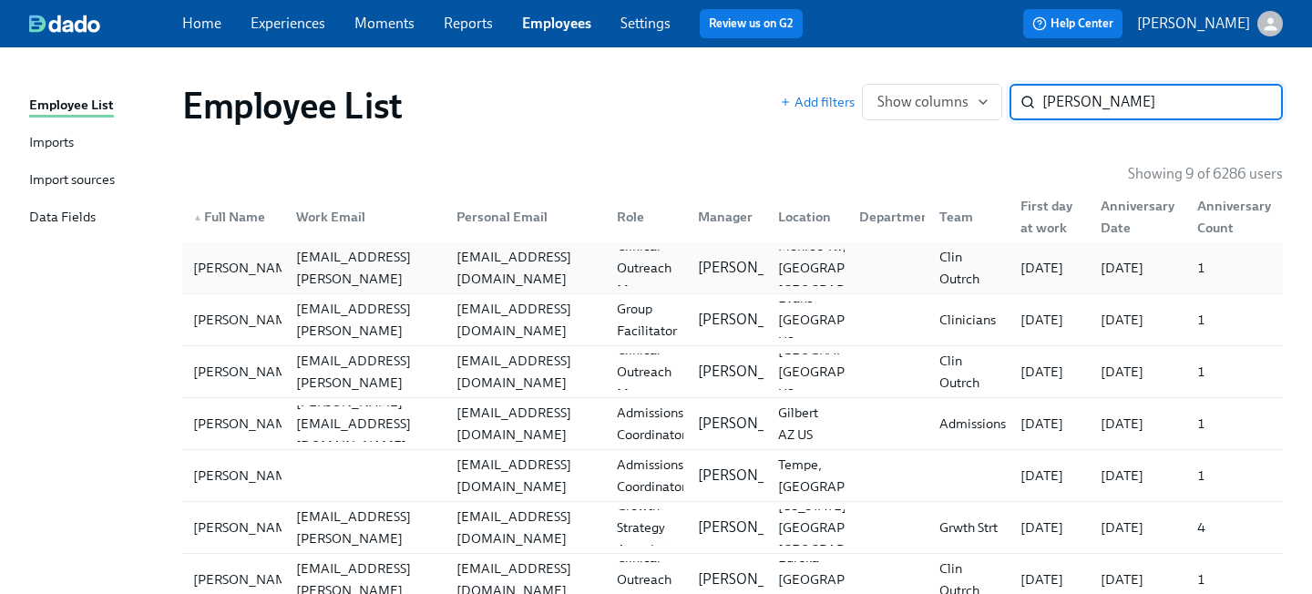
type input "[PERSON_NAME]"
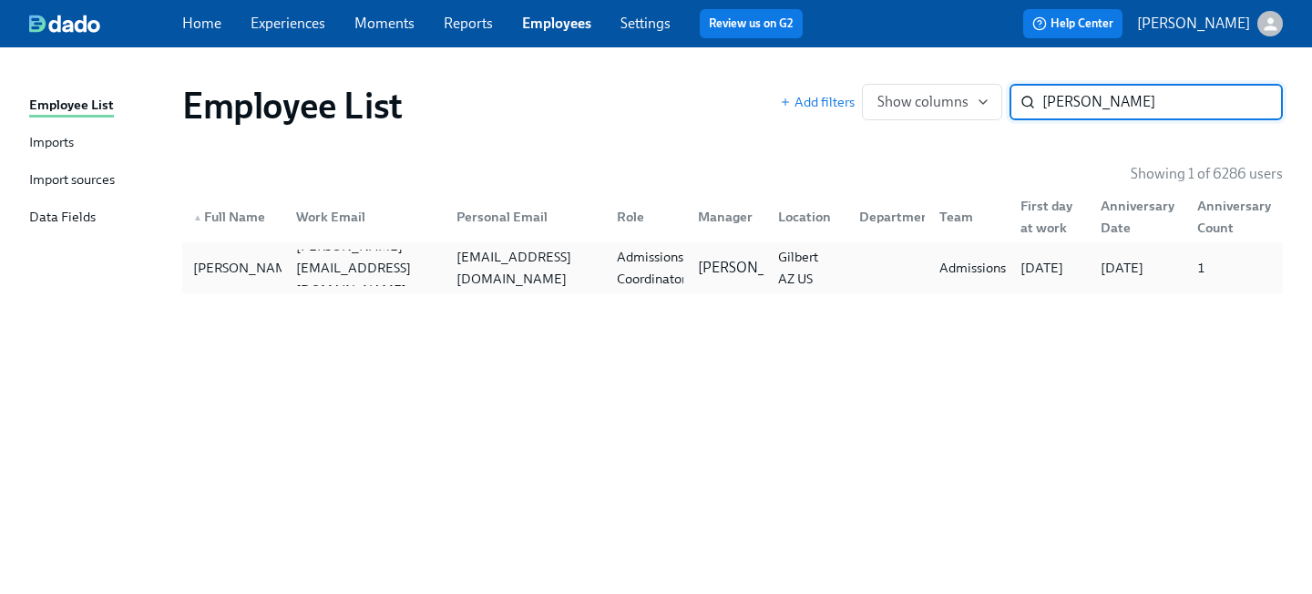
click at [501, 278] on div "[EMAIL_ADDRESS][DOMAIN_NAME]" at bounding box center [525, 268] width 153 height 44
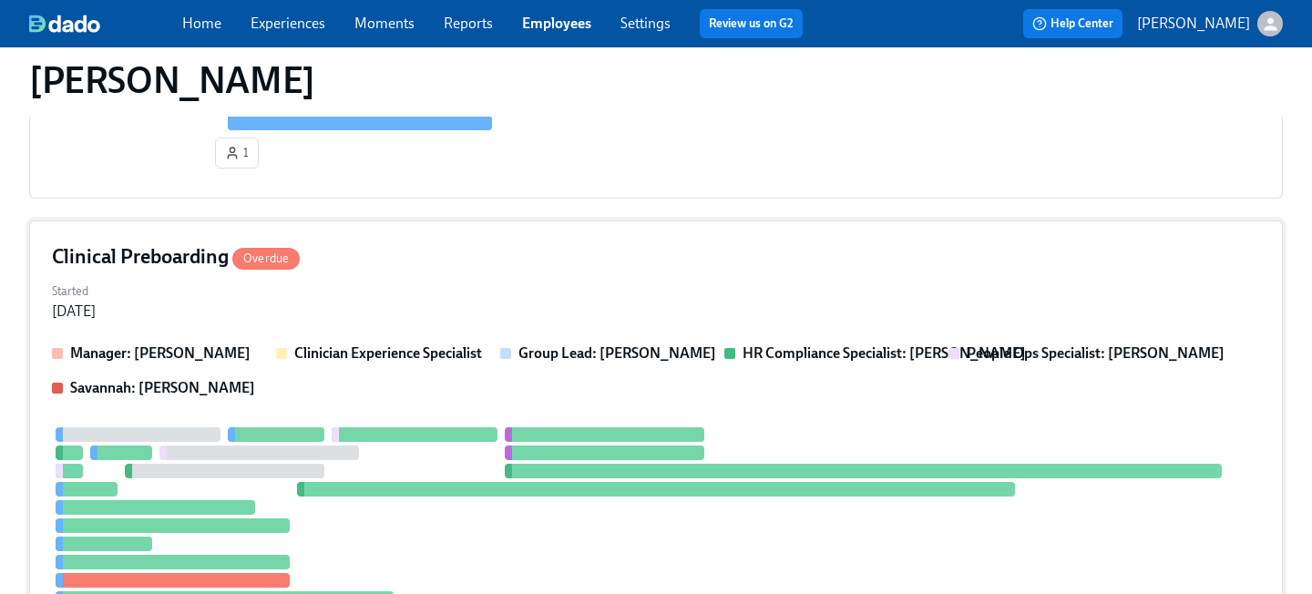
scroll to position [512, 0]
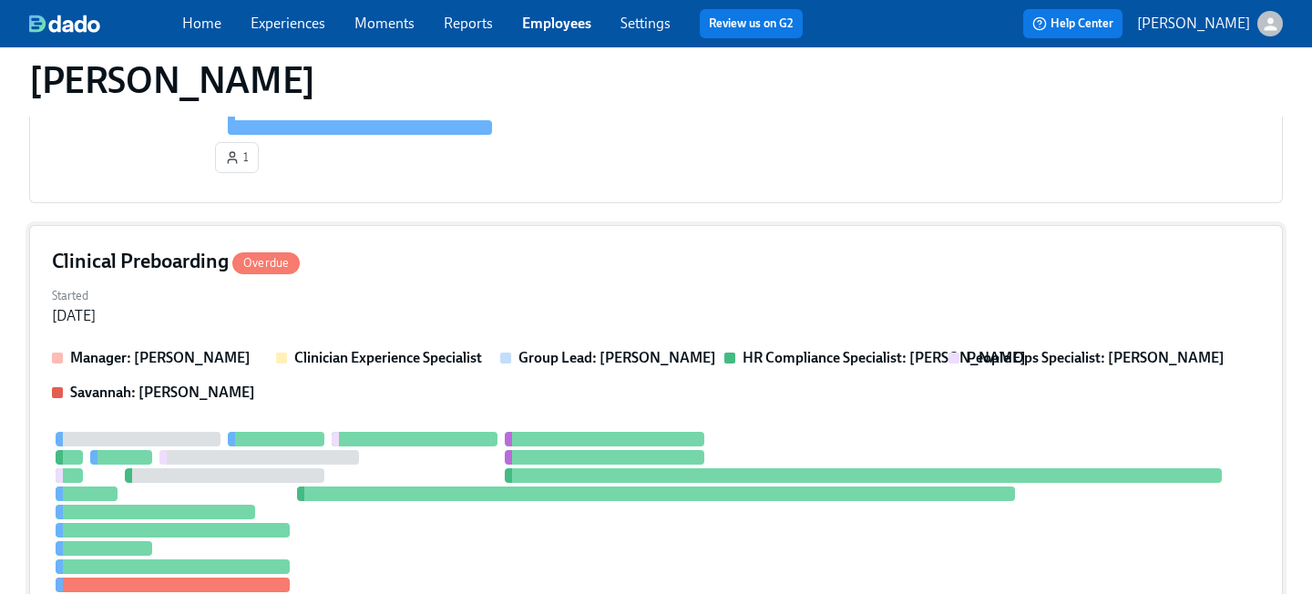
click at [490, 281] on div "Clinical Preboarding Overdue Started [DATE] Manager: [PERSON_NAME] Clinician Ex…" at bounding box center [656, 479] width 1254 height 508
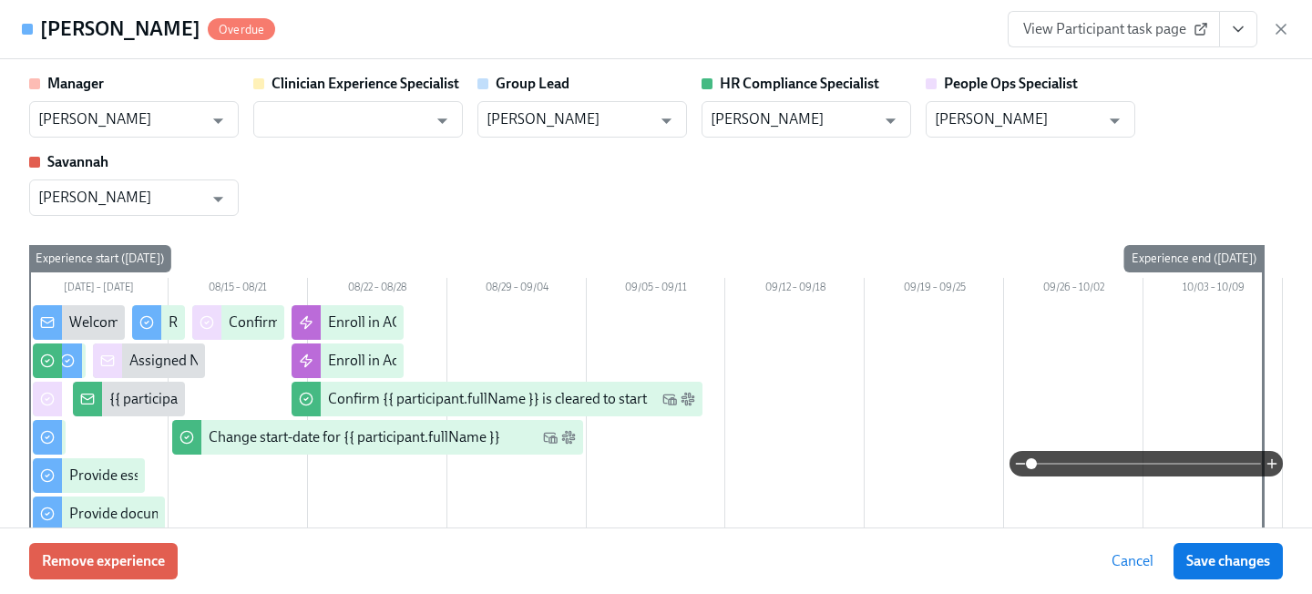
click at [1148, 21] on span "View Participant task page" at bounding box center [1113, 29] width 181 height 18
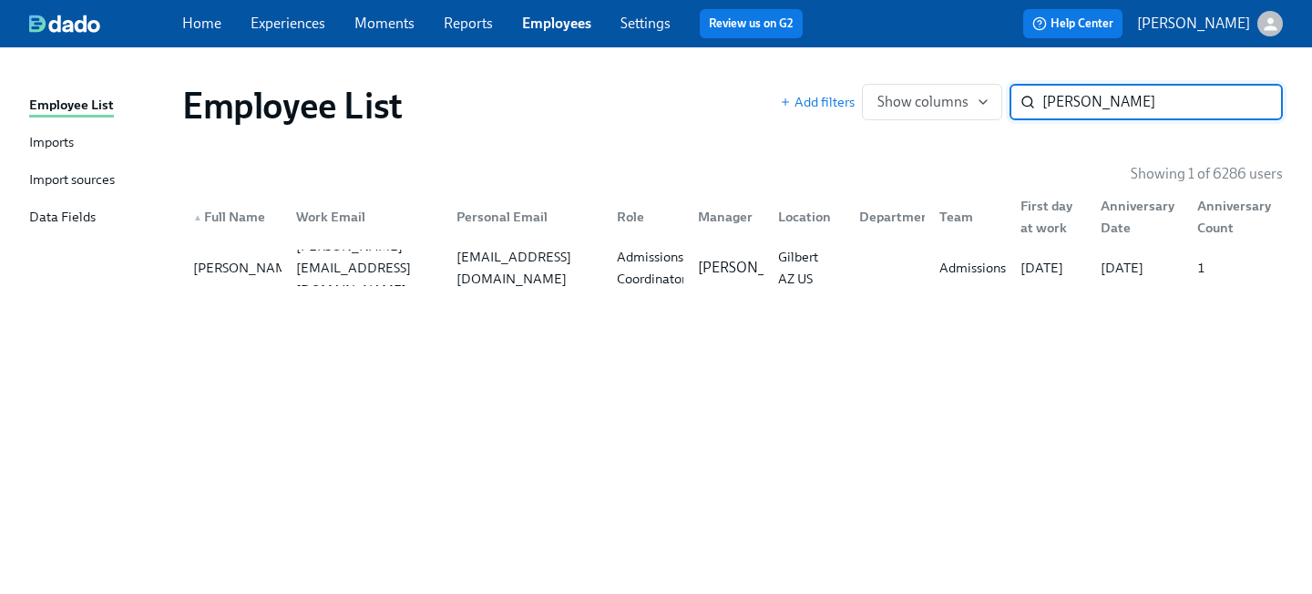
drag, startPoint x: 1098, startPoint y: 101, endPoint x: 771, endPoint y: 57, distance: 330.0
click at [783, 71] on div "Employee List Add filters Show columns nick d ​" at bounding box center [733, 105] width 1130 height 73
type input "[PERSON_NAME] b"
click at [479, 276] on div "[EMAIL_ADDRESS][DOMAIN_NAME]" at bounding box center [525, 268] width 153 height 44
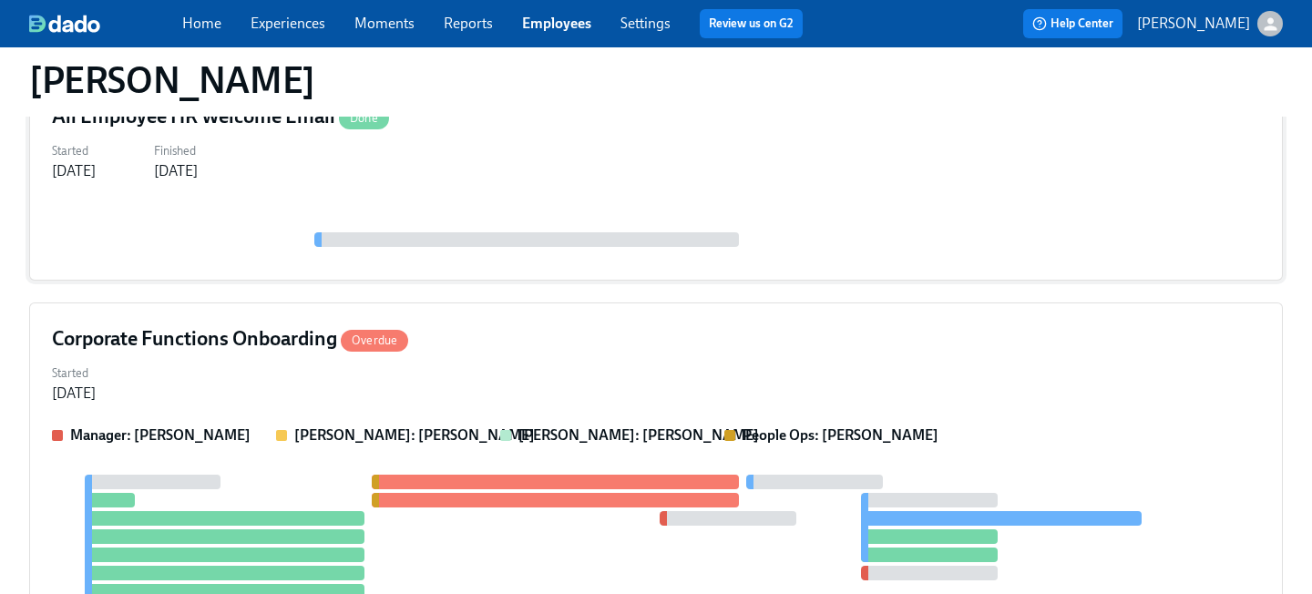
scroll to position [264, 0]
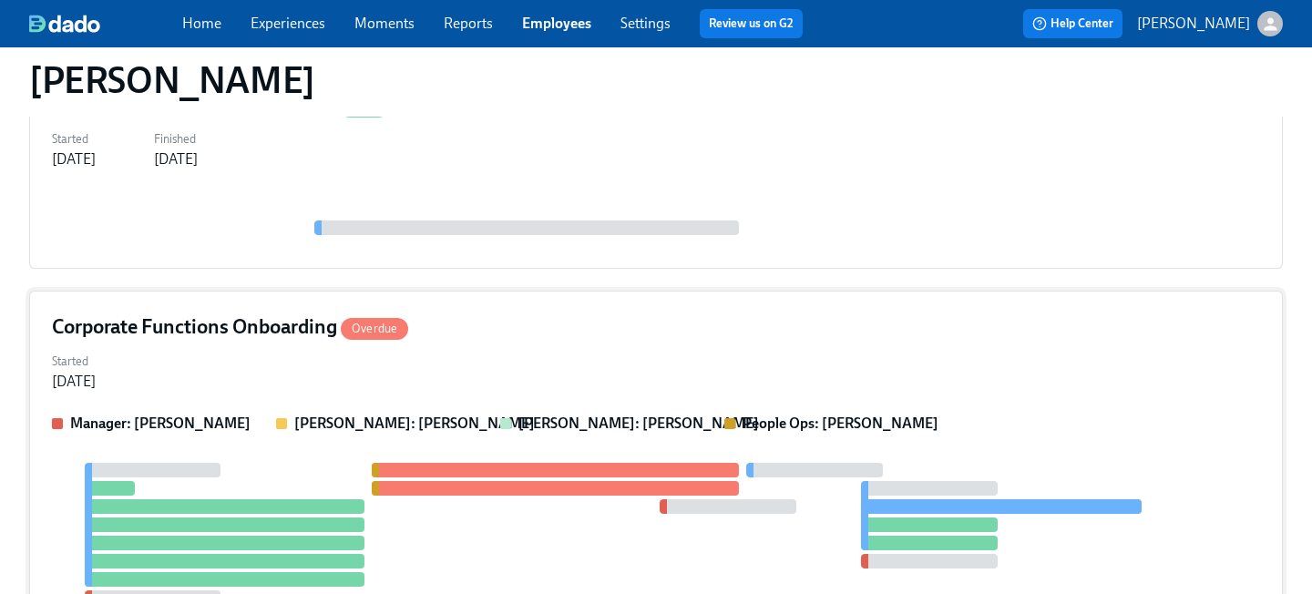
click at [491, 363] on div "Started [DATE]" at bounding box center [656, 370] width 1208 height 44
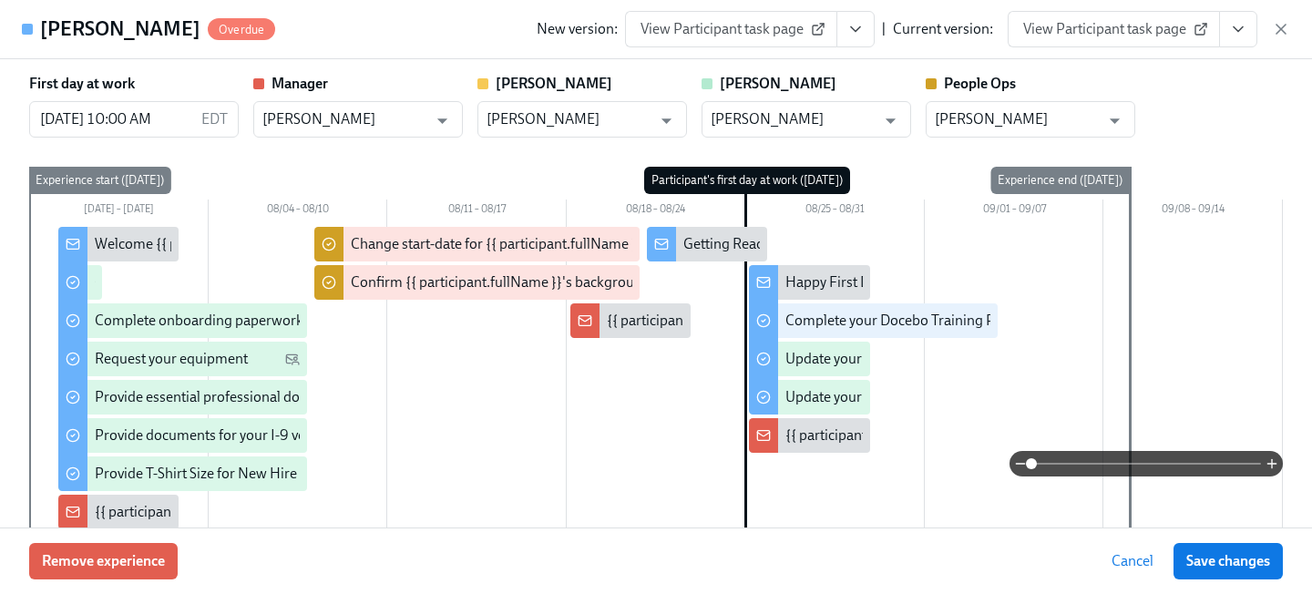
click at [1127, 34] on span "View Participant task page" at bounding box center [1113, 29] width 181 height 18
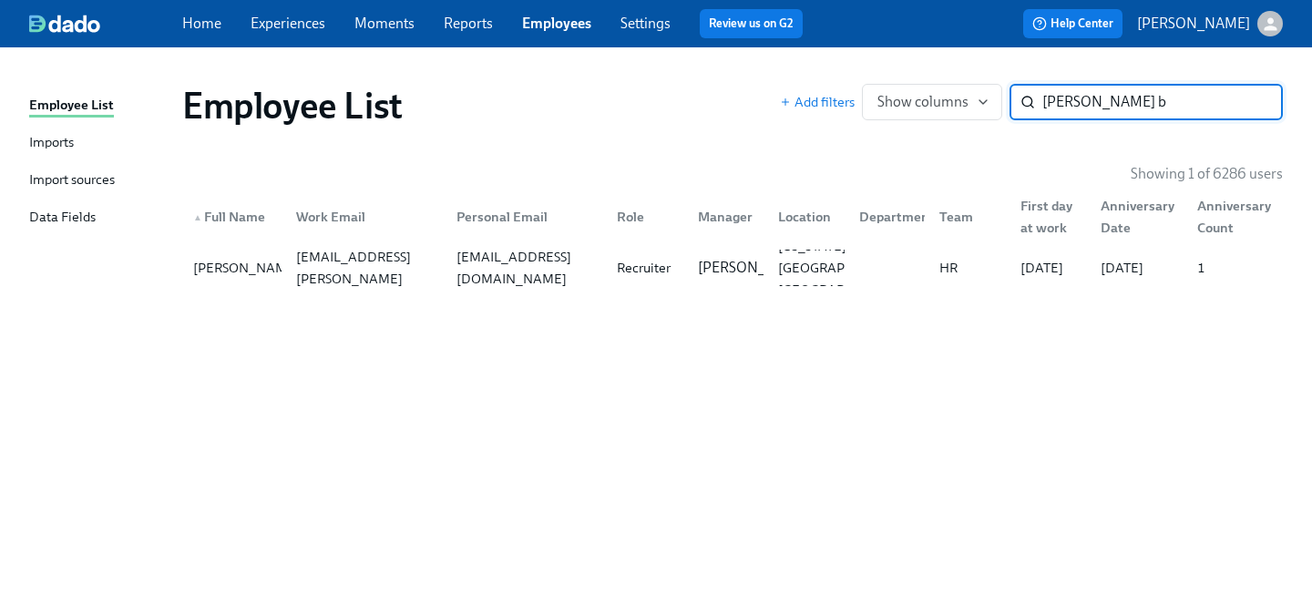
drag, startPoint x: 1112, startPoint y: 107, endPoint x: 835, endPoint y: 36, distance: 285.1
click at [847, 51] on div "Employee List Imports Import sources Data Fields Employee List Add filters Show…" at bounding box center [656, 320] width 1312 height 547
type input "[PERSON_NAME]"
click at [430, 279] on div "[PERSON_NAME][EMAIL_ADDRESS][PERSON_NAME][DOMAIN_NAME]" at bounding box center [362, 268] width 160 height 36
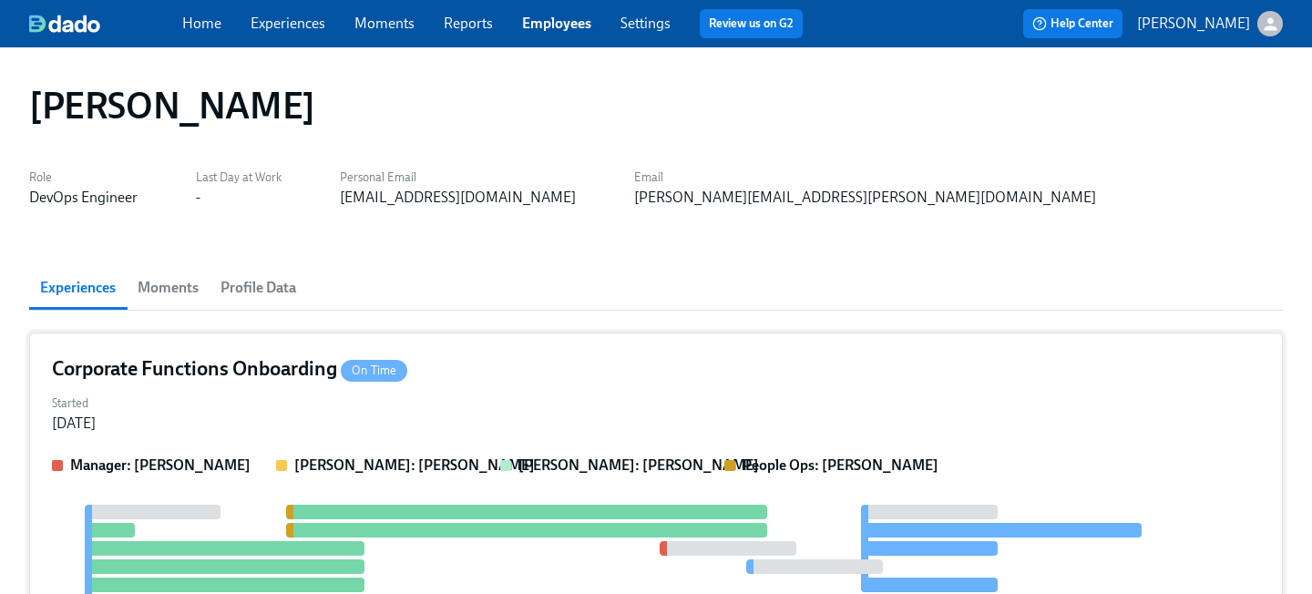
scroll to position [36, 0]
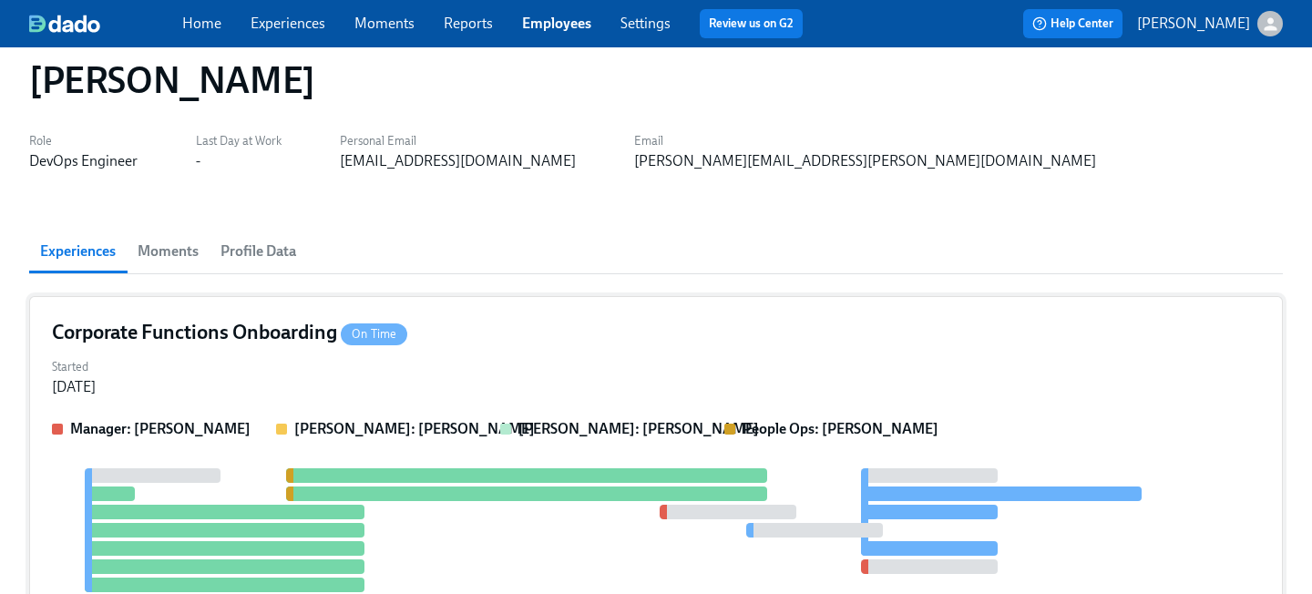
click at [453, 387] on div "Started [DATE]" at bounding box center [656, 376] width 1208 height 44
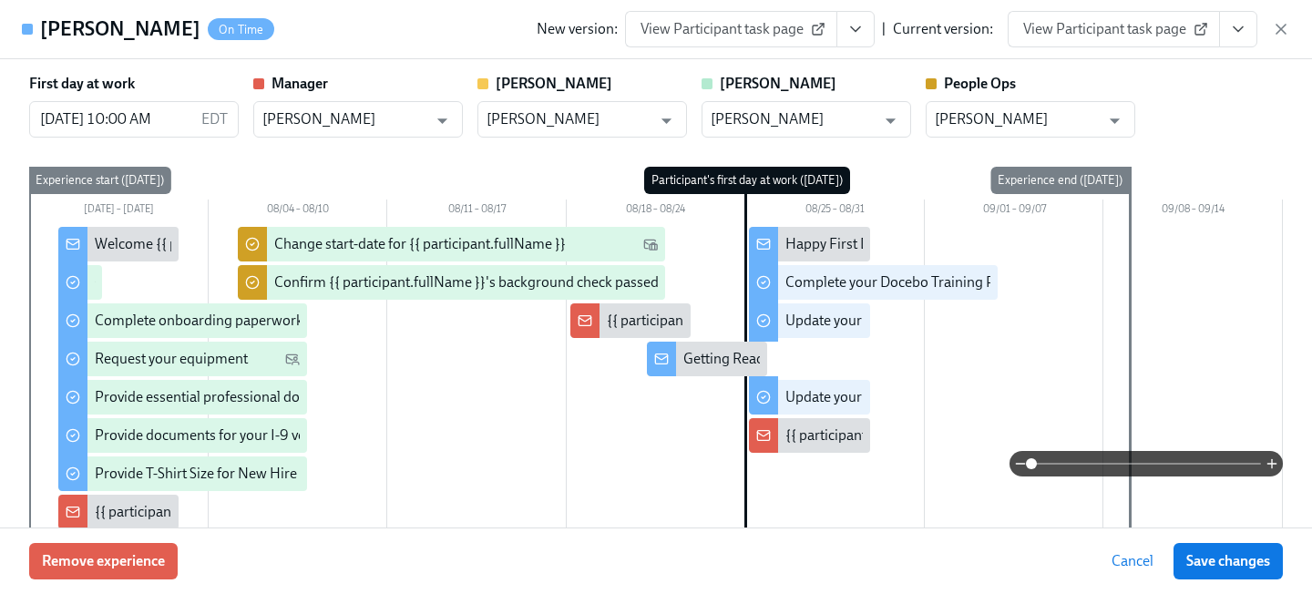
click at [1095, 36] on span "View Participant task page" at bounding box center [1113, 29] width 181 height 18
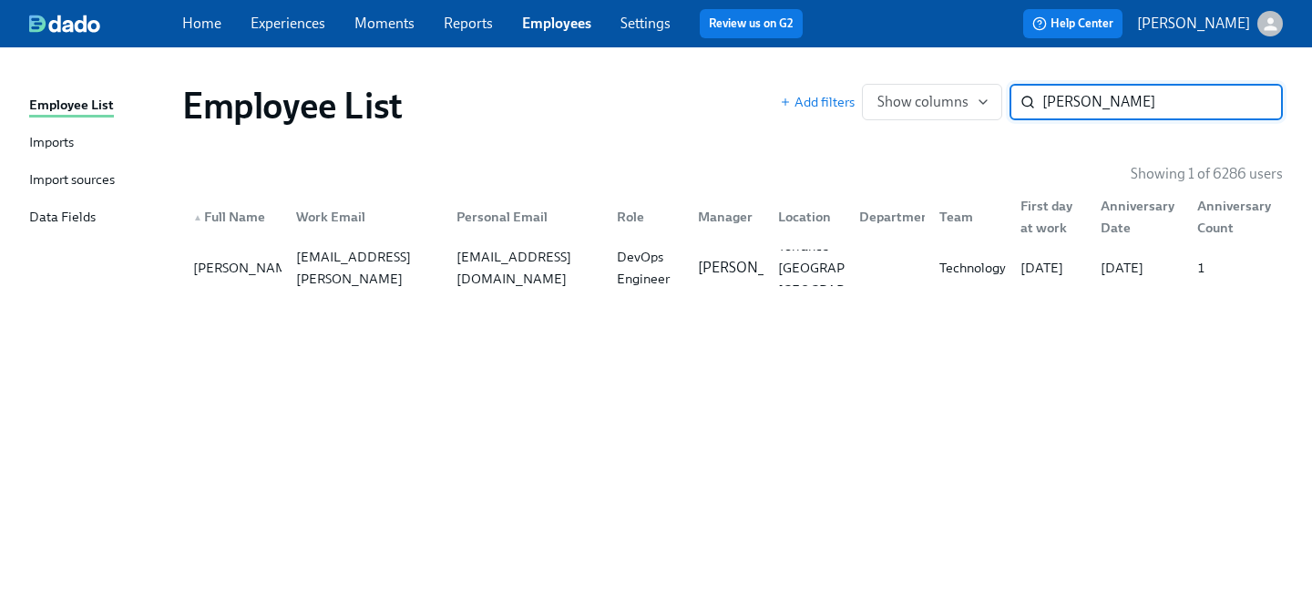
drag, startPoint x: 1128, startPoint y: 106, endPoint x: 889, endPoint y: 69, distance: 241.5
click at [895, 72] on div "Employee List Add filters Show columns [PERSON_NAME] ​" at bounding box center [733, 105] width 1130 height 73
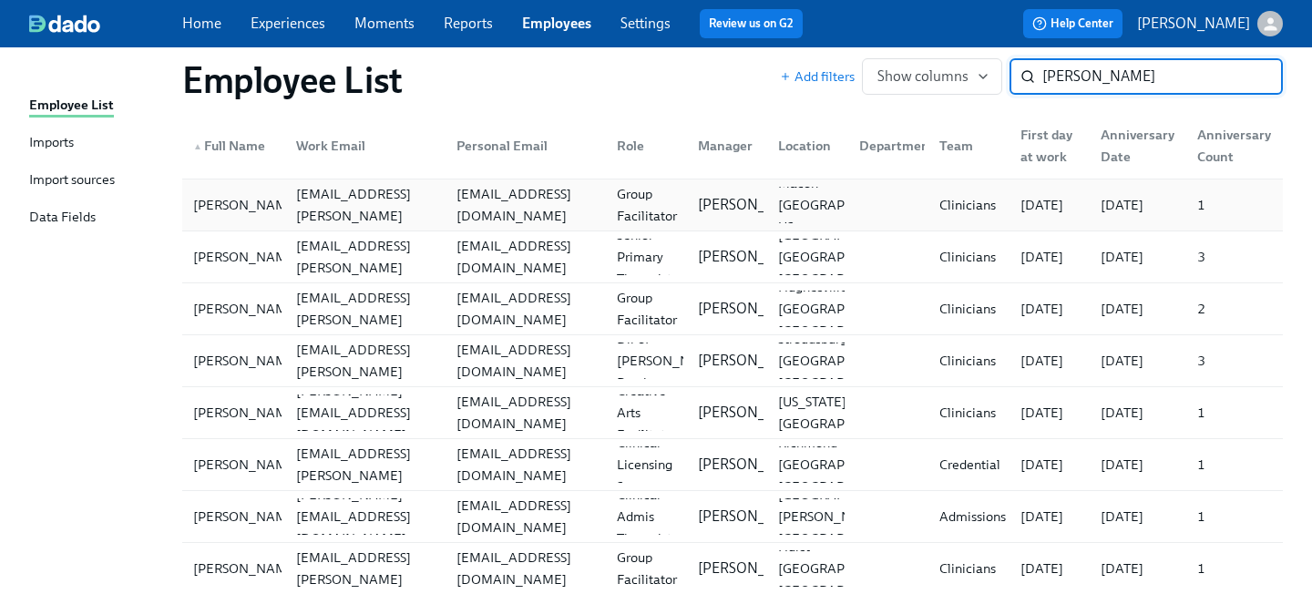
scroll to position [275, 0]
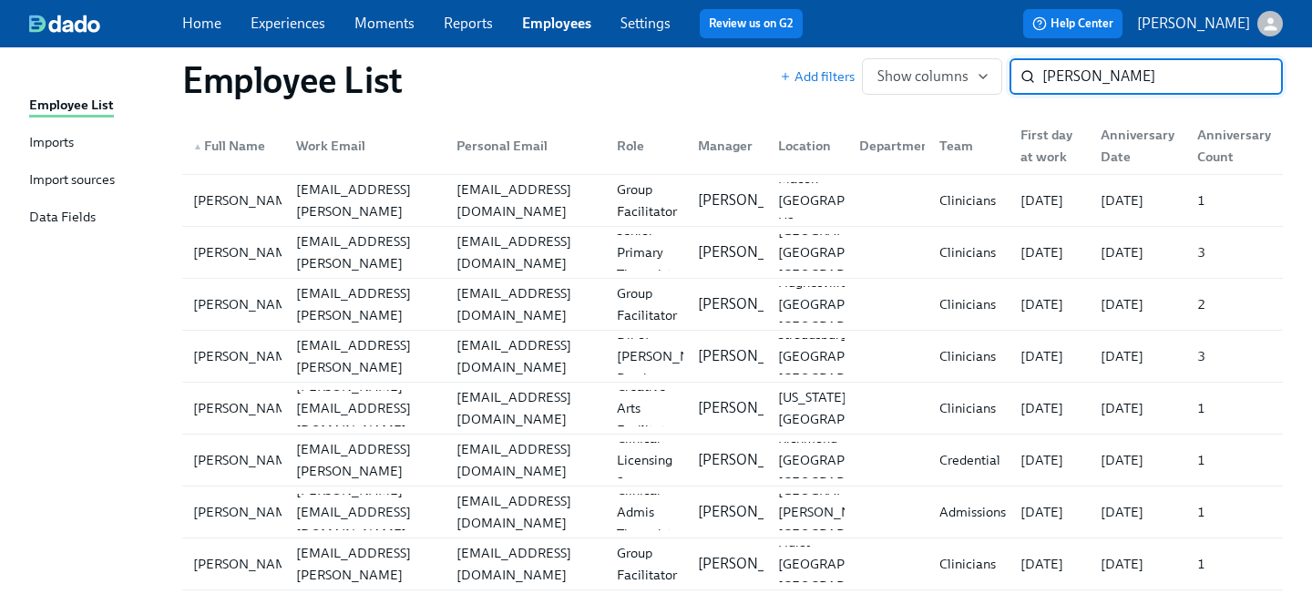
drag, startPoint x: 1121, startPoint y: 75, endPoint x: 831, endPoint y: 35, distance: 292.5
click at [845, 48] on div "Employee List Add filters Show columns [PERSON_NAME] ​" at bounding box center [733, 80] width 1130 height 73
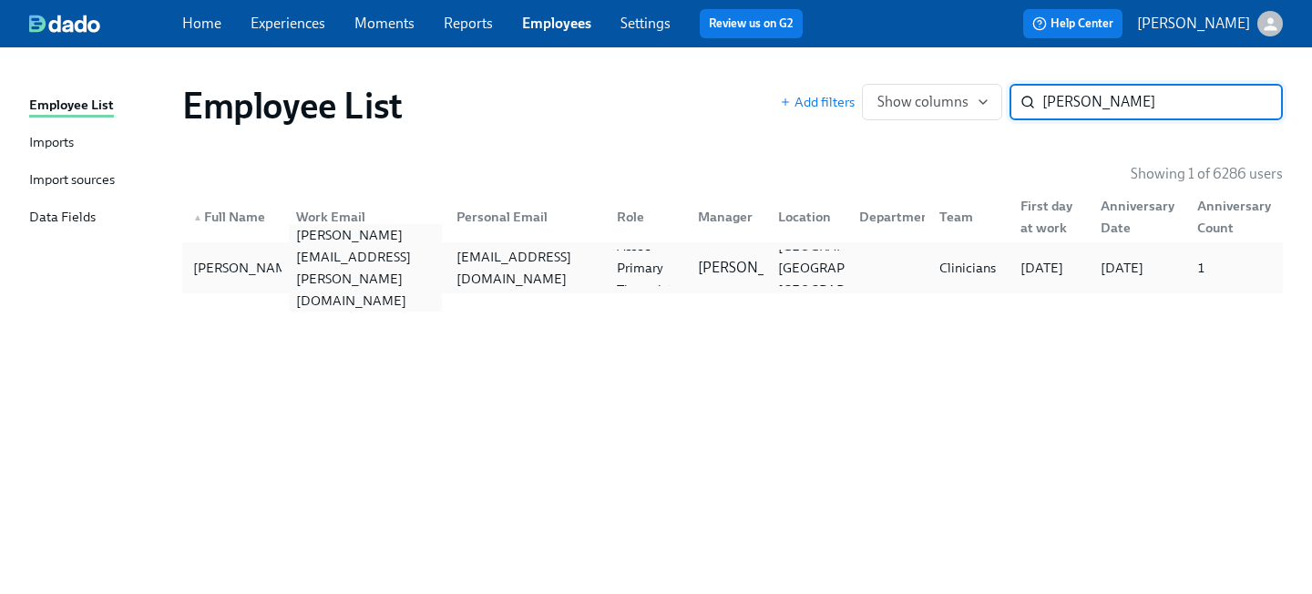
type input "[PERSON_NAME]"
click at [414, 276] on div "[PERSON_NAME][EMAIL_ADDRESS][PERSON_NAME][DOMAIN_NAME]" at bounding box center [365, 267] width 153 height 87
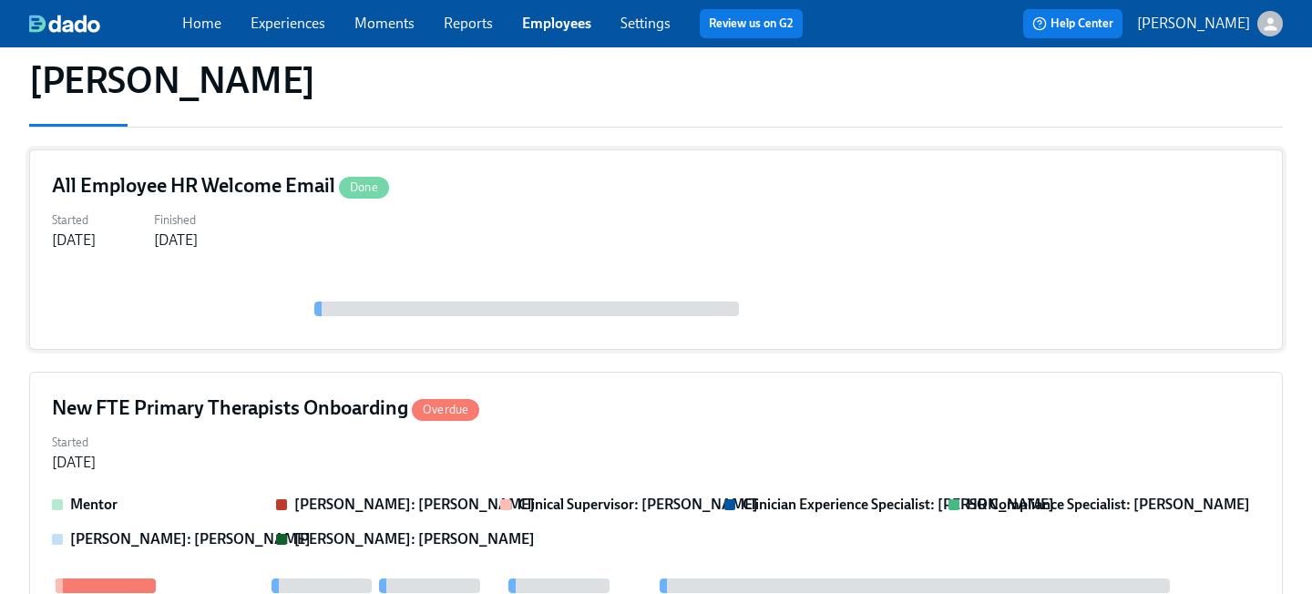
scroll to position [237, 0]
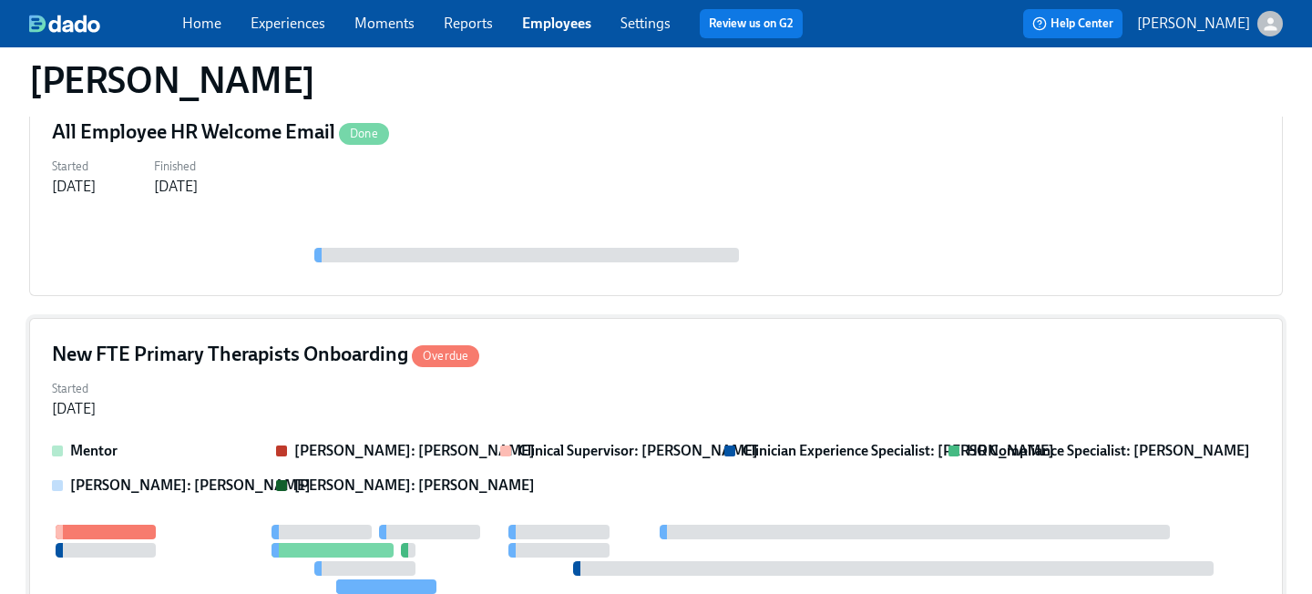
click at [434, 390] on div "Started [DATE]" at bounding box center [656, 397] width 1208 height 44
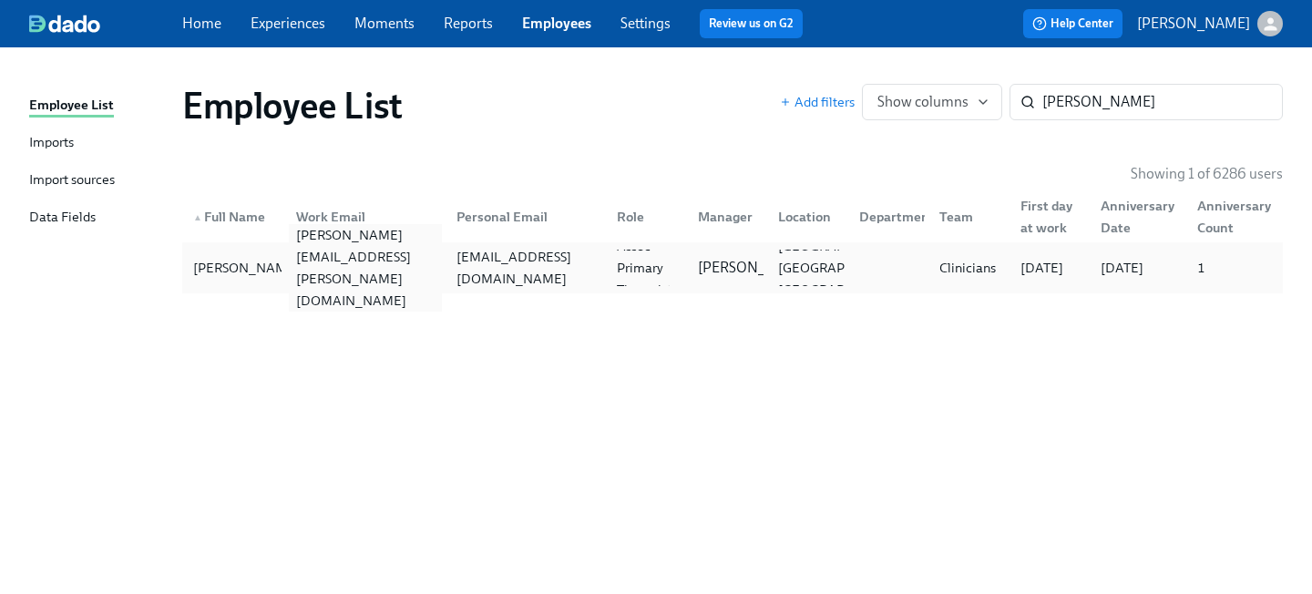
click at [381, 271] on div "[PERSON_NAME][EMAIL_ADDRESS][PERSON_NAME][DOMAIN_NAME]" at bounding box center [365, 267] width 153 height 87
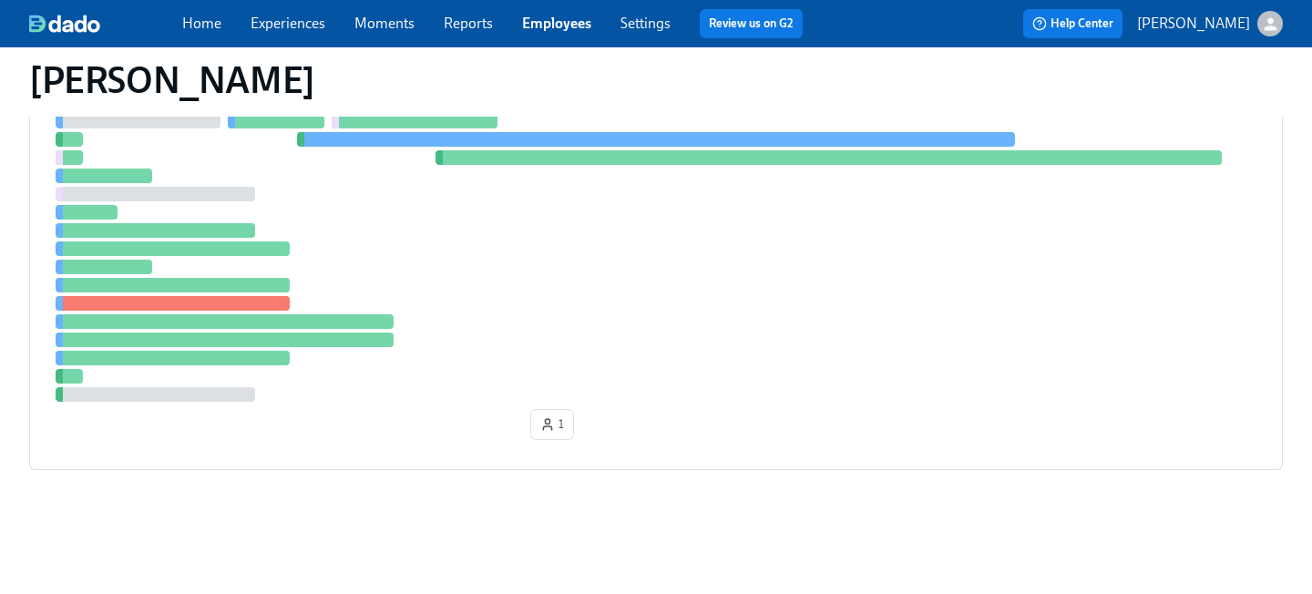
scroll to position [758, 0]
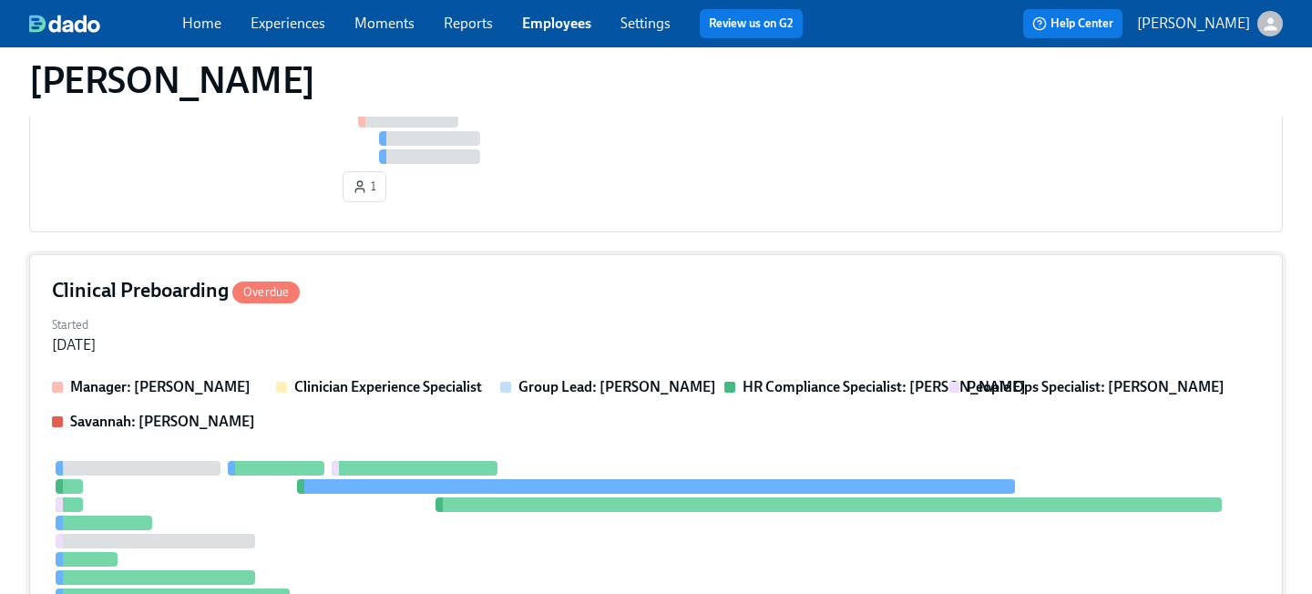
click at [460, 378] on strong "Clinician Experience Specialist" at bounding box center [388, 386] width 188 height 17
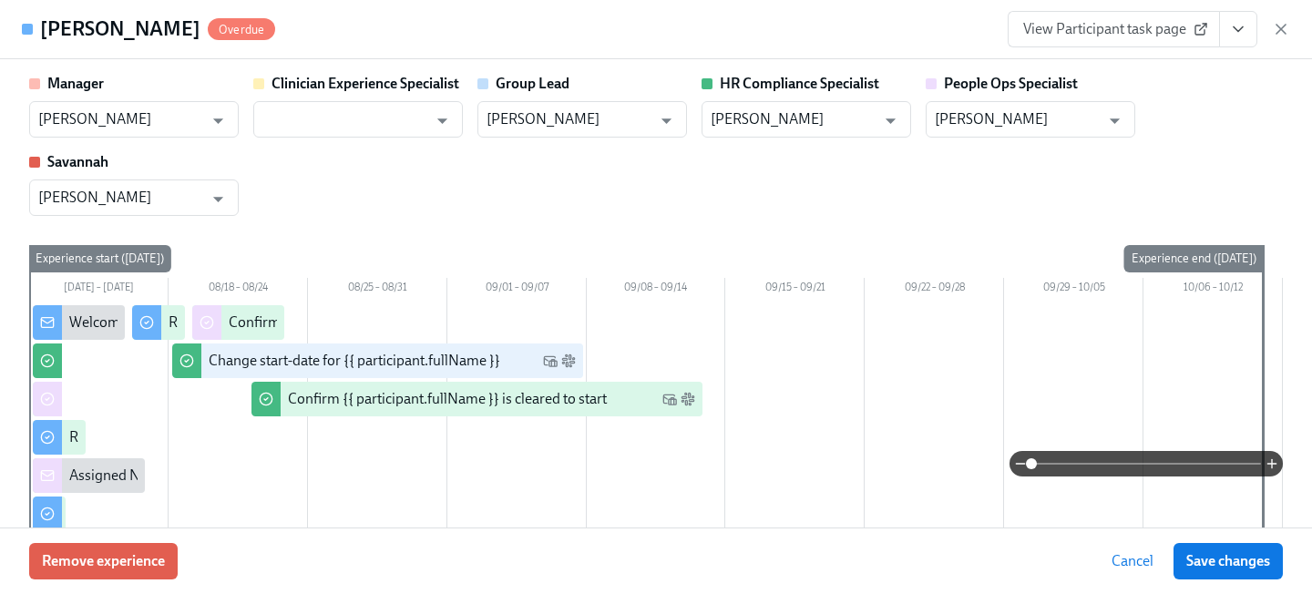
click at [1112, 32] on span "View Participant task page" at bounding box center [1113, 29] width 181 height 18
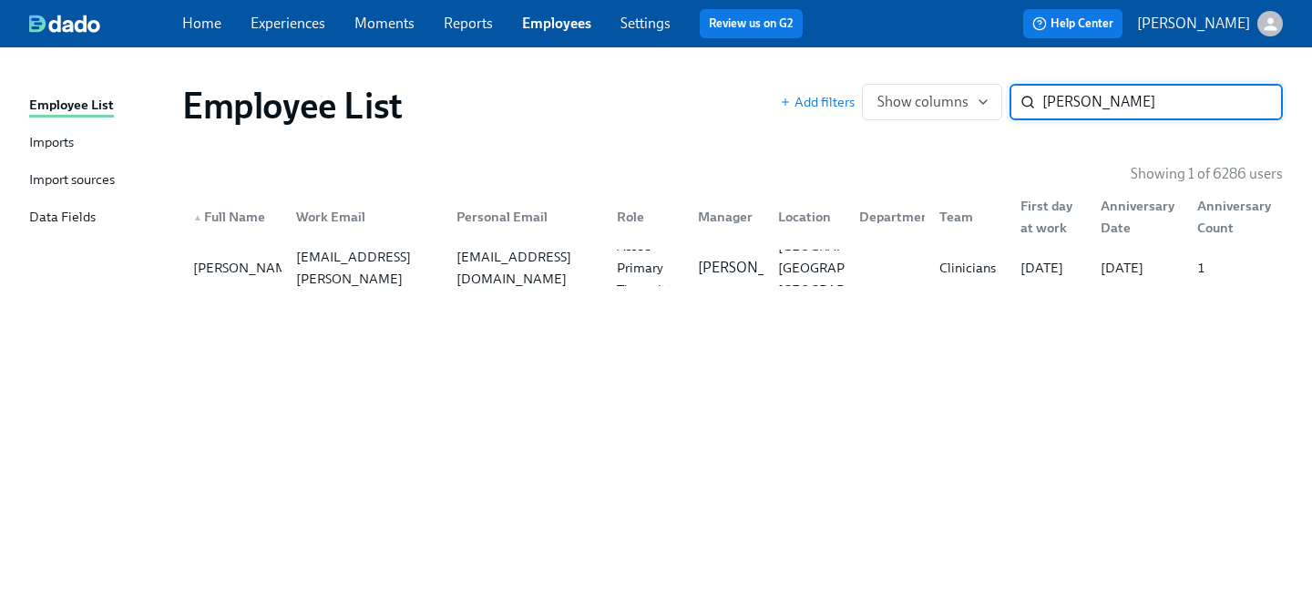
drag, startPoint x: 1093, startPoint y: 104, endPoint x: 873, endPoint y: 55, distance: 225.9
click at [889, 67] on div "Employee List Imports Import sources Data Fields Employee List Add filters Show…" at bounding box center [656, 320] width 1312 height 547
type input "[PERSON_NAME]"
click at [439, 274] on div "[PERSON_NAME][EMAIL_ADDRESS][DOMAIN_NAME]" at bounding box center [365, 268] width 153 height 66
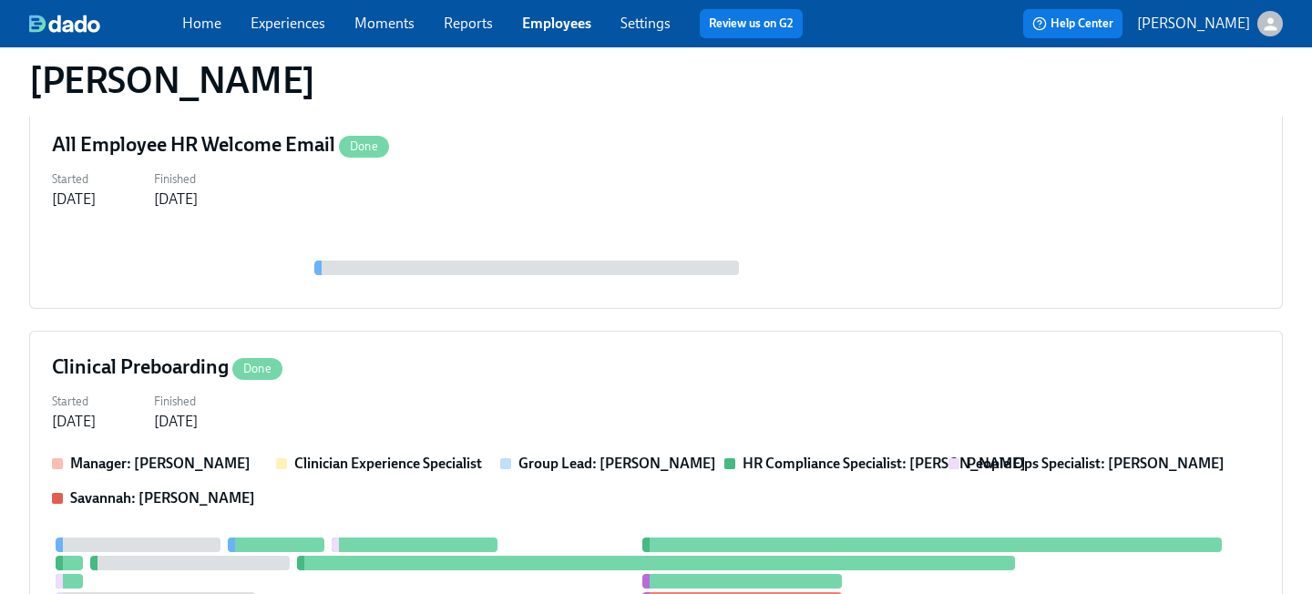
scroll to position [225, 0]
click at [425, 371] on div "Clinical Preboarding Done" at bounding box center [656, 366] width 1208 height 27
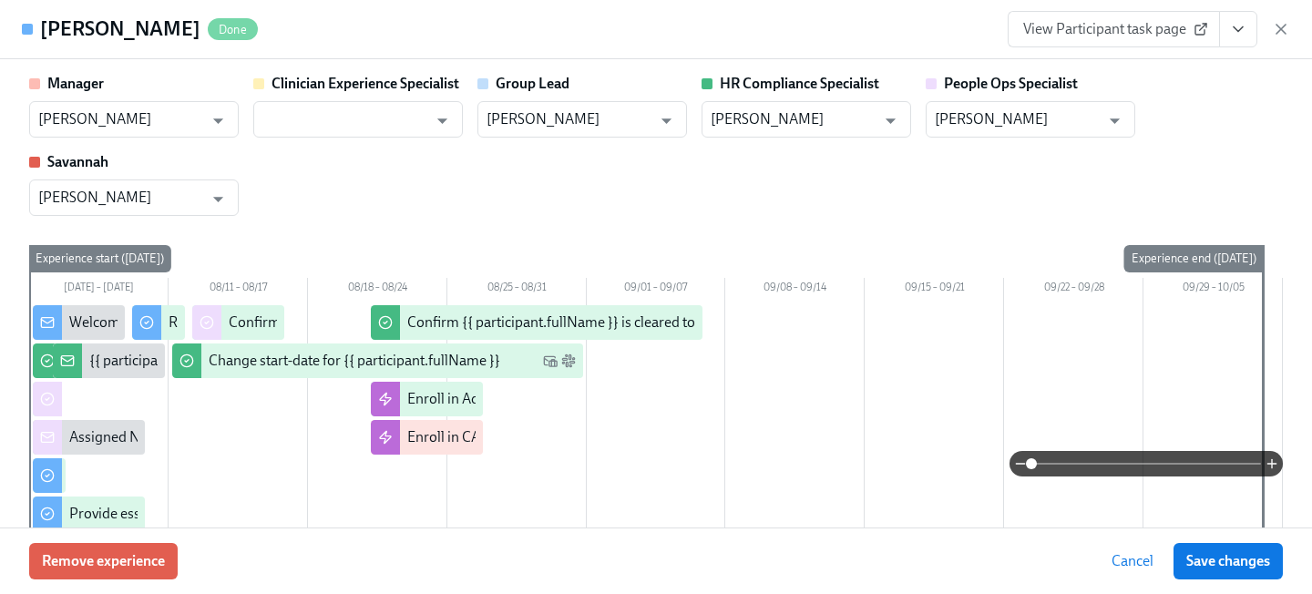
click at [1100, 27] on span "View Participant task page" at bounding box center [1113, 29] width 181 height 18
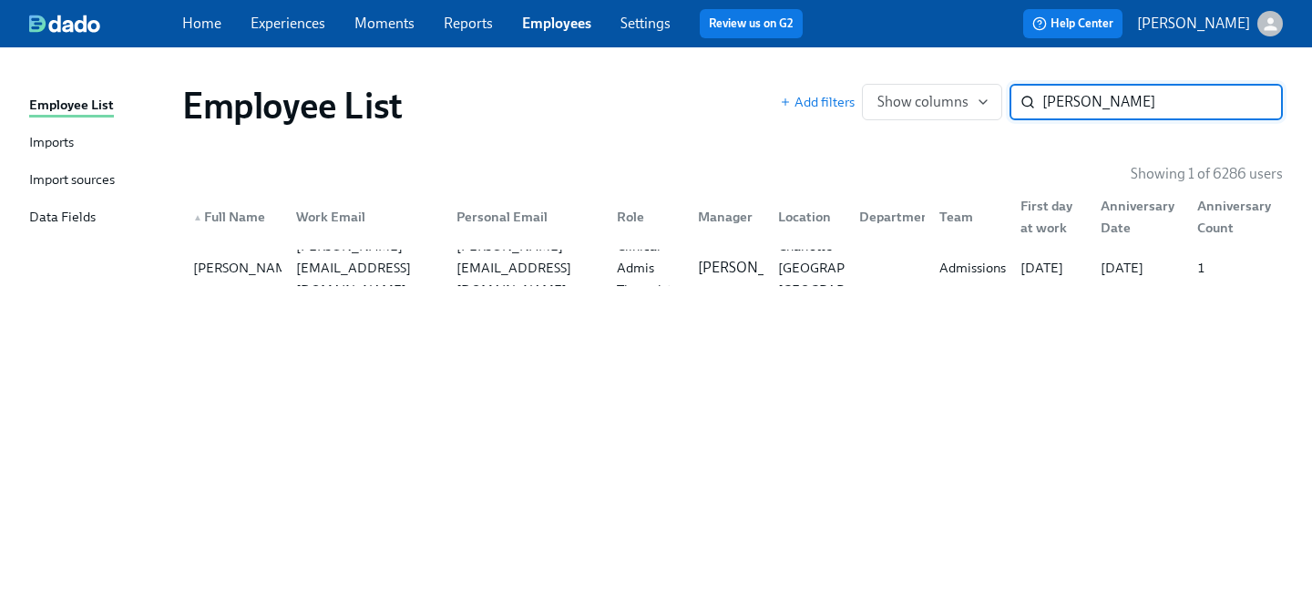
drag, startPoint x: 1143, startPoint y: 110, endPoint x: 822, endPoint y: 81, distance: 322.9
click at [830, 87] on div "Add filters Show columns [PERSON_NAME] c ​" at bounding box center [1031, 102] width 503 height 36
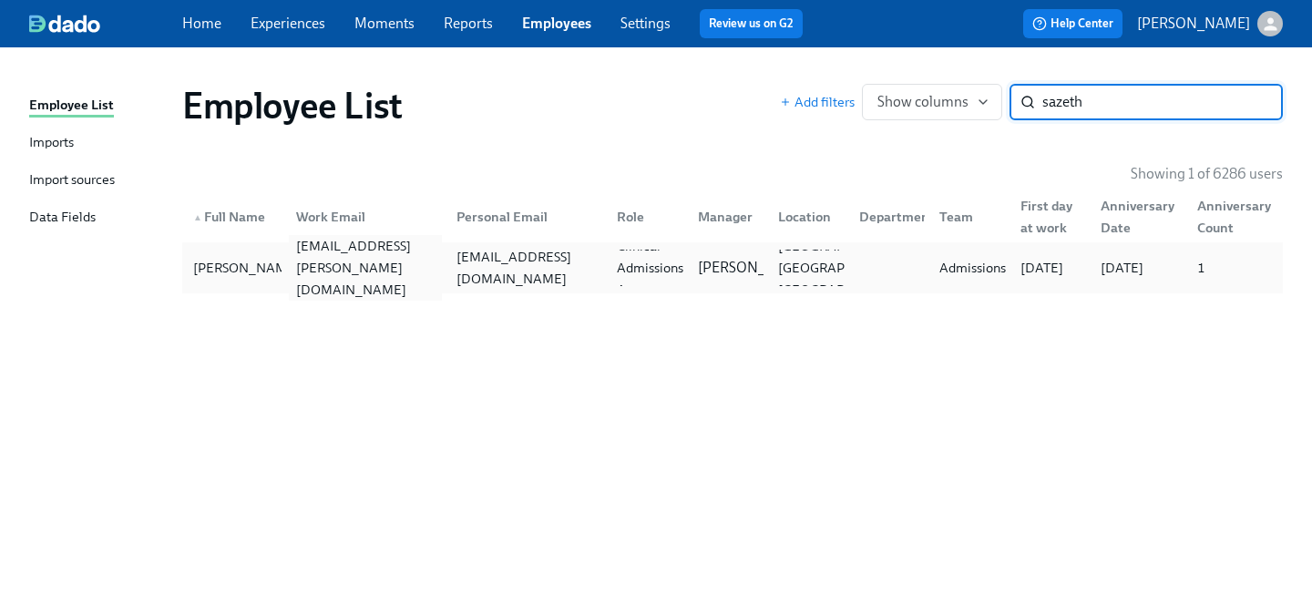
type input "sazeth"
click at [433, 267] on div "[EMAIL_ADDRESS][PERSON_NAME][DOMAIN_NAME]" at bounding box center [365, 268] width 153 height 66
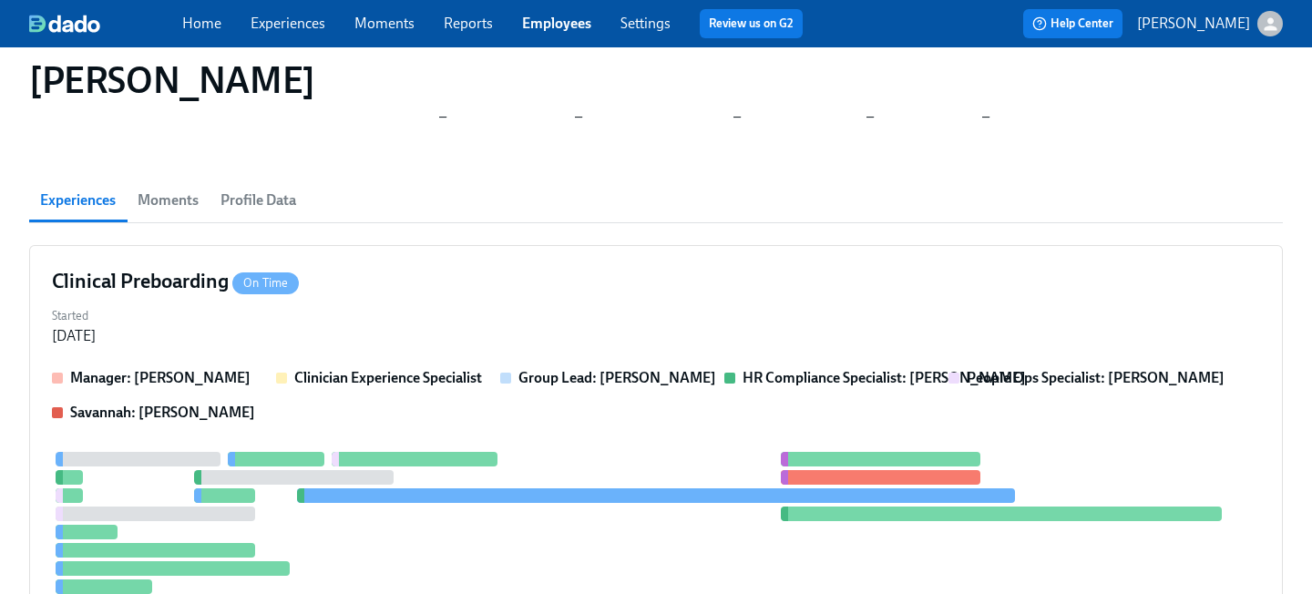
scroll to position [111, 0]
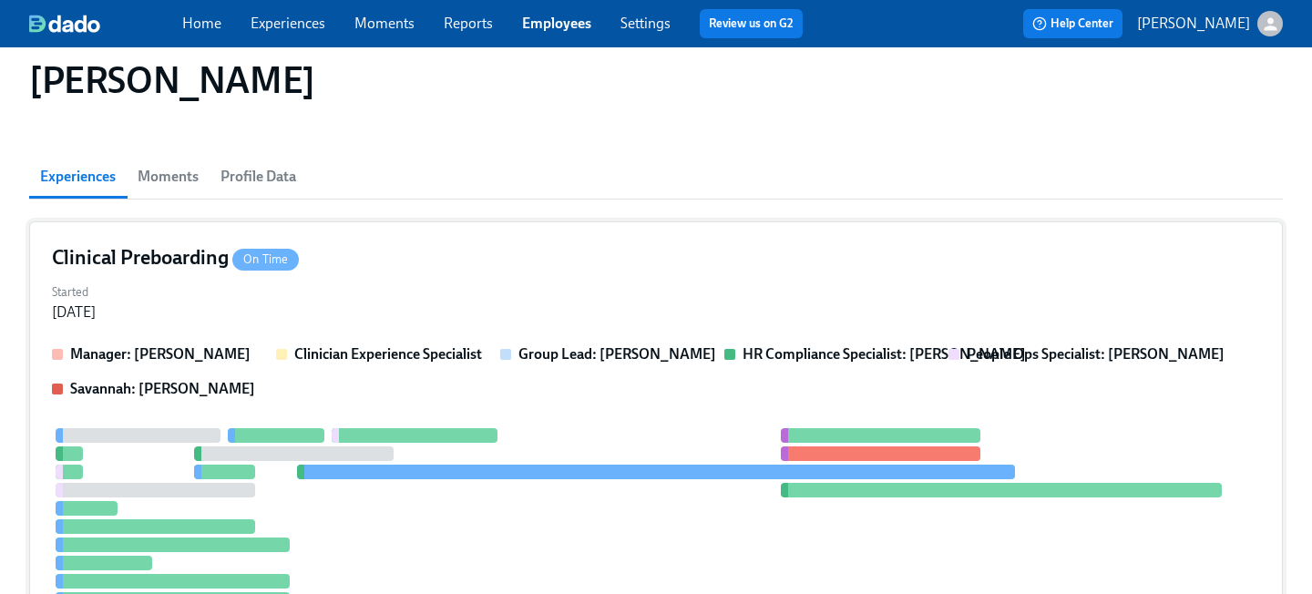
click at [405, 377] on div "Manager: [PERSON_NAME] Clinician Experience Specialist Group Lead: [PERSON_NAME…" at bounding box center [656, 371] width 1208 height 55
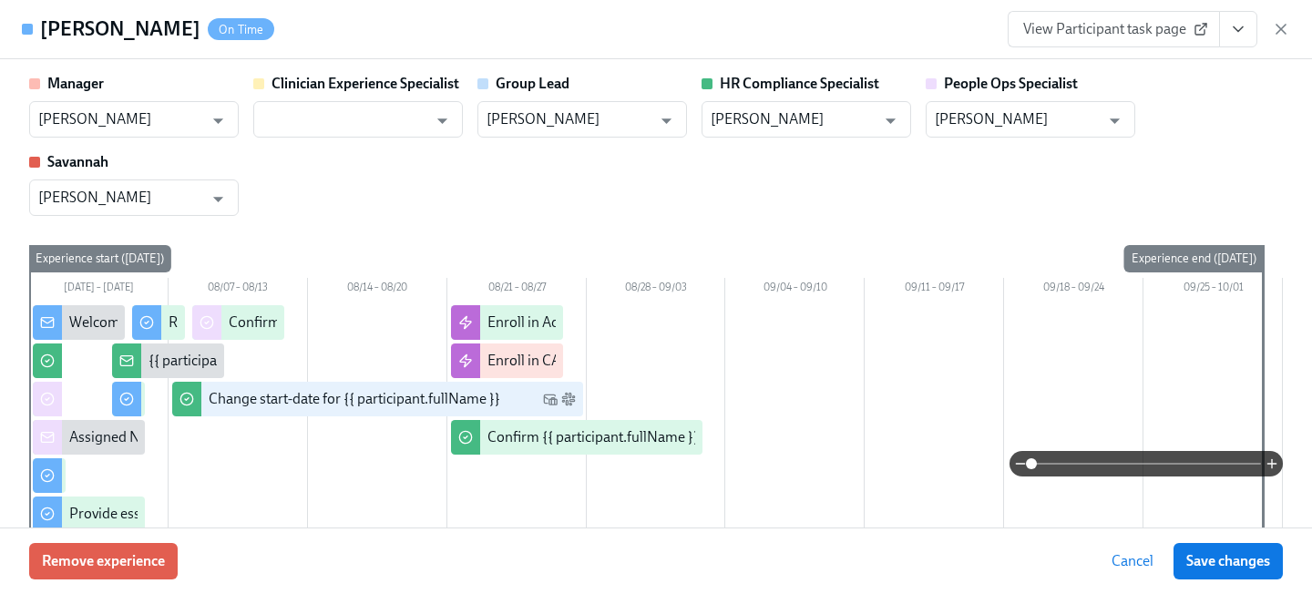
click at [1133, 39] on link "View Participant task page" at bounding box center [1114, 29] width 212 height 36
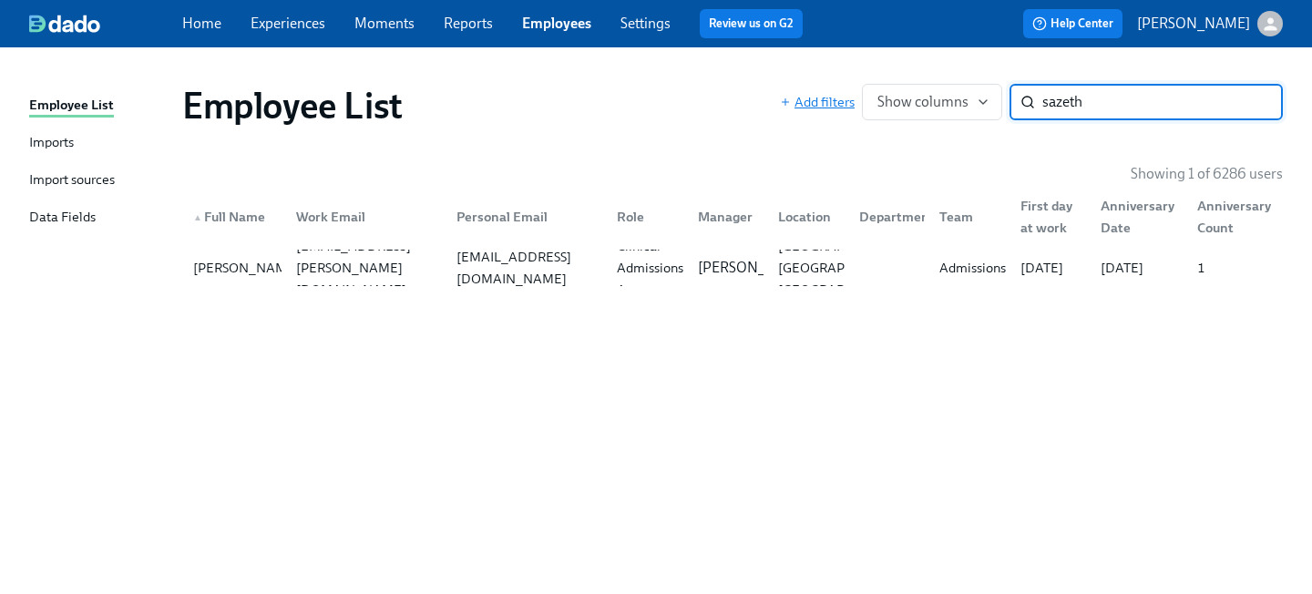
drag, startPoint x: 1134, startPoint y: 108, endPoint x: 787, endPoint y: 97, distance: 347.3
click at [809, 105] on div "Add filters Show columns sazeth ​" at bounding box center [1031, 102] width 503 height 36
type input "[PERSON_NAME]"
click at [510, 271] on div "[EMAIL_ADDRESS][DOMAIN_NAME]" at bounding box center [525, 268] width 153 height 44
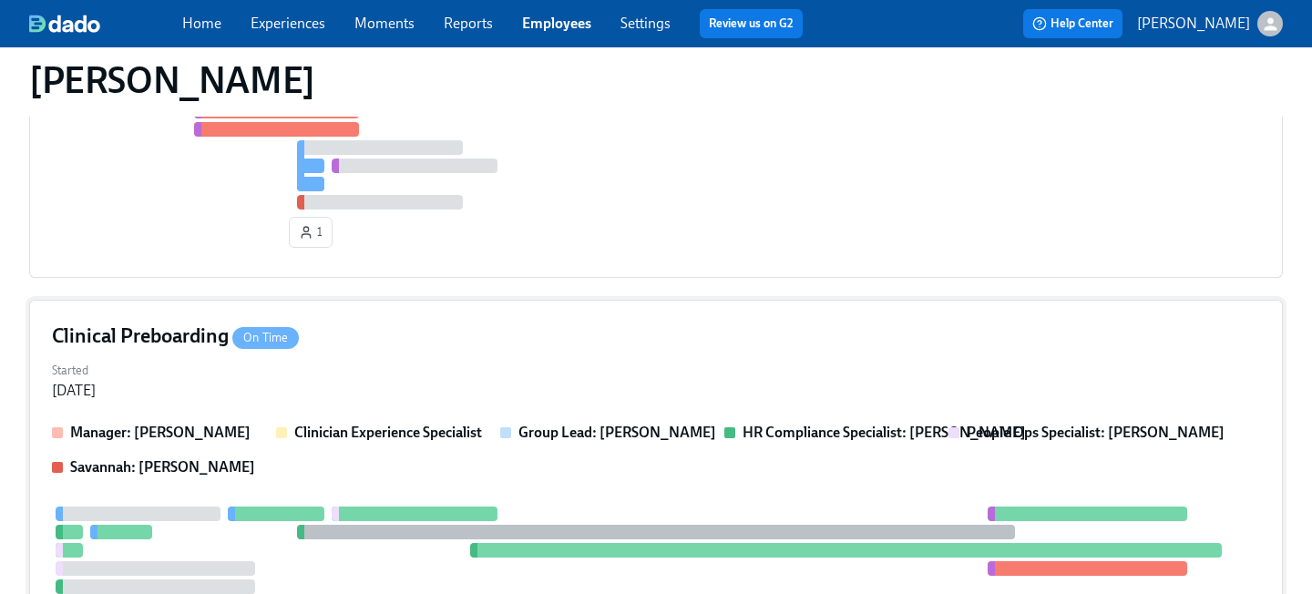
scroll to position [753, 0]
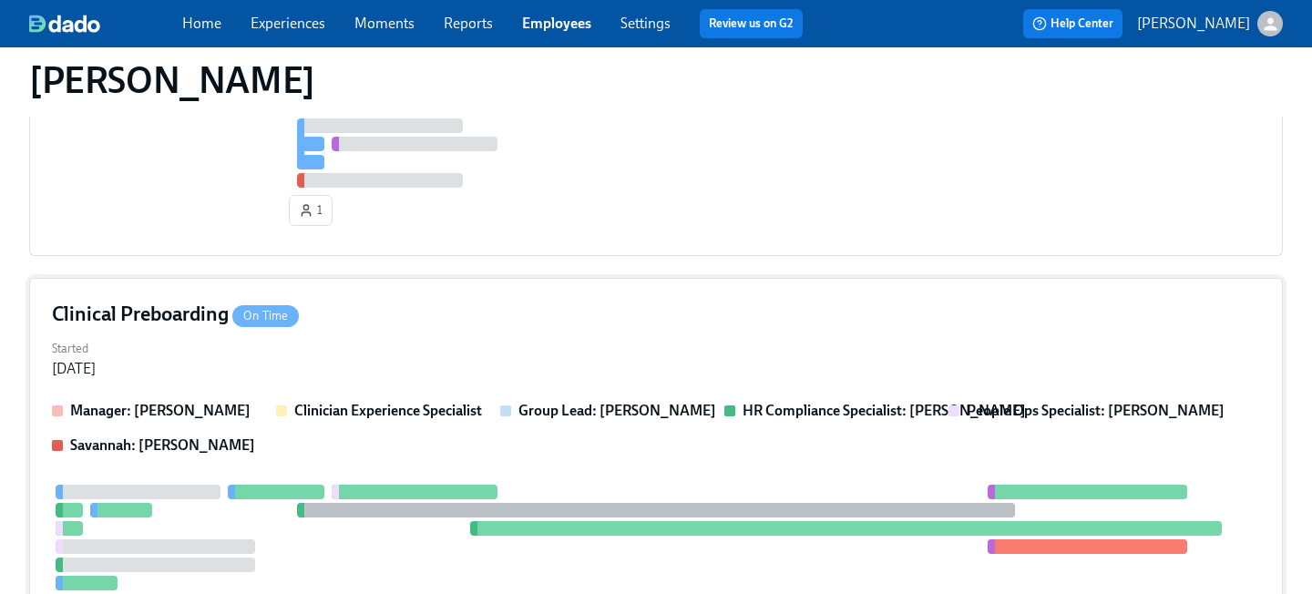
click at [457, 354] on div "Started [DATE]" at bounding box center [656, 357] width 1208 height 44
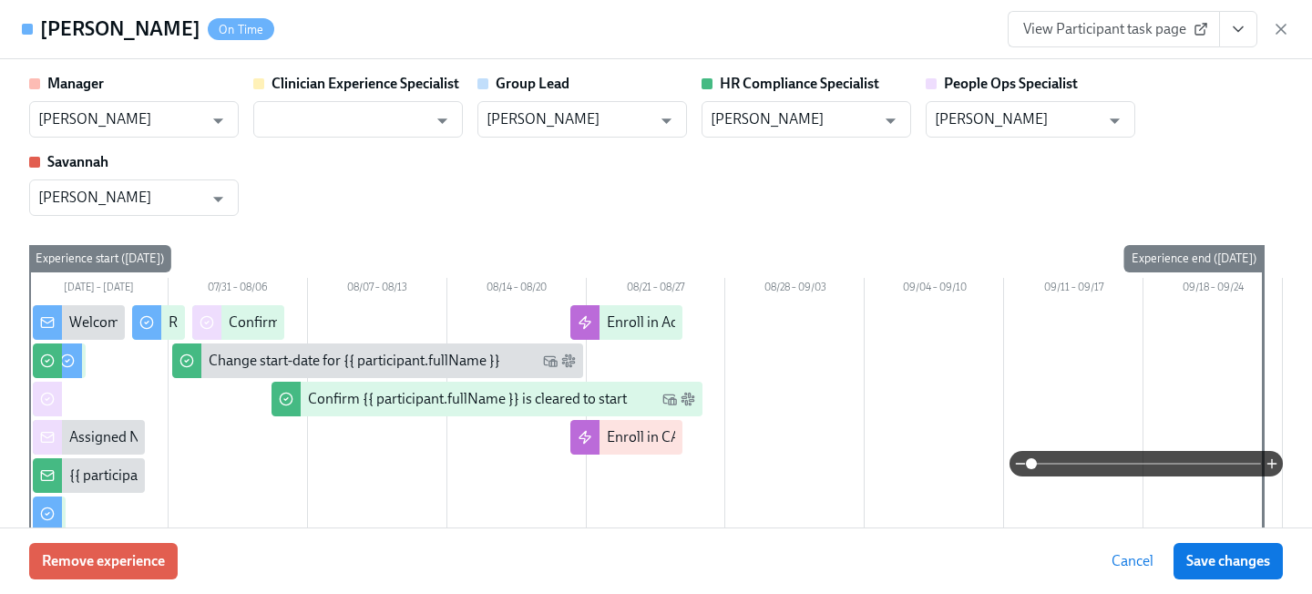
click at [1121, 27] on span "View Participant task page" at bounding box center [1113, 29] width 181 height 18
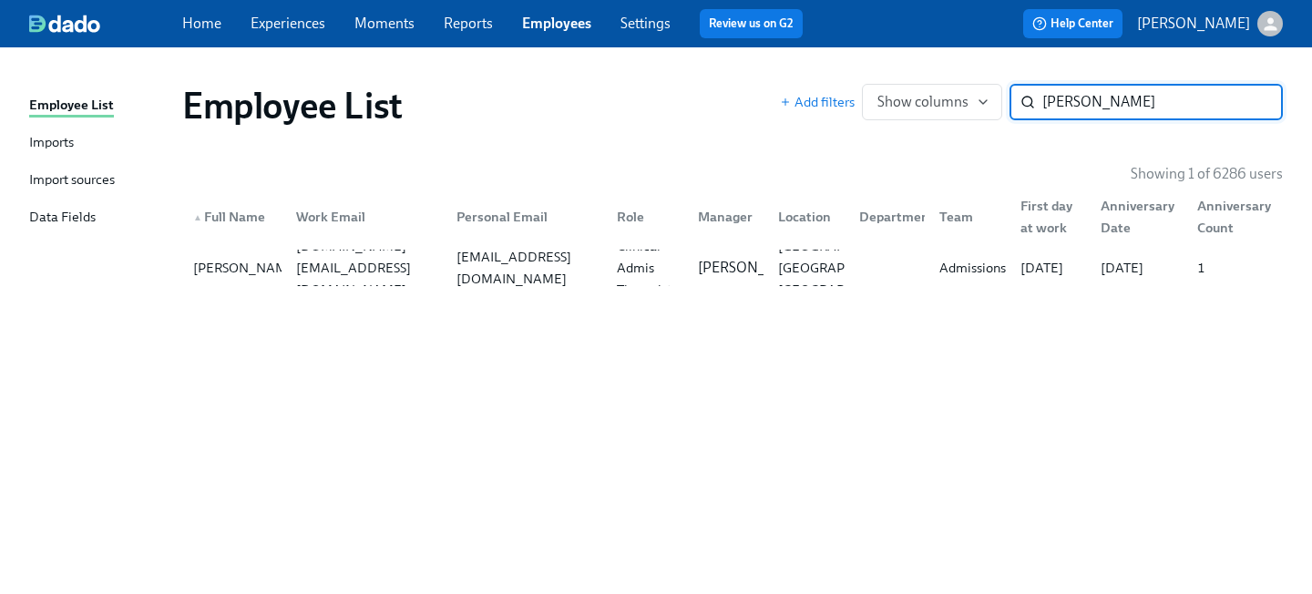
drag, startPoint x: 1119, startPoint y: 95, endPoint x: 921, endPoint y: 73, distance: 198.9
click at [925, 76] on div "Employee List Add filters Show columns [PERSON_NAME] s ​" at bounding box center [733, 105] width 1130 height 73
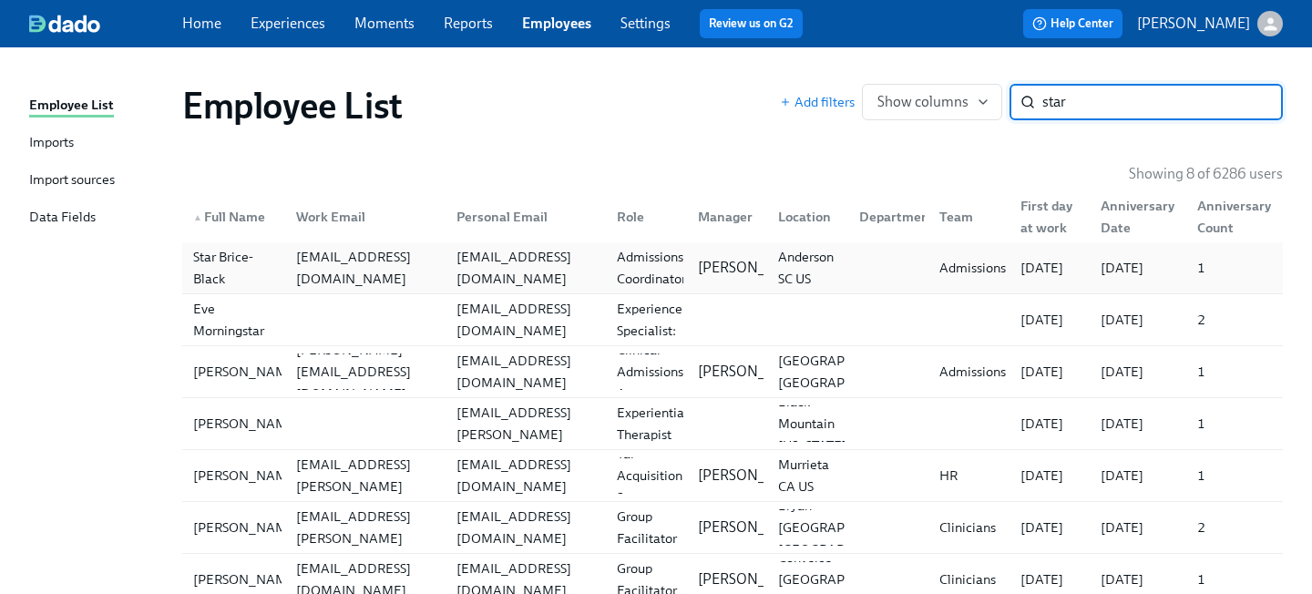
type input "star"
click at [437, 253] on div "[EMAIL_ADDRESS][DOMAIN_NAME]" at bounding box center [362, 268] width 160 height 36
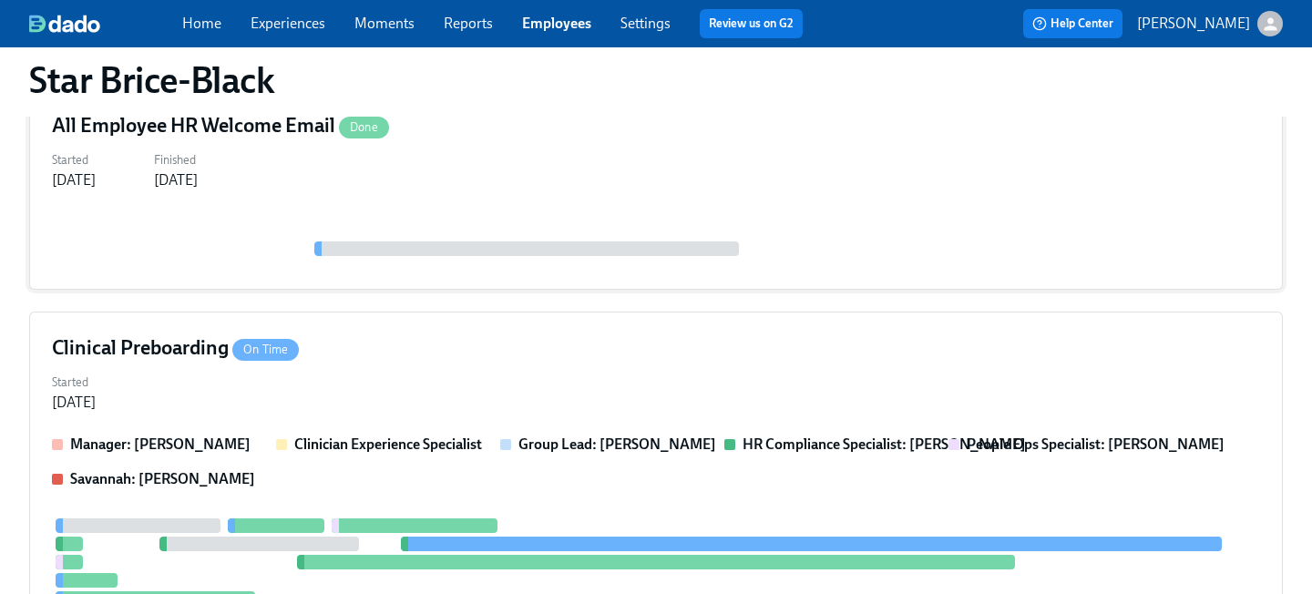
scroll to position [246, 0]
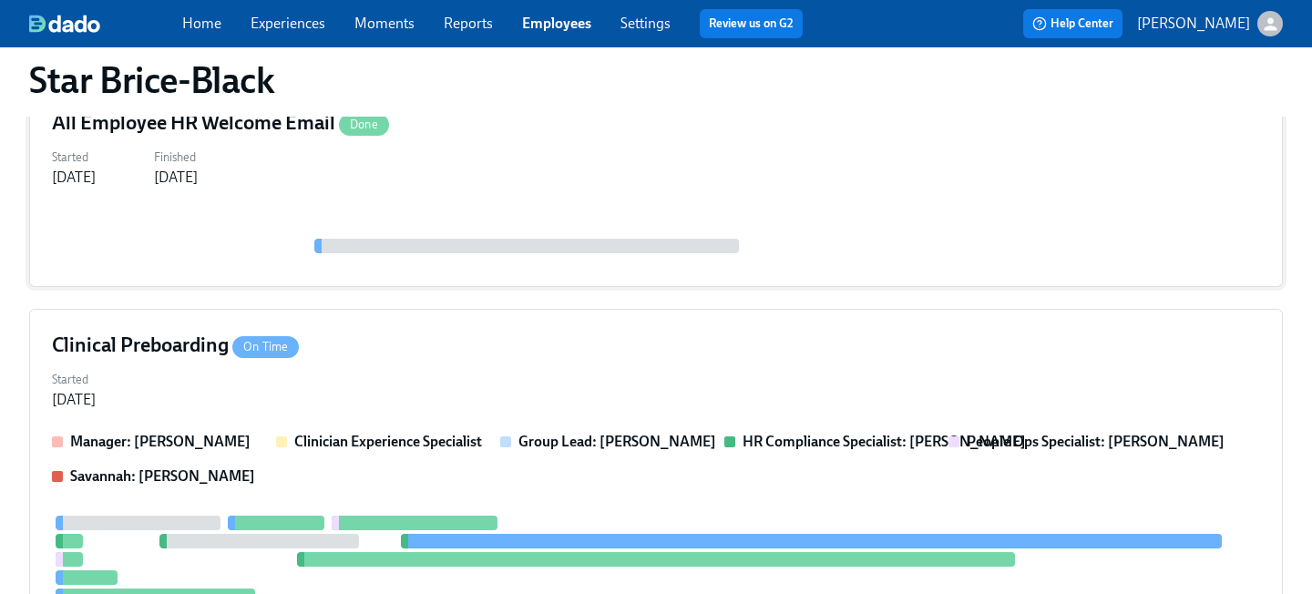
click at [395, 374] on div "Started [DATE]" at bounding box center [656, 388] width 1208 height 44
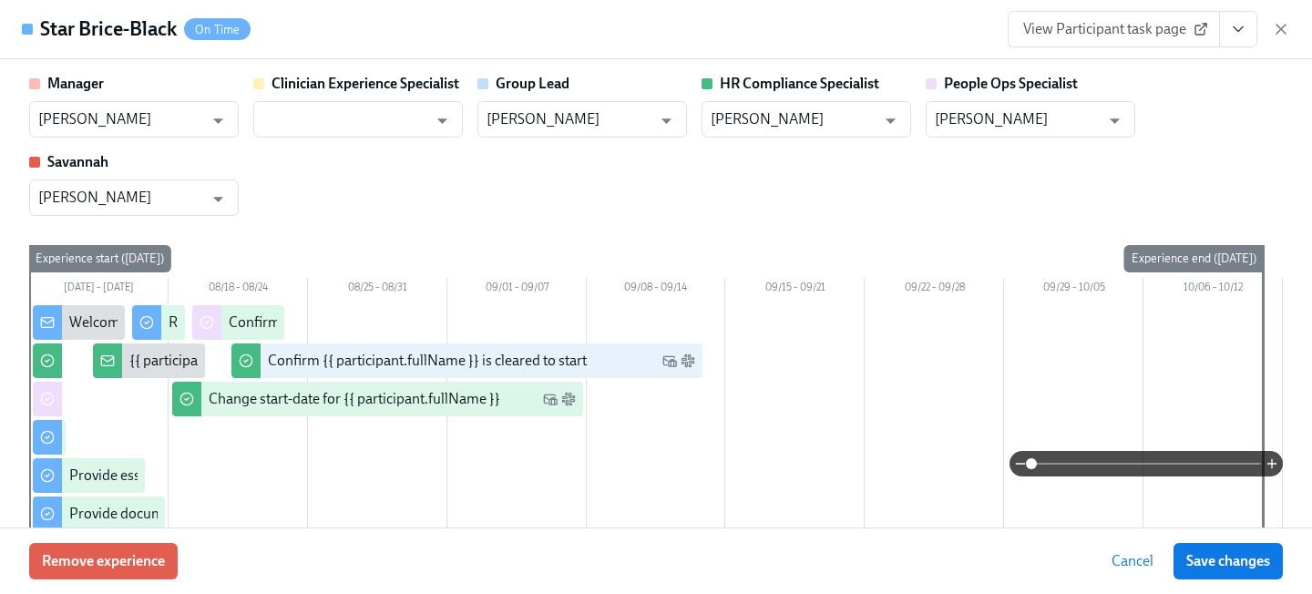
click at [1141, 28] on span "View Participant task page" at bounding box center [1113, 29] width 181 height 18
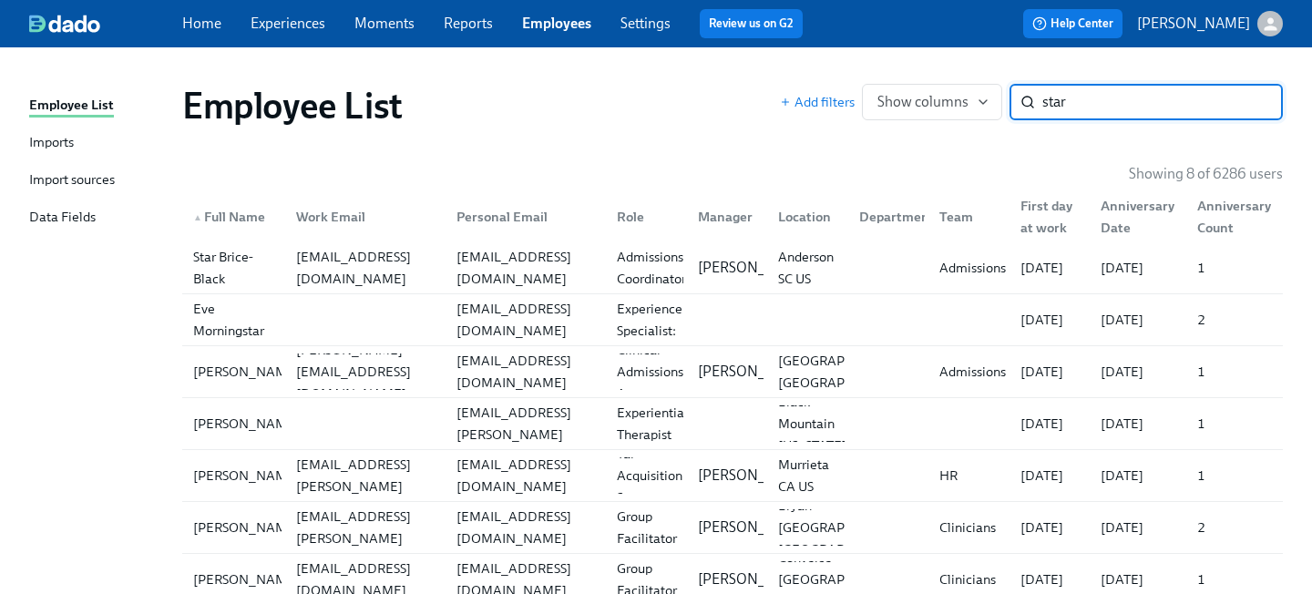
drag, startPoint x: 1009, startPoint y: 106, endPoint x: 866, endPoint y: 79, distance: 145.5
click at [884, 90] on div "Add filters Show columns star ​" at bounding box center [1031, 102] width 503 height 36
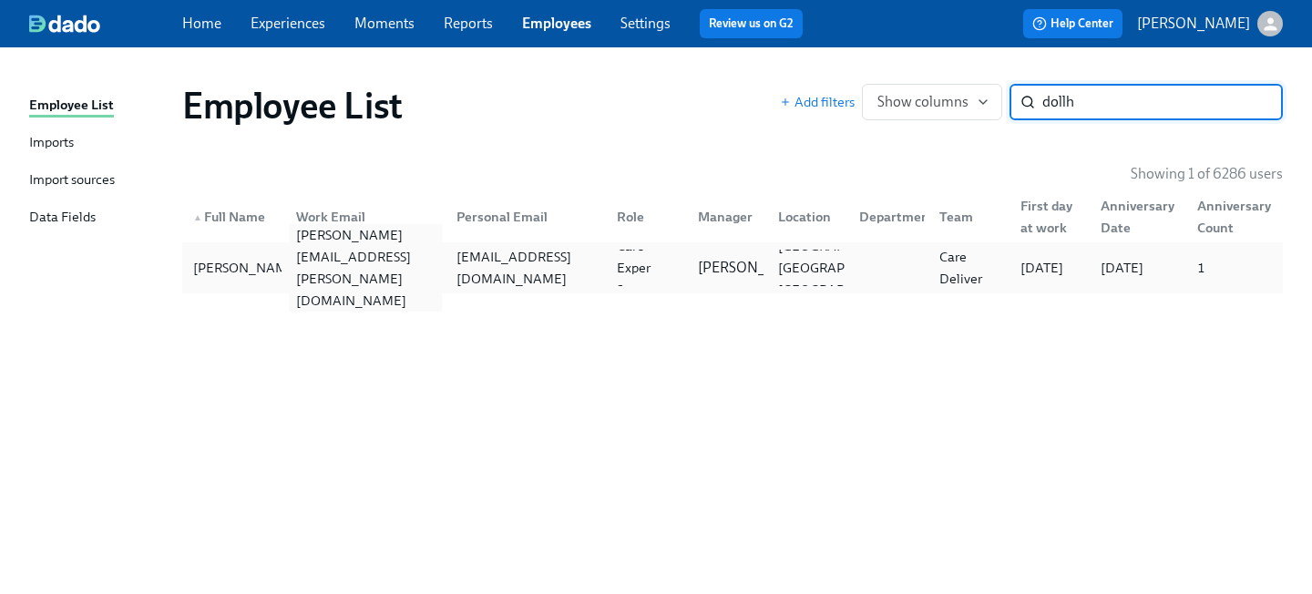
type input "dollh"
click at [388, 251] on div "[PERSON_NAME][EMAIL_ADDRESS][PERSON_NAME][DOMAIN_NAME]" at bounding box center [362, 268] width 160 height 36
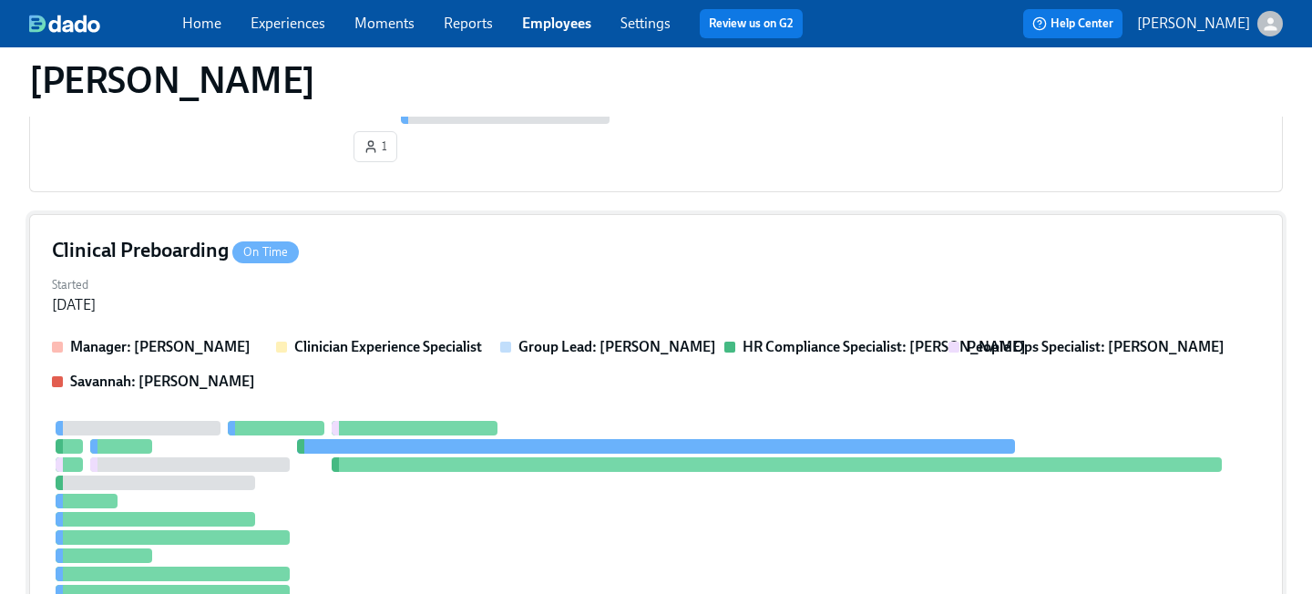
scroll to position [600, 0]
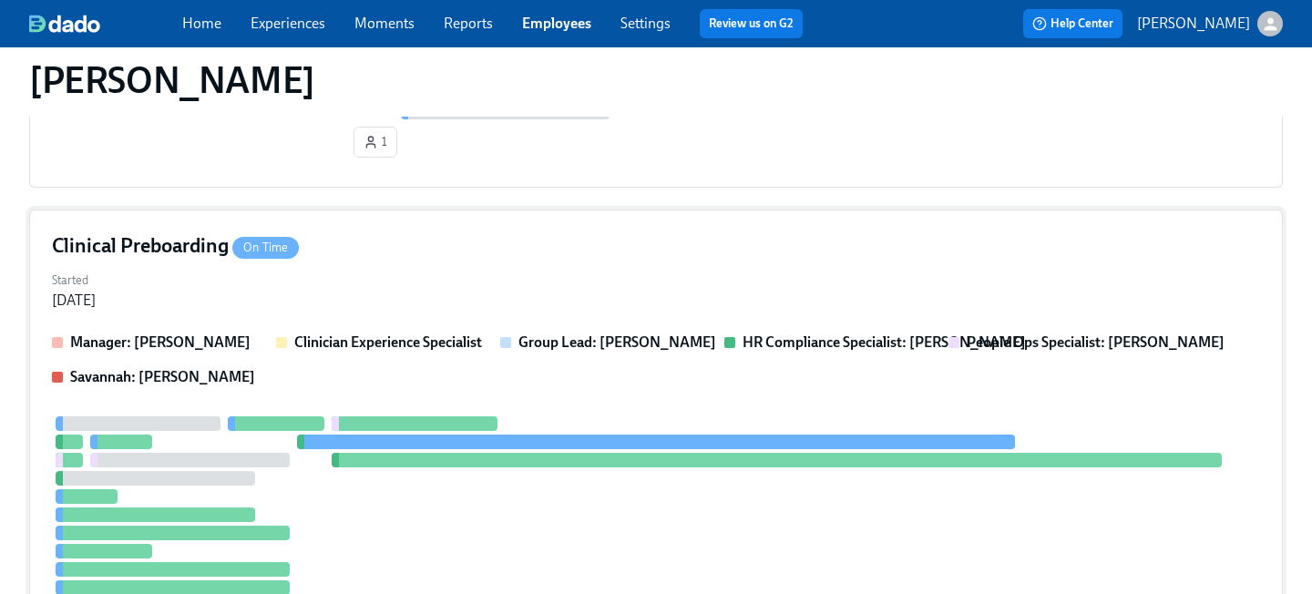
click at [408, 253] on div "Clinical Preboarding On Time" at bounding box center [656, 245] width 1208 height 27
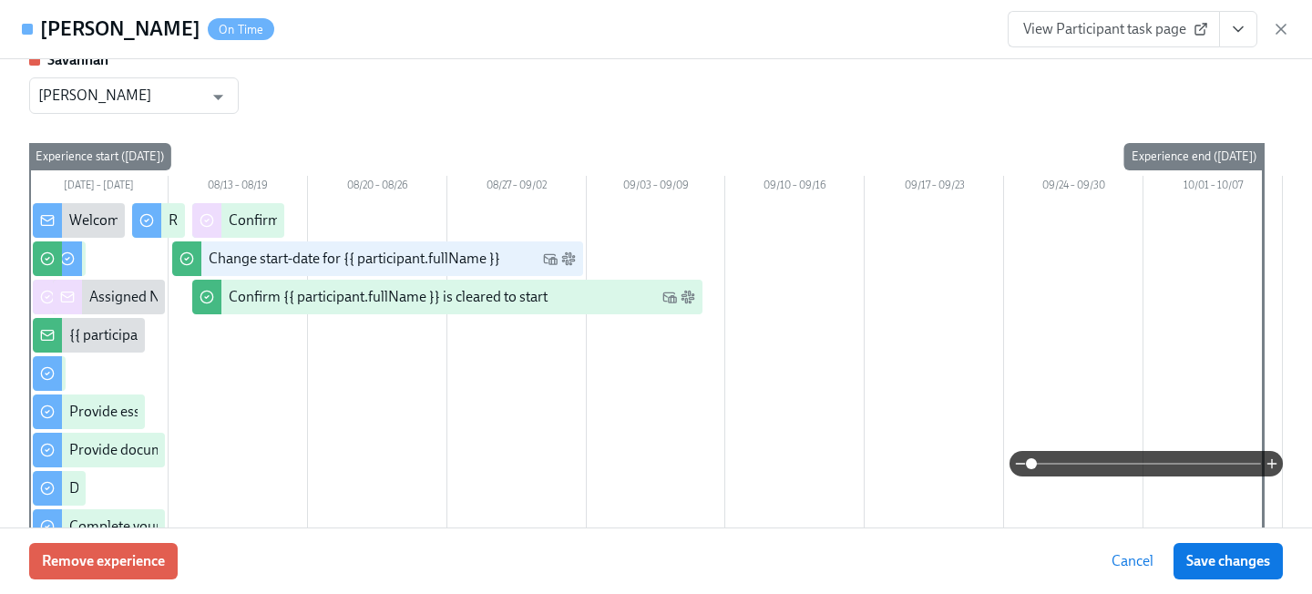
scroll to position [104, 0]
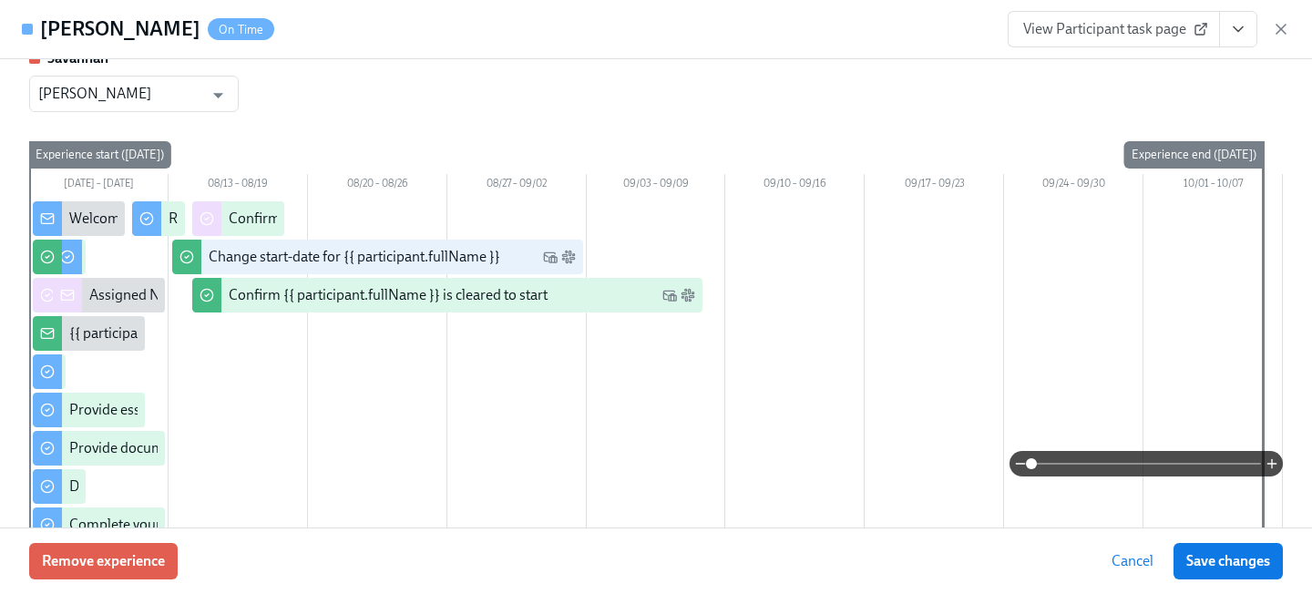
click at [1138, 36] on span "View Participant task page" at bounding box center [1113, 29] width 181 height 18
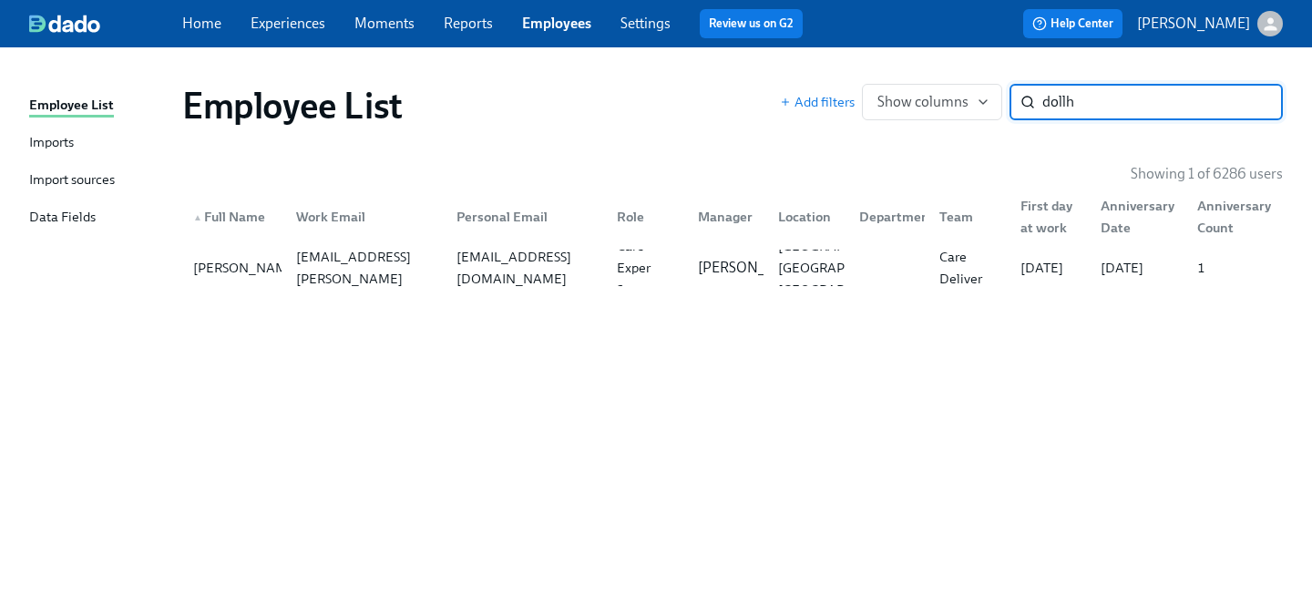
drag, startPoint x: 1079, startPoint y: 108, endPoint x: 851, endPoint y: 83, distance: 229.1
click at [851, 83] on div "Employee List Add filters Show columns dollh ​" at bounding box center [733, 105] width 1130 height 73
type input "alterm"
click at [532, 274] on div "[EMAIL_ADDRESS][DOMAIN_NAME]" at bounding box center [525, 268] width 153 height 44
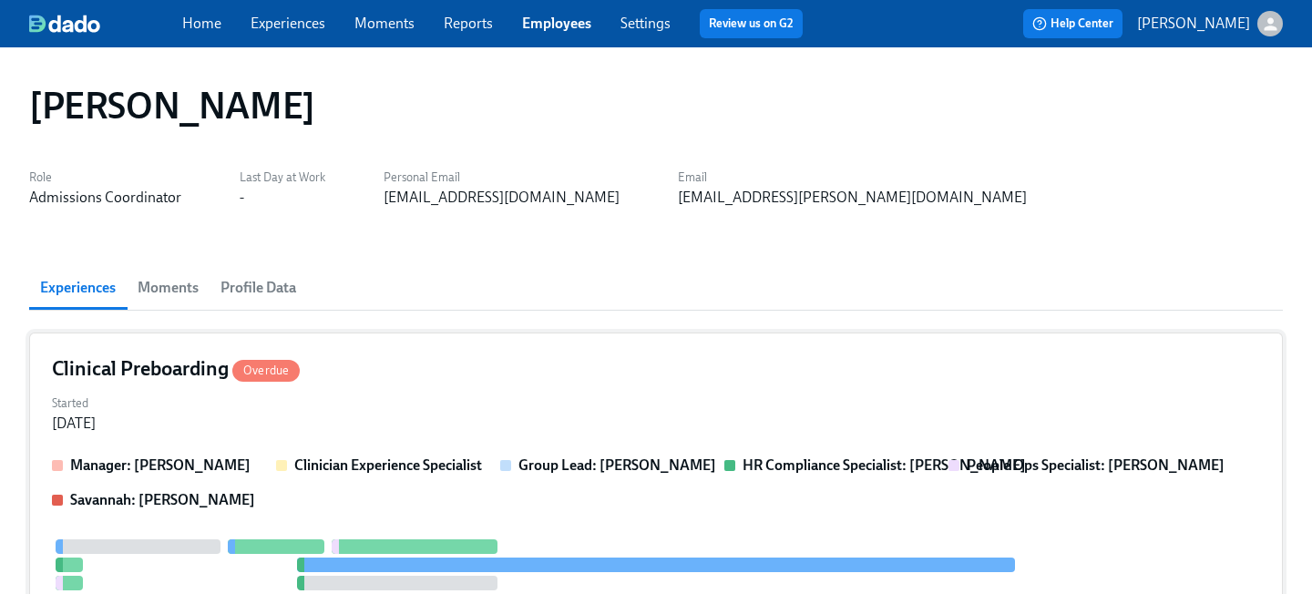
click at [435, 390] on div "Started [DATE]" at bounding box center [656, 412] width 1208 height 44
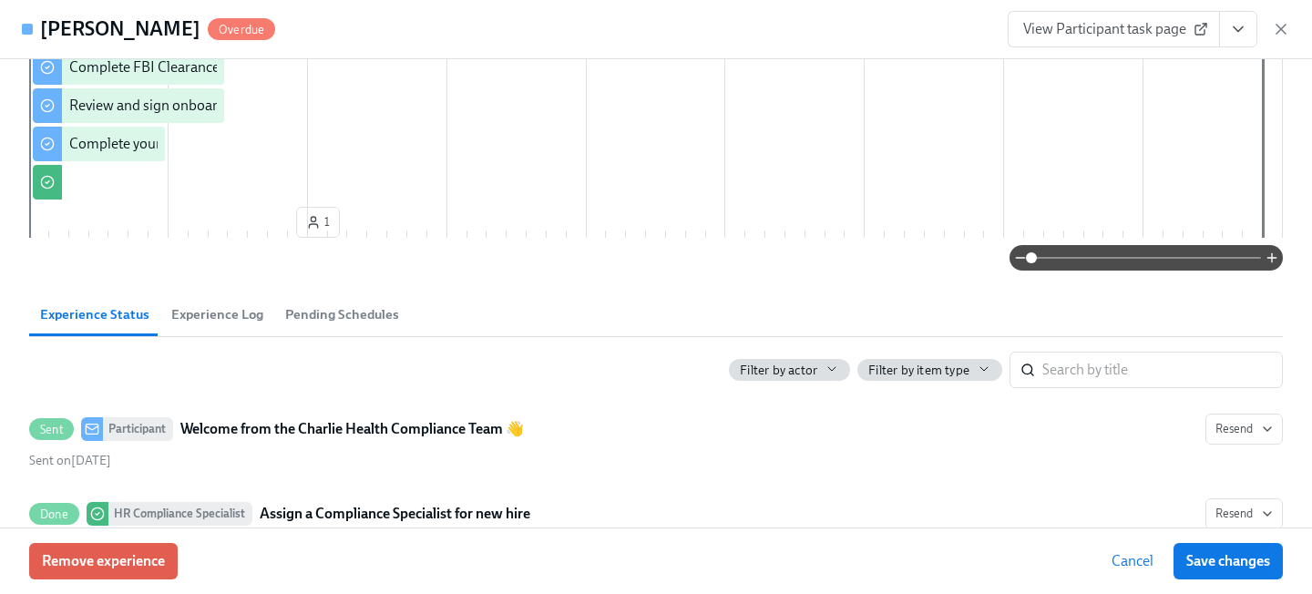
scroll to position [681, 0]
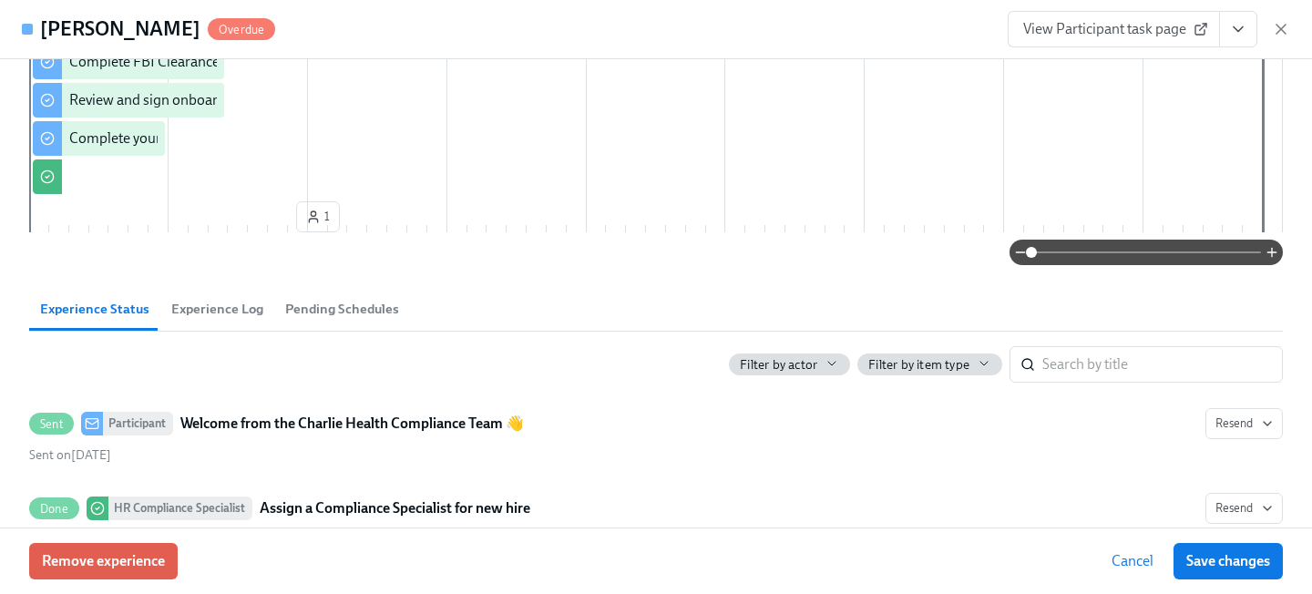
click at [1196, 28] on icon at bounding box center [1201, 29] width 15 height 15
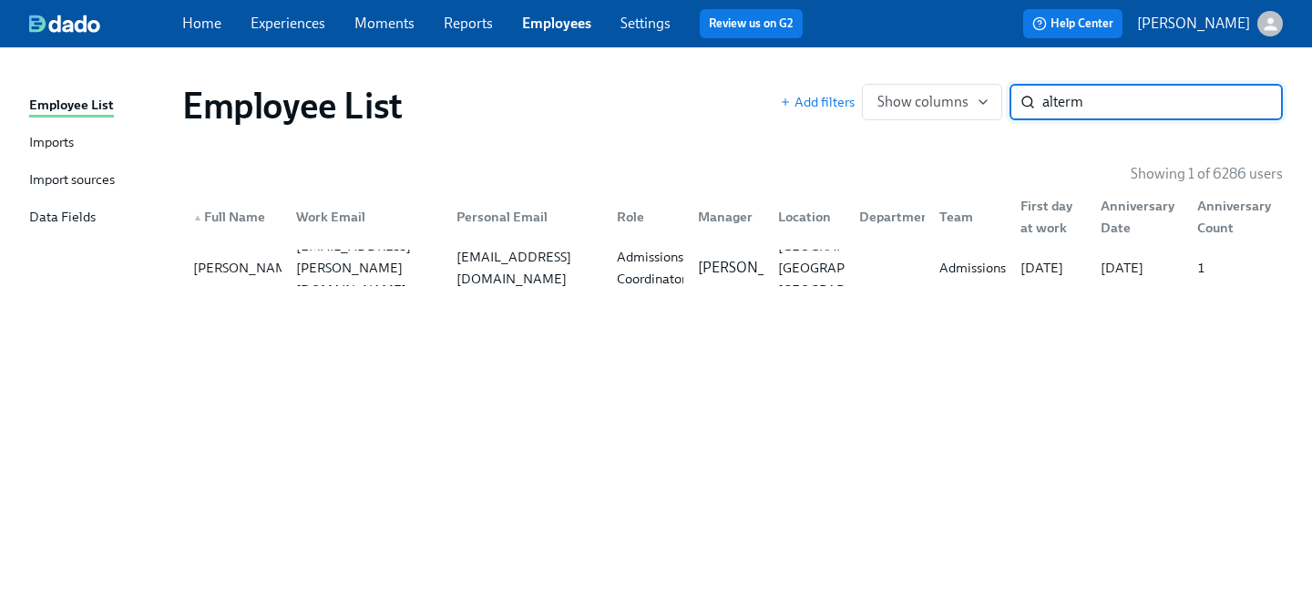
drag, startPoint x: 1104, startPoint y: 110, endPoint x: 765, endPoint y: 48, distance: 344.5
click at [771, 51] on div "Employee List Imports Import sources Data Fields Employee List Add filters Show…" at bounding box center [656, 320] width 1312 height 547
type input "[PERSON_NAME]"
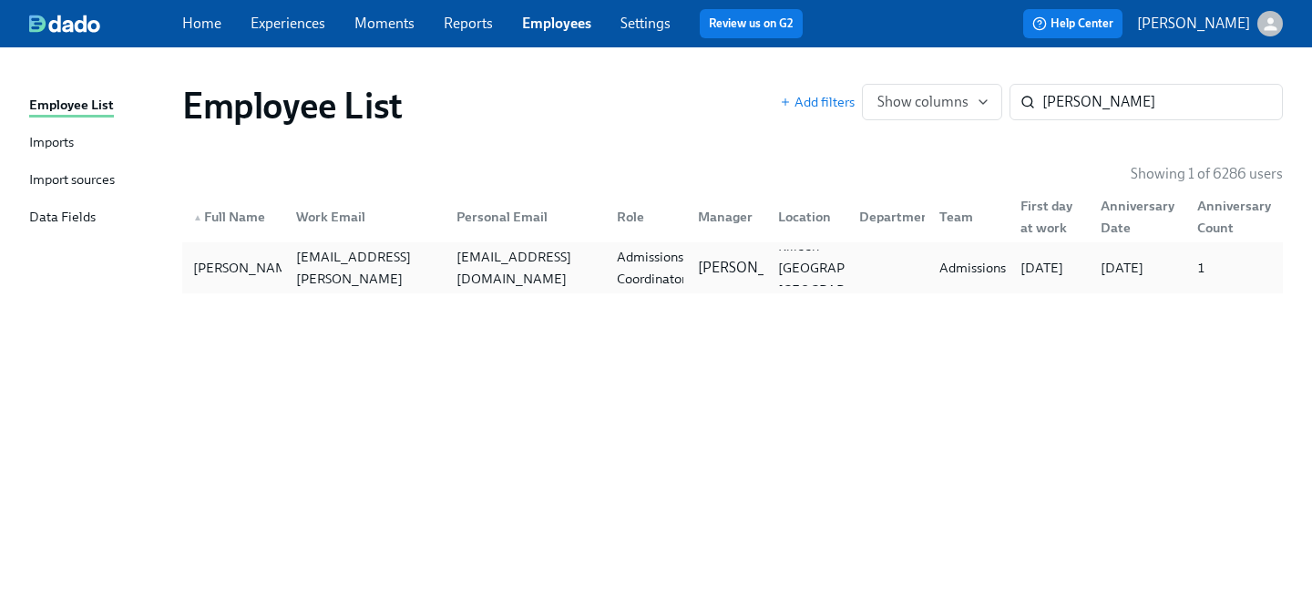
click at [481, 271] on div "[EMAIL_ADDRESS][DOMAIN_NAME]" at bounding box center [525, 268] width 153 height 44
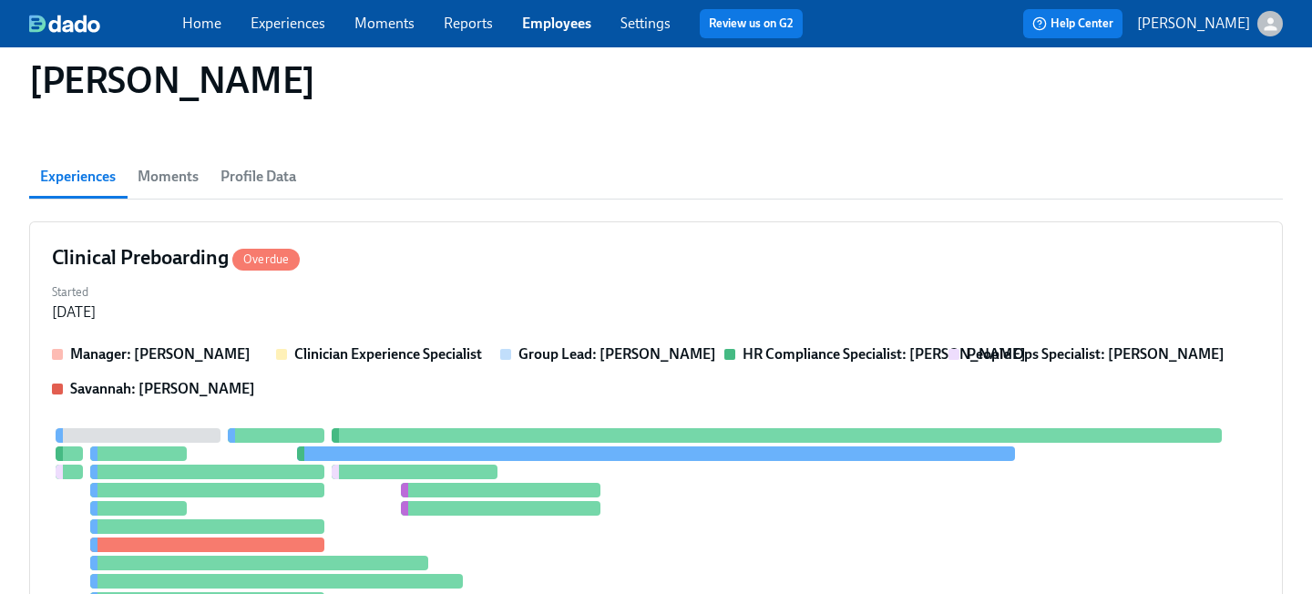
scroll to position [125, 0]
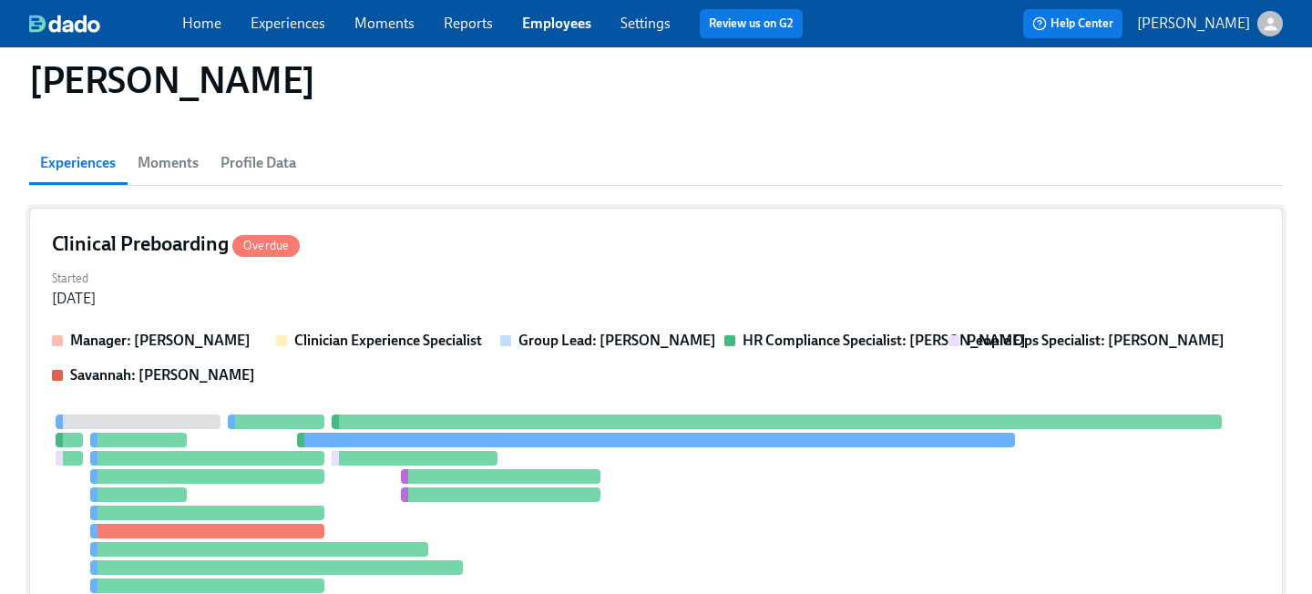
click at [474, 352] on div "Manager: [PERSON_NAME] Clinician Experience Specialist Group Lead: [PERSON_NAME…" at bounding box center [656, 358] width 1208 height 55
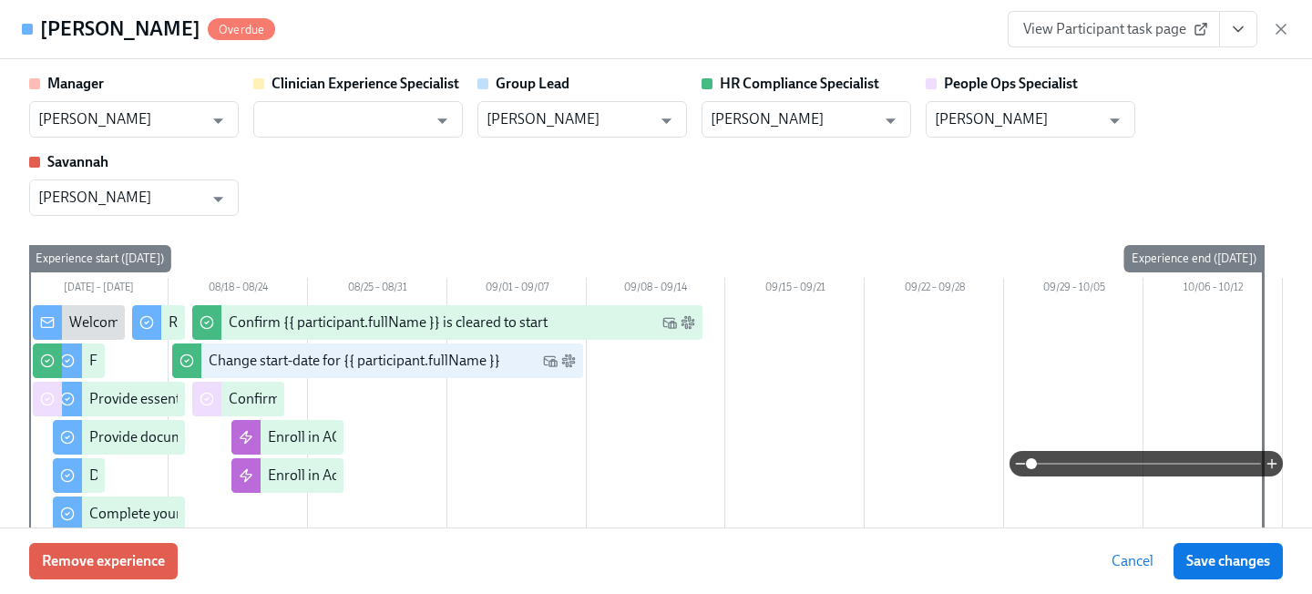
click at [1148, 26] on span "View Participant task page" at bounding box center [1113, 29] width 181 height 18
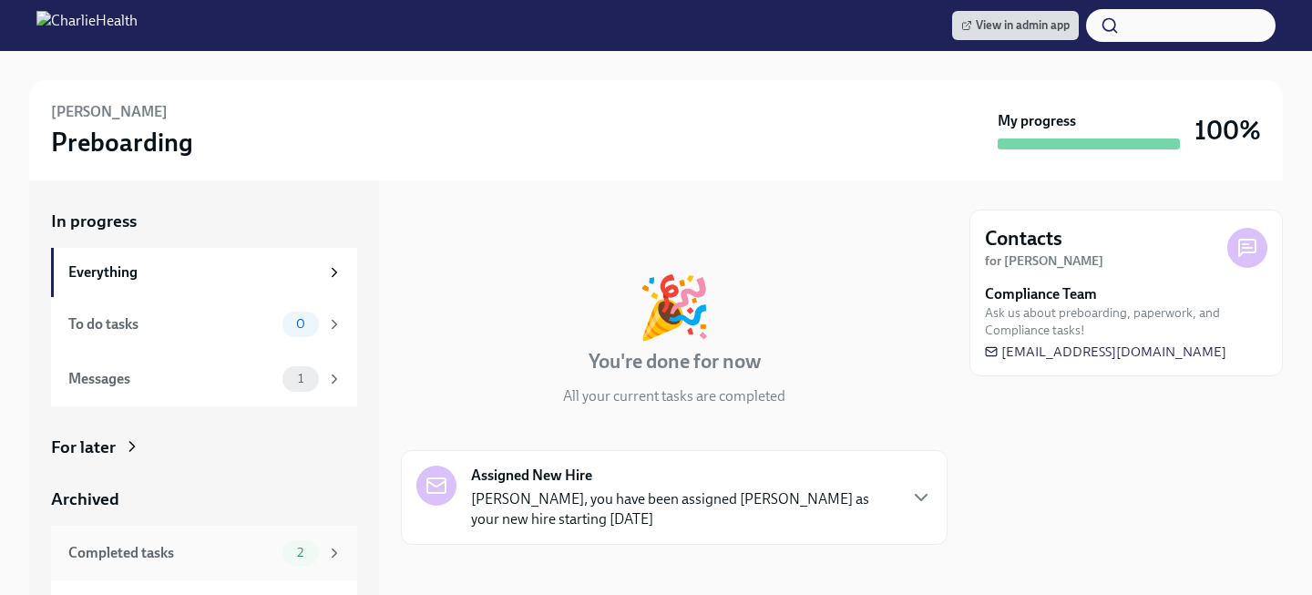
click at [290, 547] on span "2" at bounding box center [300, 553] width 28 height 14
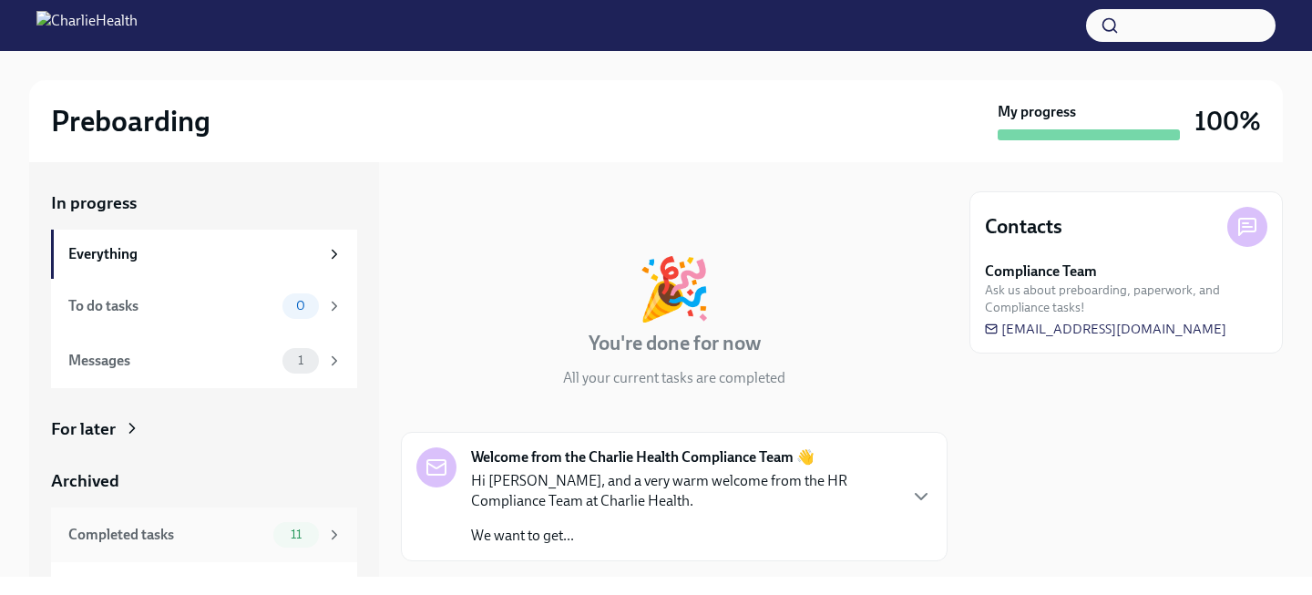
click at [292, 518] on div "Completed tasks 11" at bounding box center [204, 534] width 306 height 55
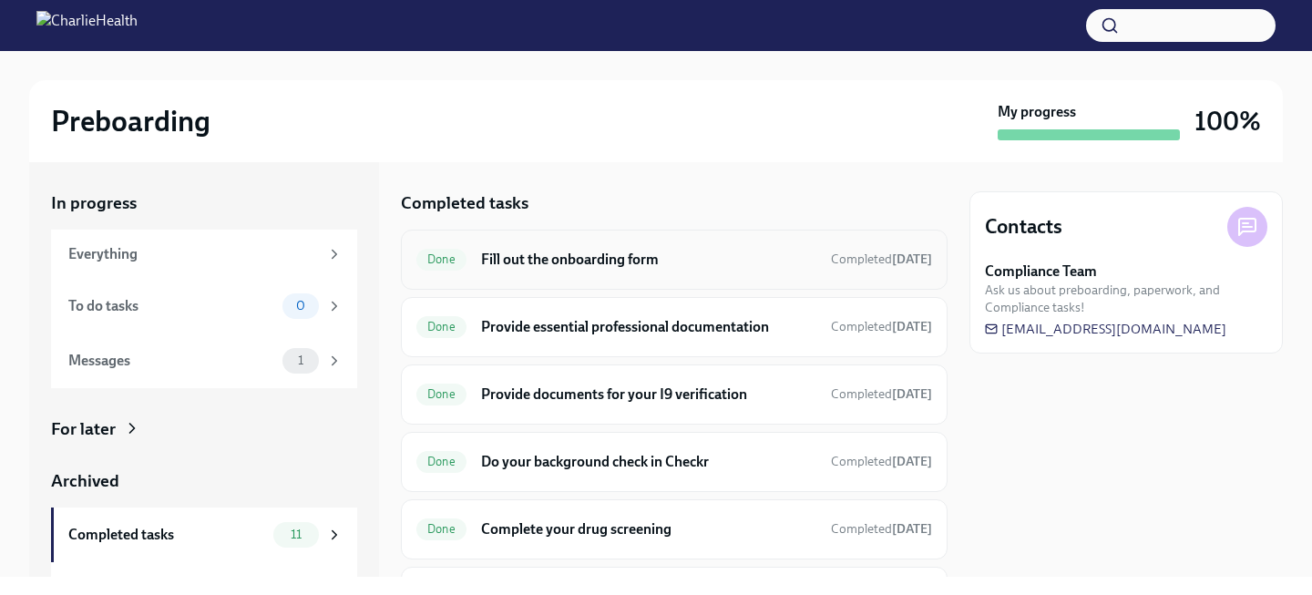
click at [637, 253] on h6 "Fill out the onboarding form" at bounding box center [648, 260] width 335 height 20
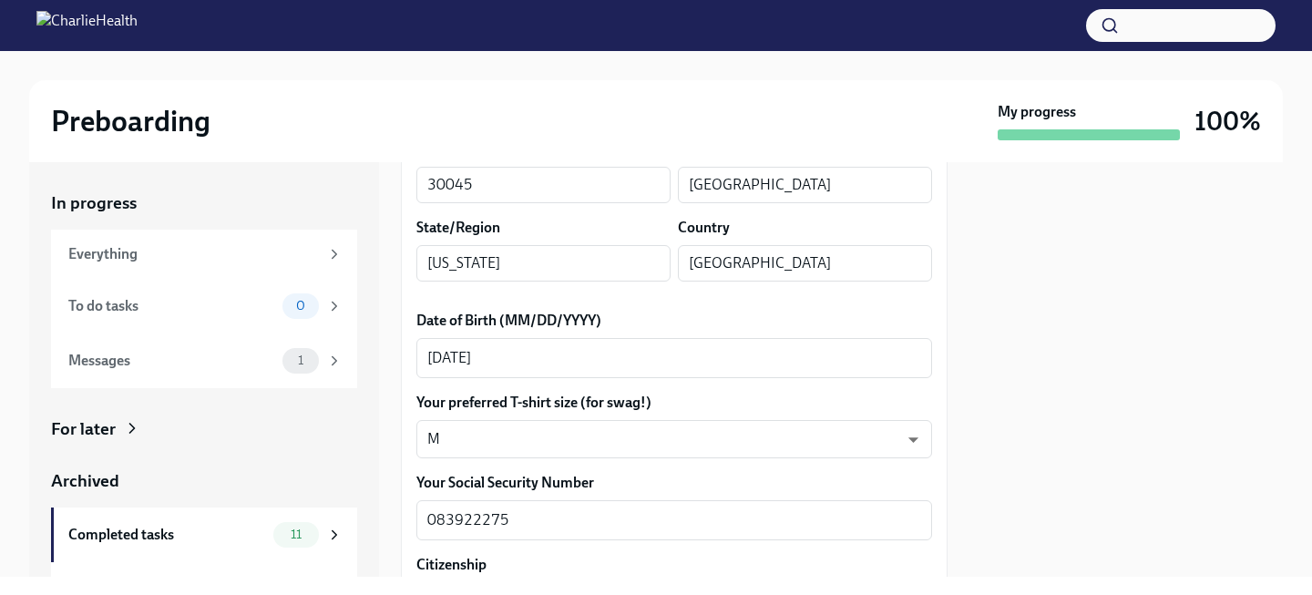
scroll to position [945, 0]
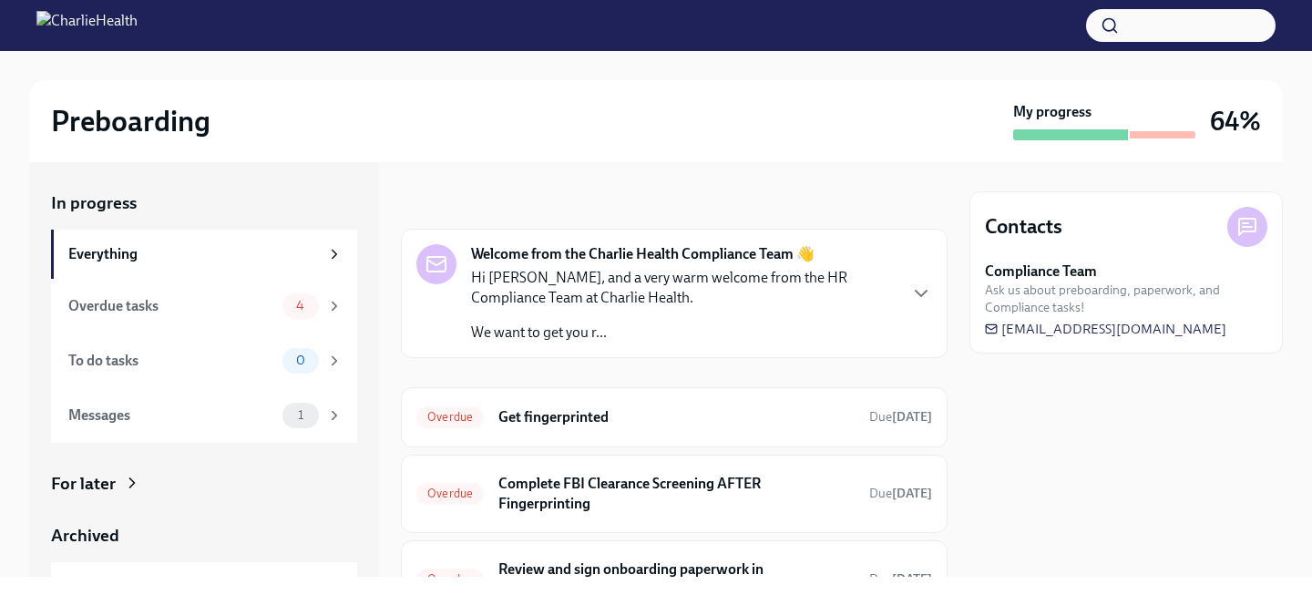
scroll to position [3, 0]
click at [221, 468] on div "In progress Everything Overdue tasks 4 To do tasks 0 Messages 1 For later Archi…" at bounding box center [204, 431] width 306 height 480
click at [206, 482] on div "For later" at bounding box center [204, 484] width 306 height 24
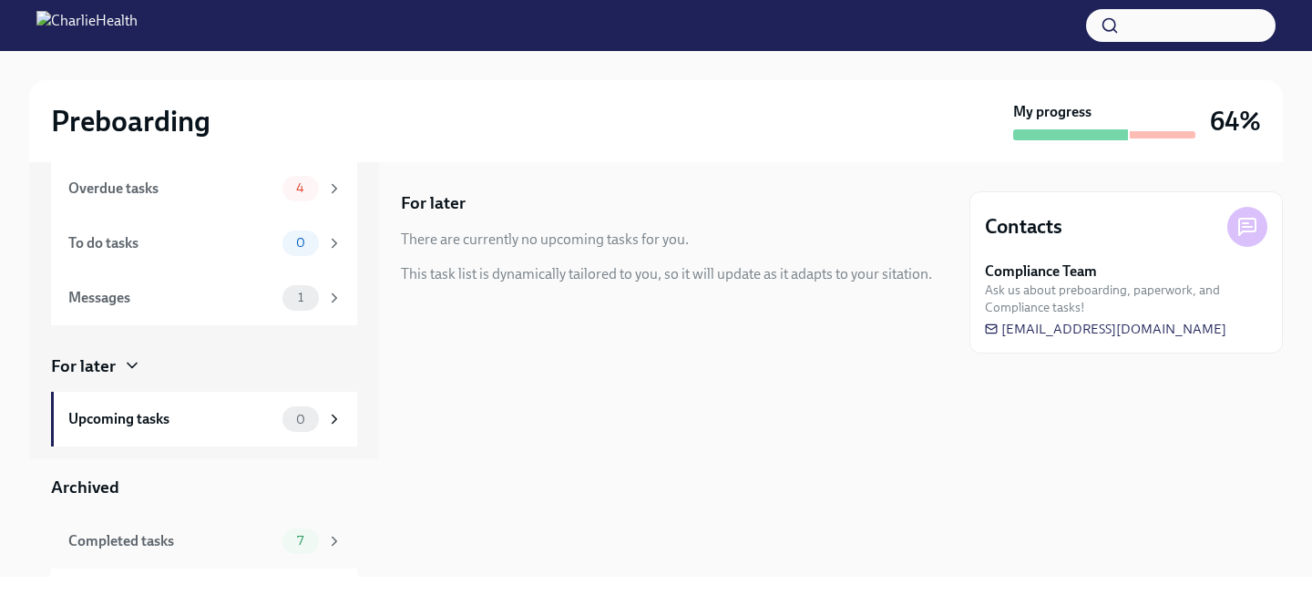
click at [262, 539] on div "Completed tasks" at bounding box center [171, 541] width 207 height 20
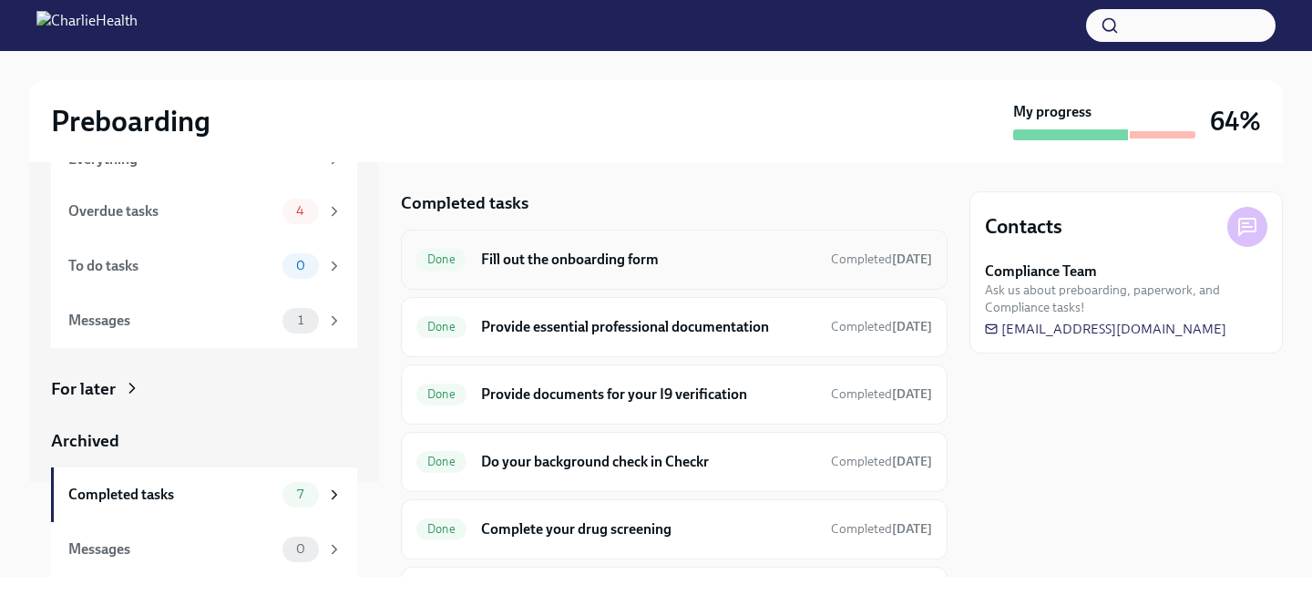
click at [545, 267] on h6 "Fill out the onboarding form" at bounding box center [648, 260] width 335 height 20
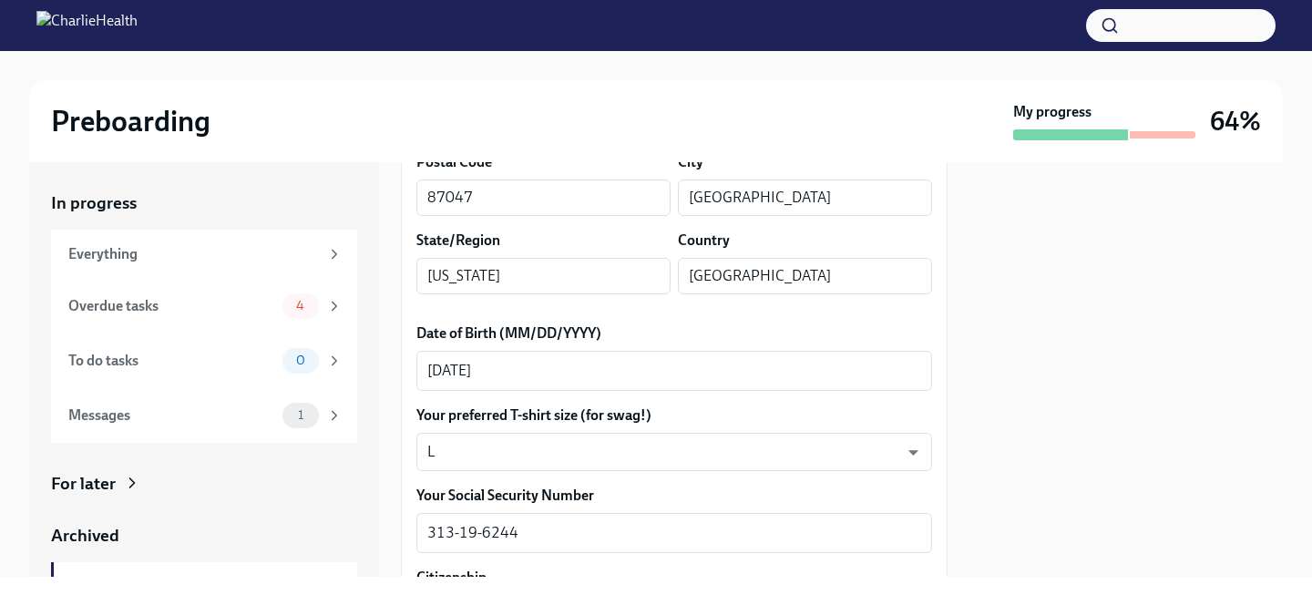
scroll to position [749, 0]
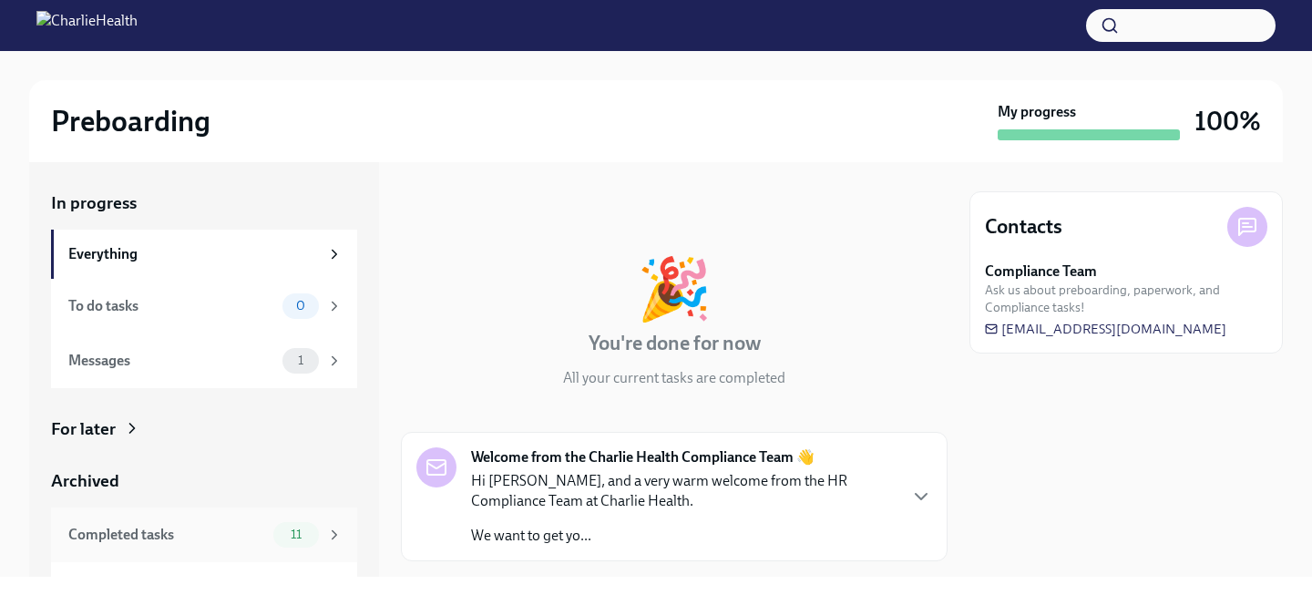
click at [271, 530] on div "Completed tasks 11" at bounding box center [205, 535] width 274 height 26
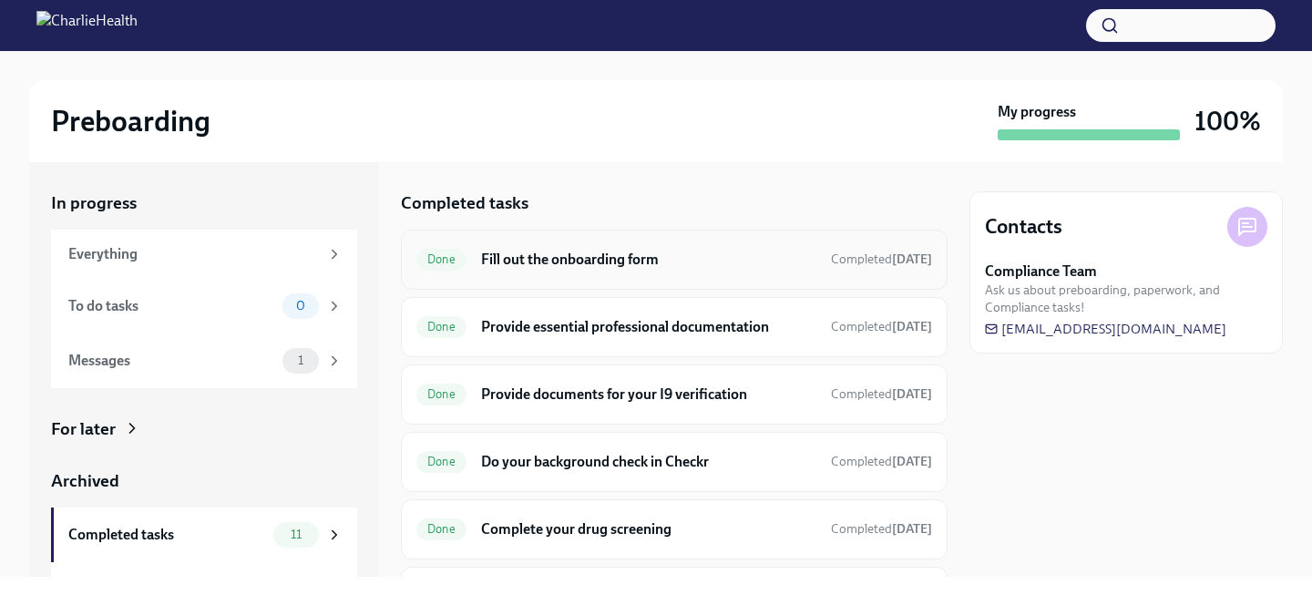
click at [602, 245] on div "Done Fill out the onboarding form Completed 12 days ago" at bounding box center [674, 259] width 516 height 29
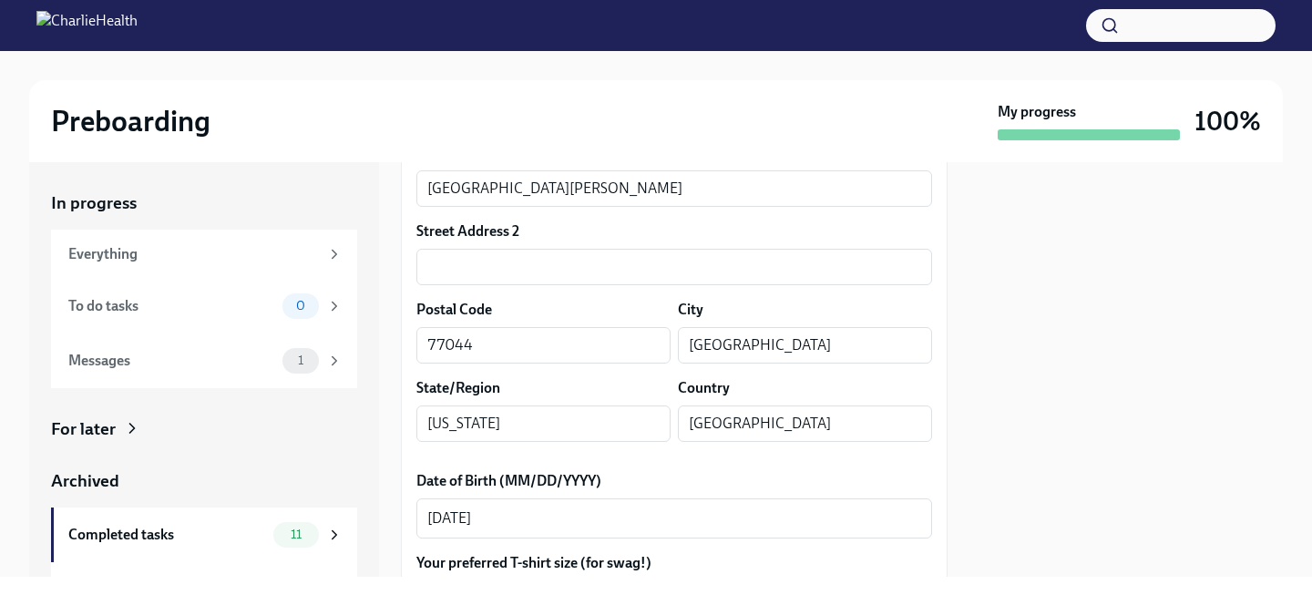
scroll to position [721, 0]
